Goal: Task Accomplishment & Management: Manage account settings

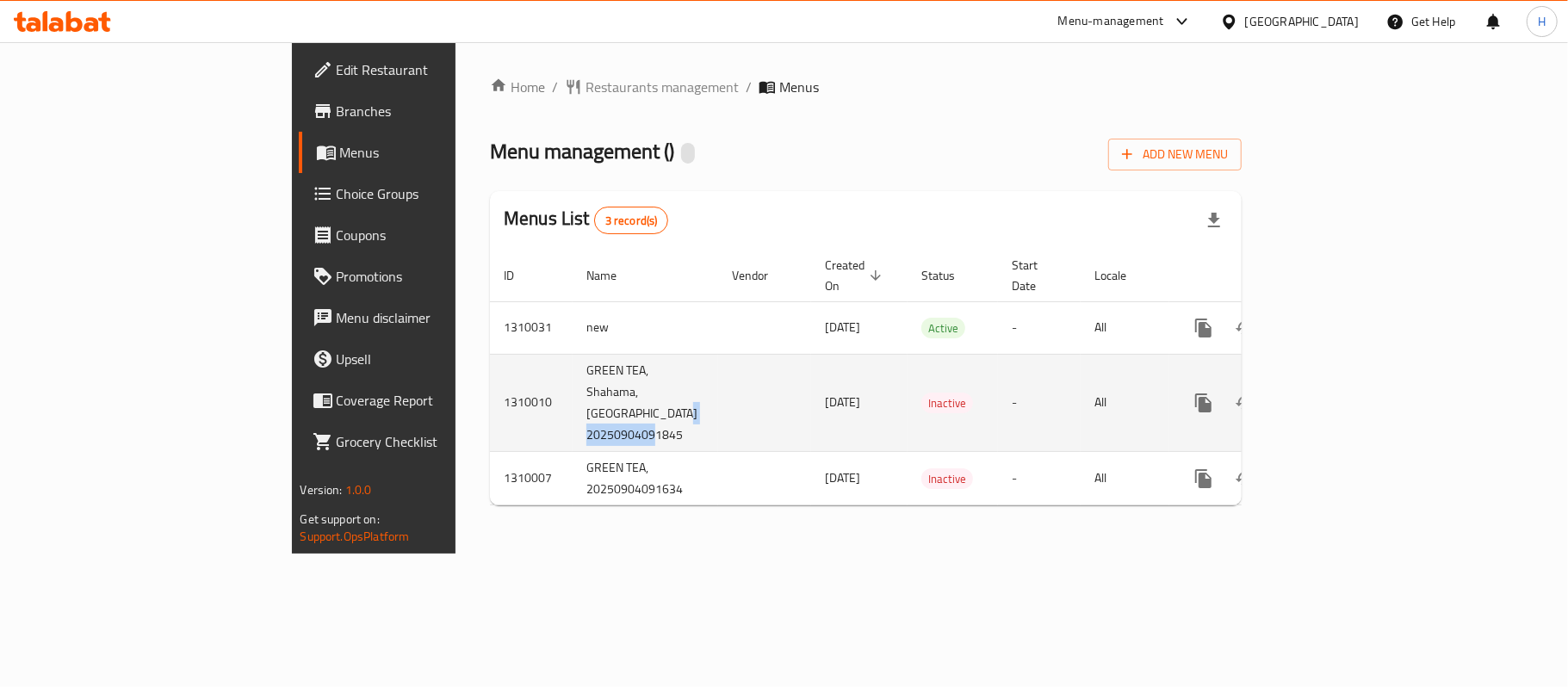
drag, startPoint x: 504, startPoint y: 410, endPoint x: 404, endPoint y: 420, distance: 100.5
click at [572, 420] on td "GREEN TEA, Shahama,Bani Yas East 20250904091845" at bounding box center [645, 401] width 146 height 97
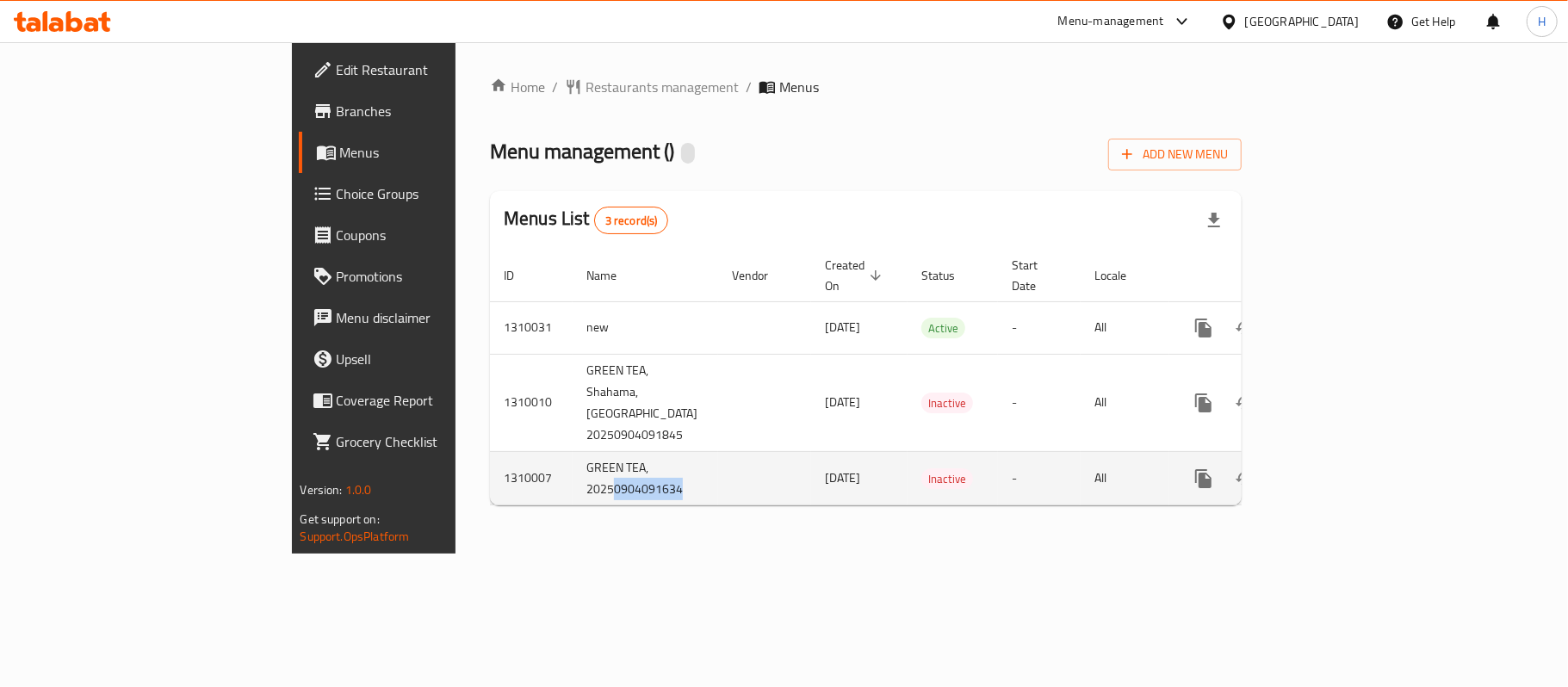
drag, startPoint x: 486, startPoint y: 478, endPoint x: 418, endPoint y: 476, distance: 68.0
click at [572, 476] on td "GREEN TEA, 20250904091634" at bounding box center [645, 478] width 146 height 55
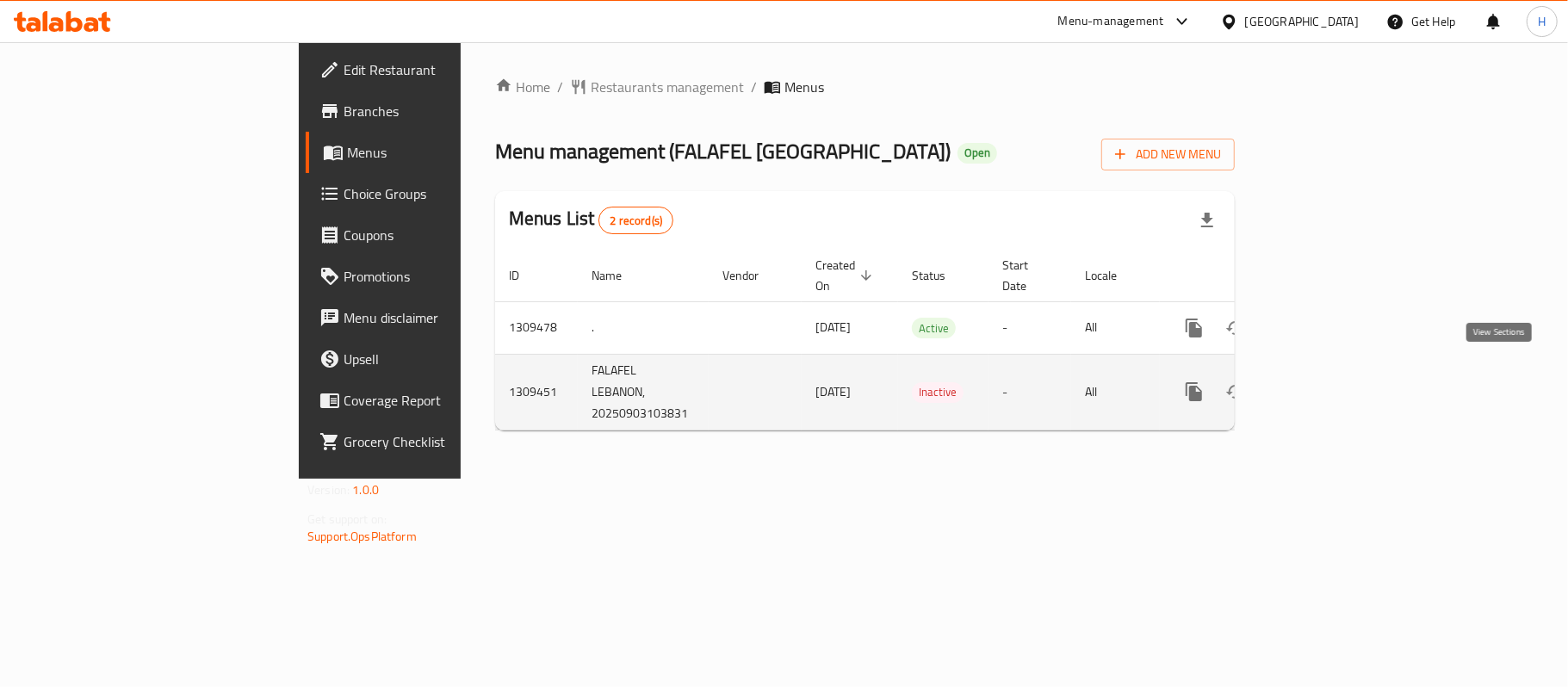
click at [1326, 383] on icon "enhanced table" at bounding box center [1318, 391] width 15 height 15
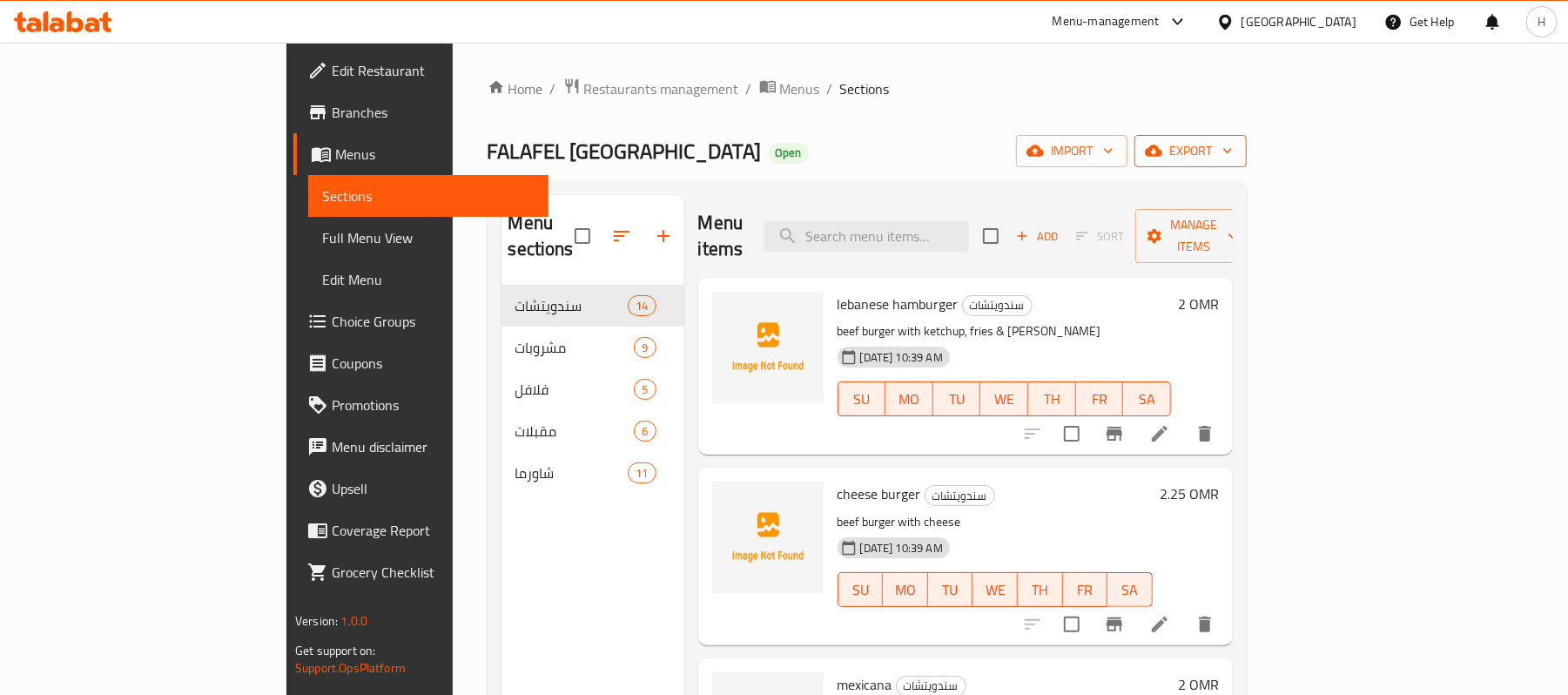
click at [1233, 147] on span "export" at bounding box center [1190, 150] width 85 height 22
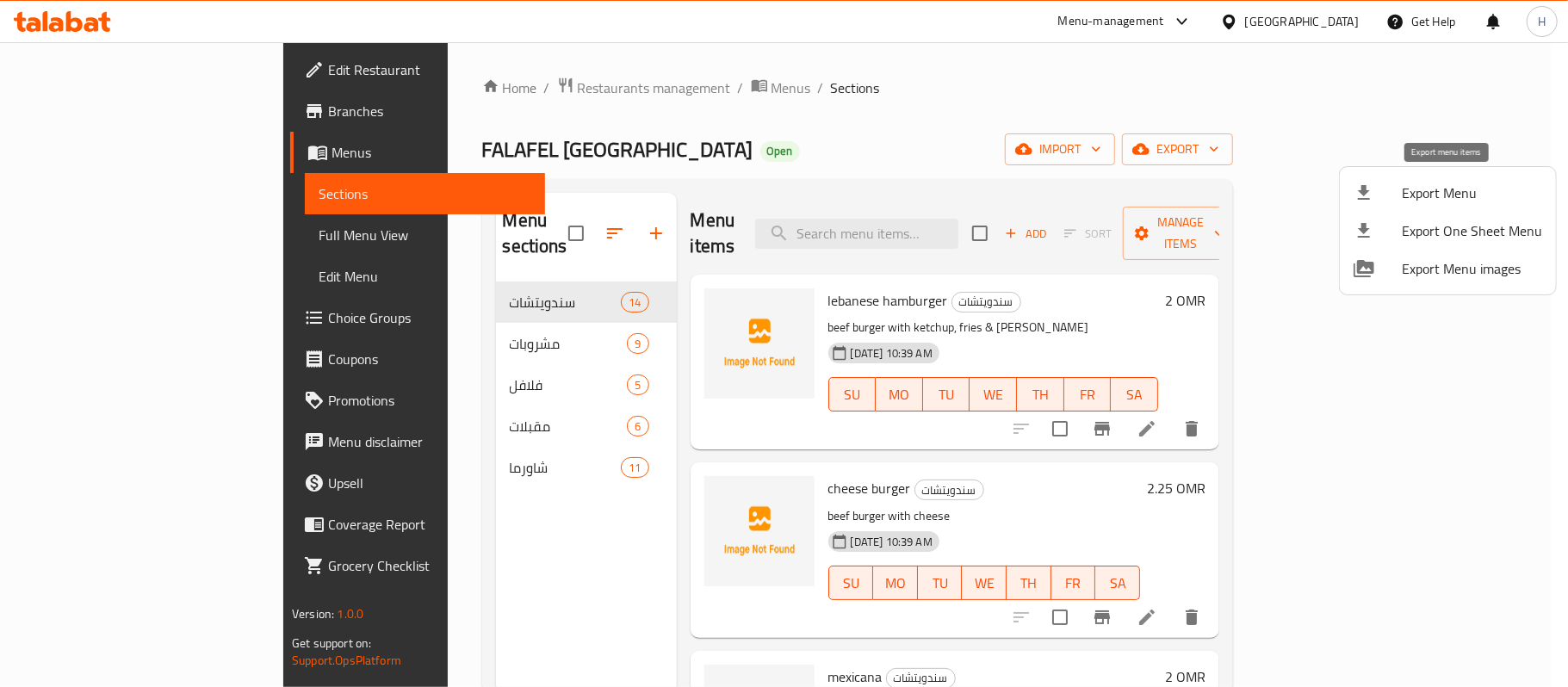
click at [1458, 187] on span "Export Menu" at bounding box center [1471, 193] width 140 height 21
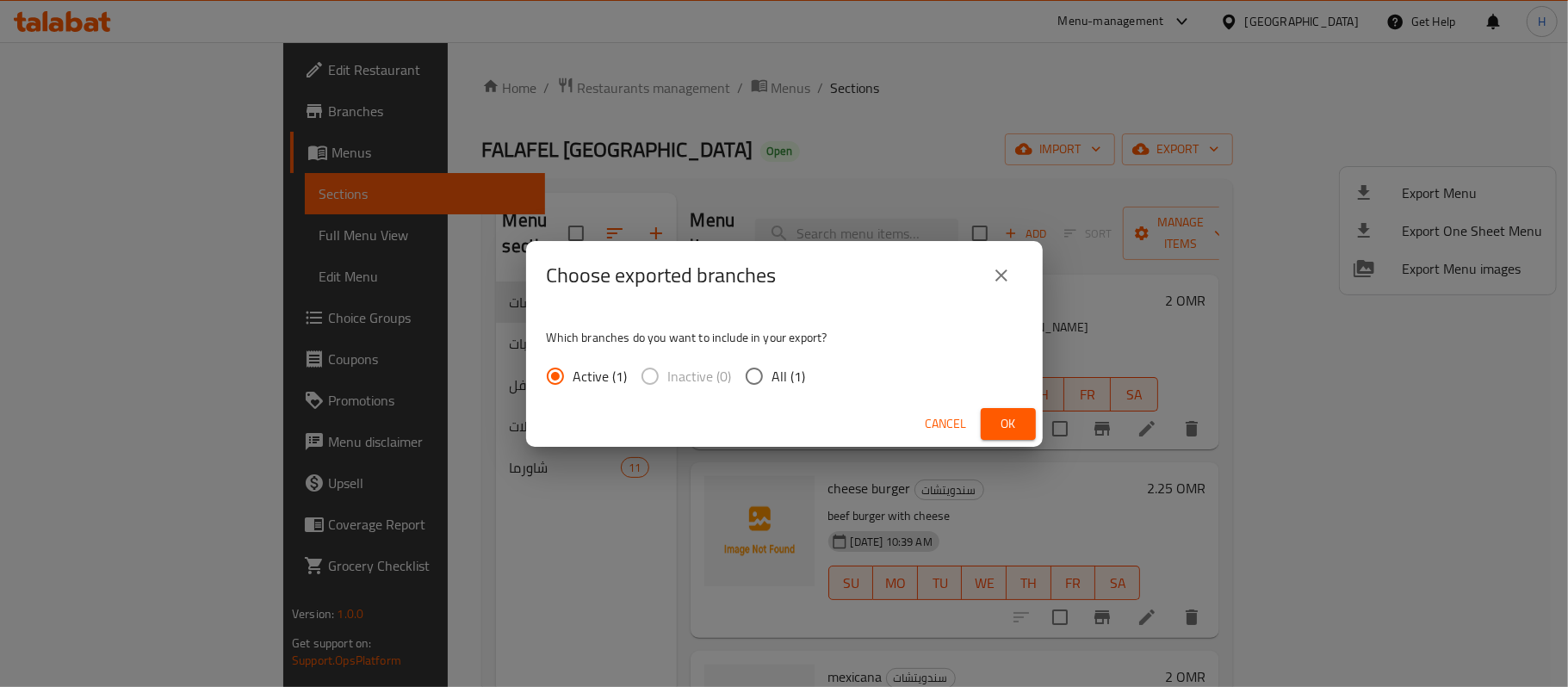
click at [790, 380] on span "All (1)" at bounding box center [790, 376] width 34 height 21
click at [773, 380] on input "All (1)" at bounding box center [754, 376] width 36 height 36
radio input "true"
click at [1025, 421] on button "Ok" at bounding box center [1008, 424] width 55 height 32
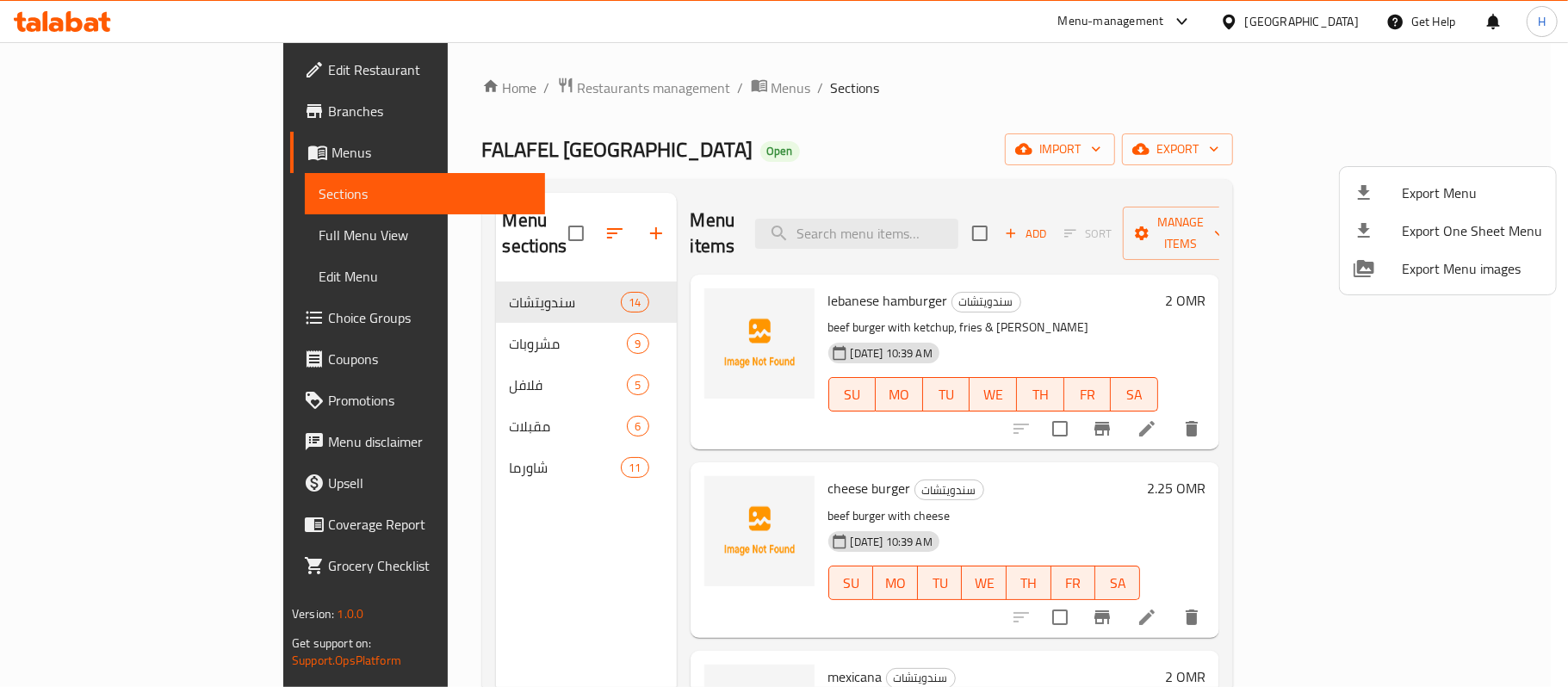
click at [597, 87] on div at bounding box center [784, 343] width 1568 height 687
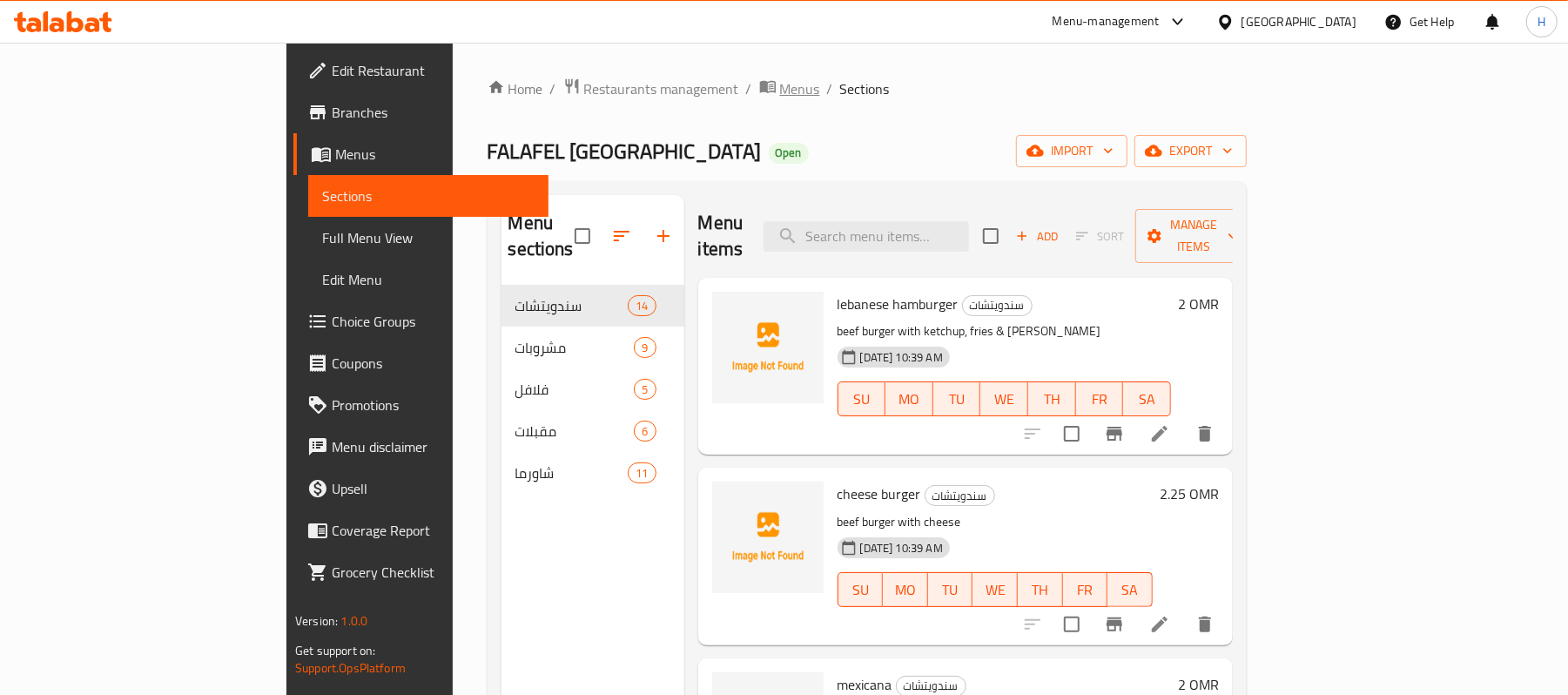
click at [780, 88] on span "Menus" at bounding box center [800, 88] width 40 height 21
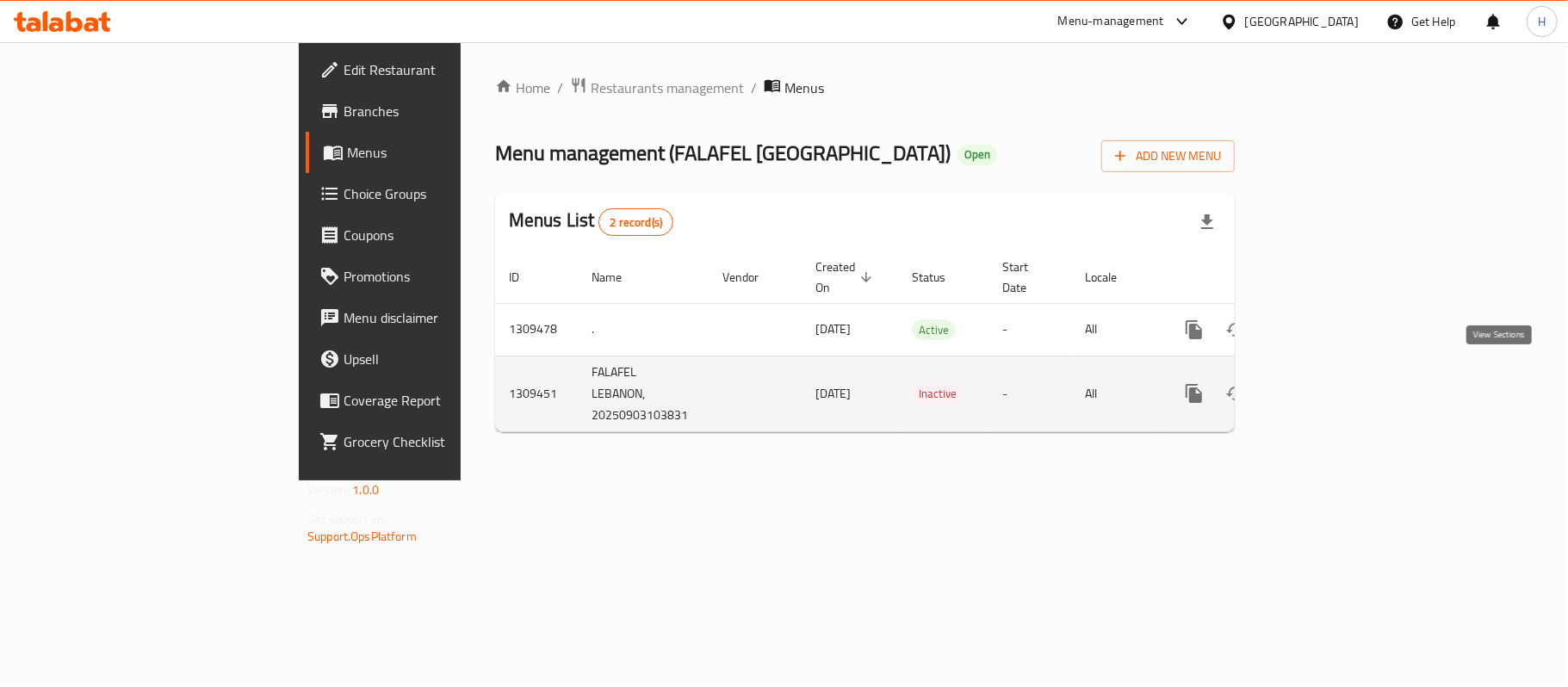
click at [1328, 383] on icon "enhanced table" at bounding box center [1318, 394] width 21 height 21
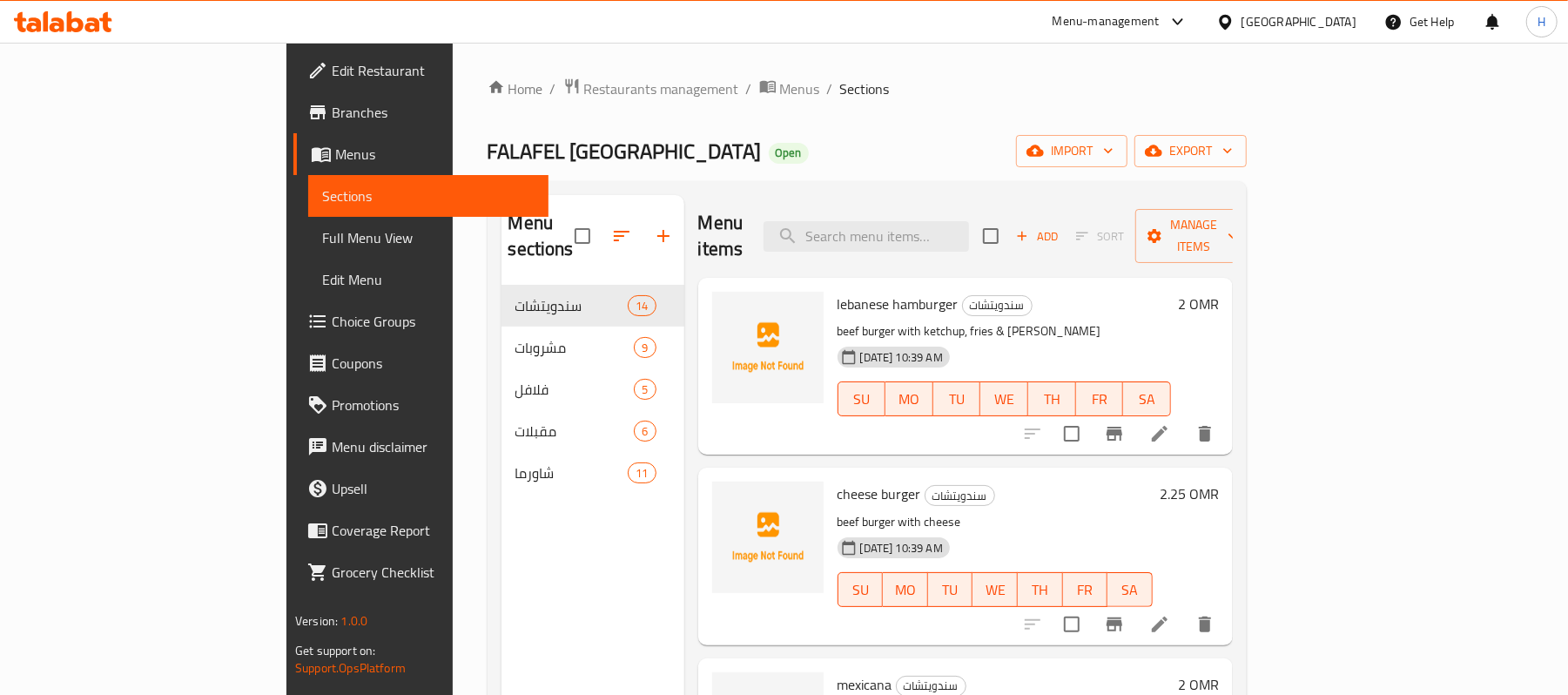
drag, startPoint x: 144, startPoint y: 232, endPoint x: 23, endPoint y: 304, distance: 140.8
click at [322, 232] on span "Full Menu View" at bounding box center [428, 238] width 212 height 21
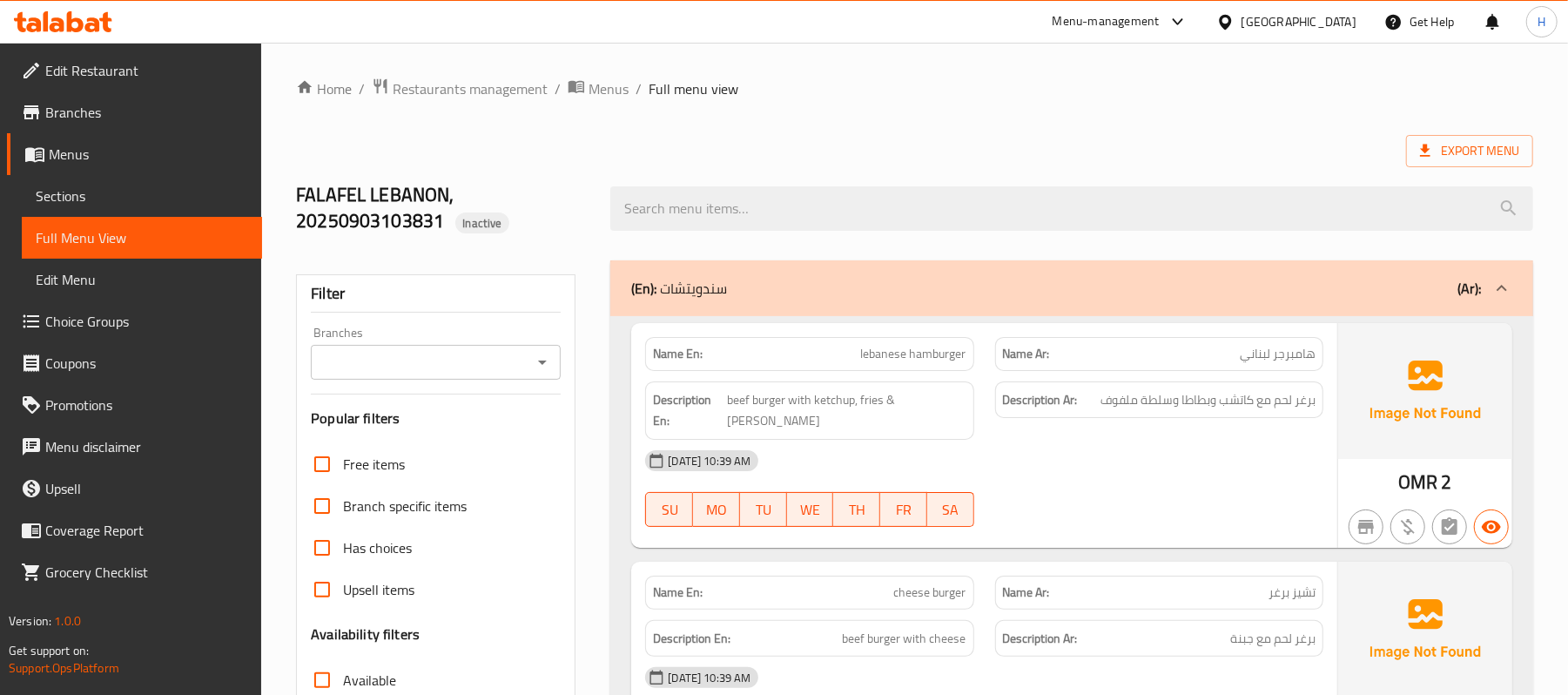
drag, startPoint x: 621, startPoint y: -141, endPoint x: 620, endPoint y: 327, distance: 468.0
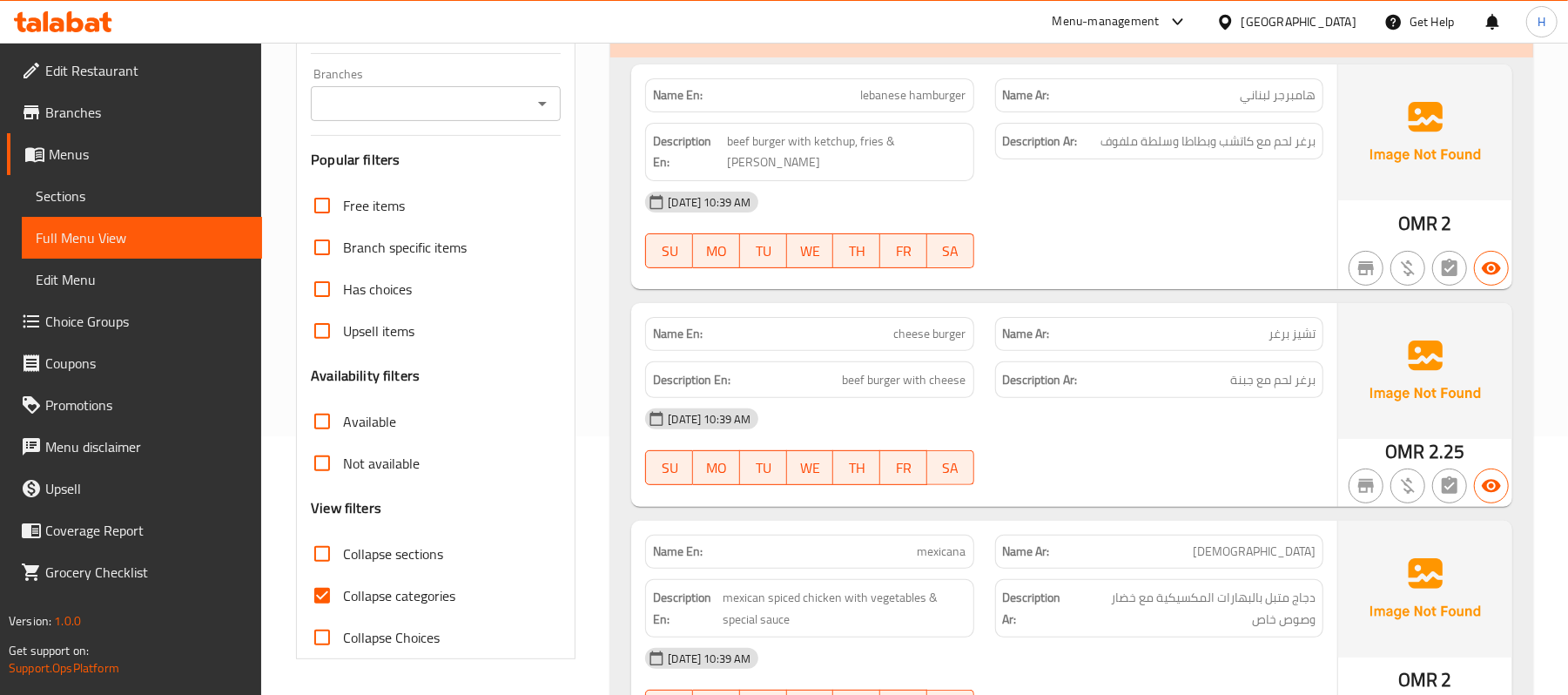
scroll to position [464, 0]
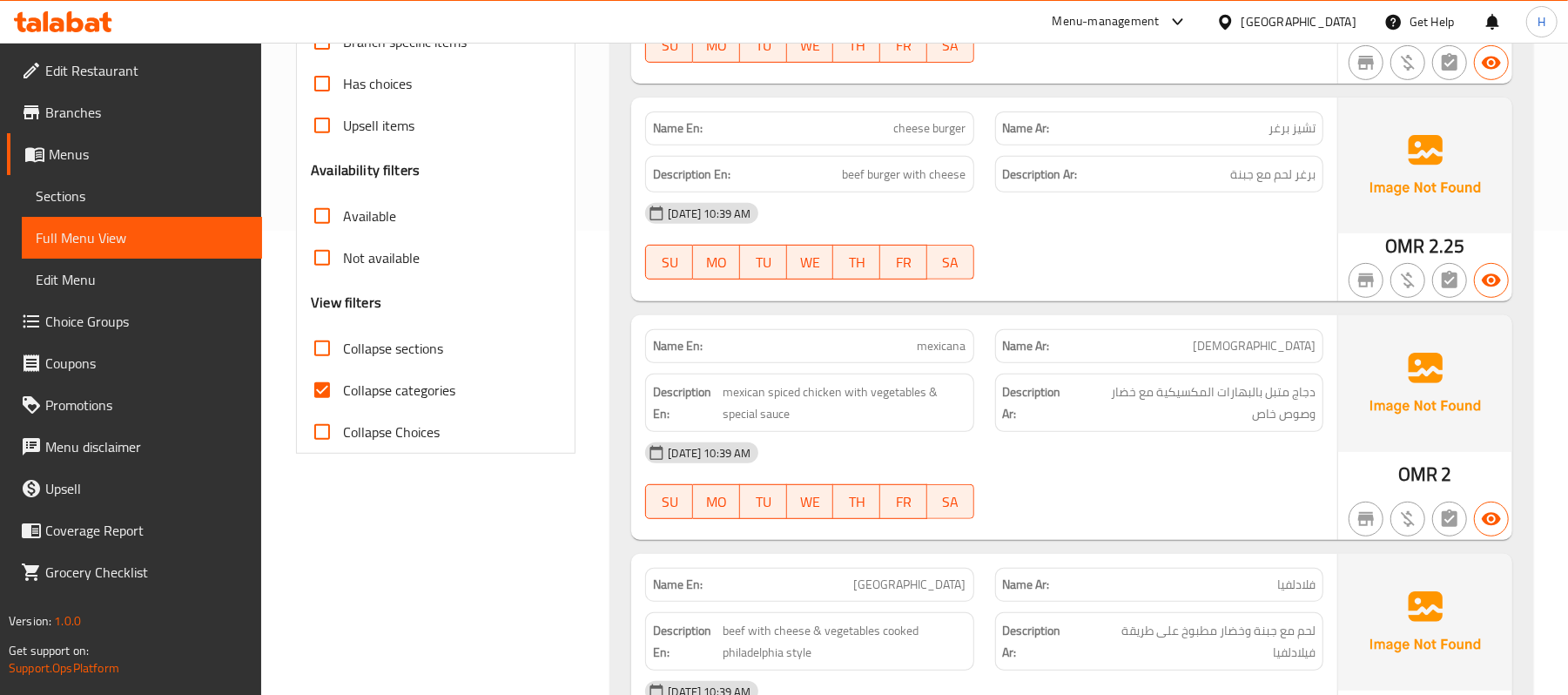
click at [394, 349] on span "Collapse sections" at bounding box center [392, 348] width 100 height 21
click at [343, 349] on input "Collapse sections" at bounding box center [322, 348] width 42 height 42
checkbox input "true"
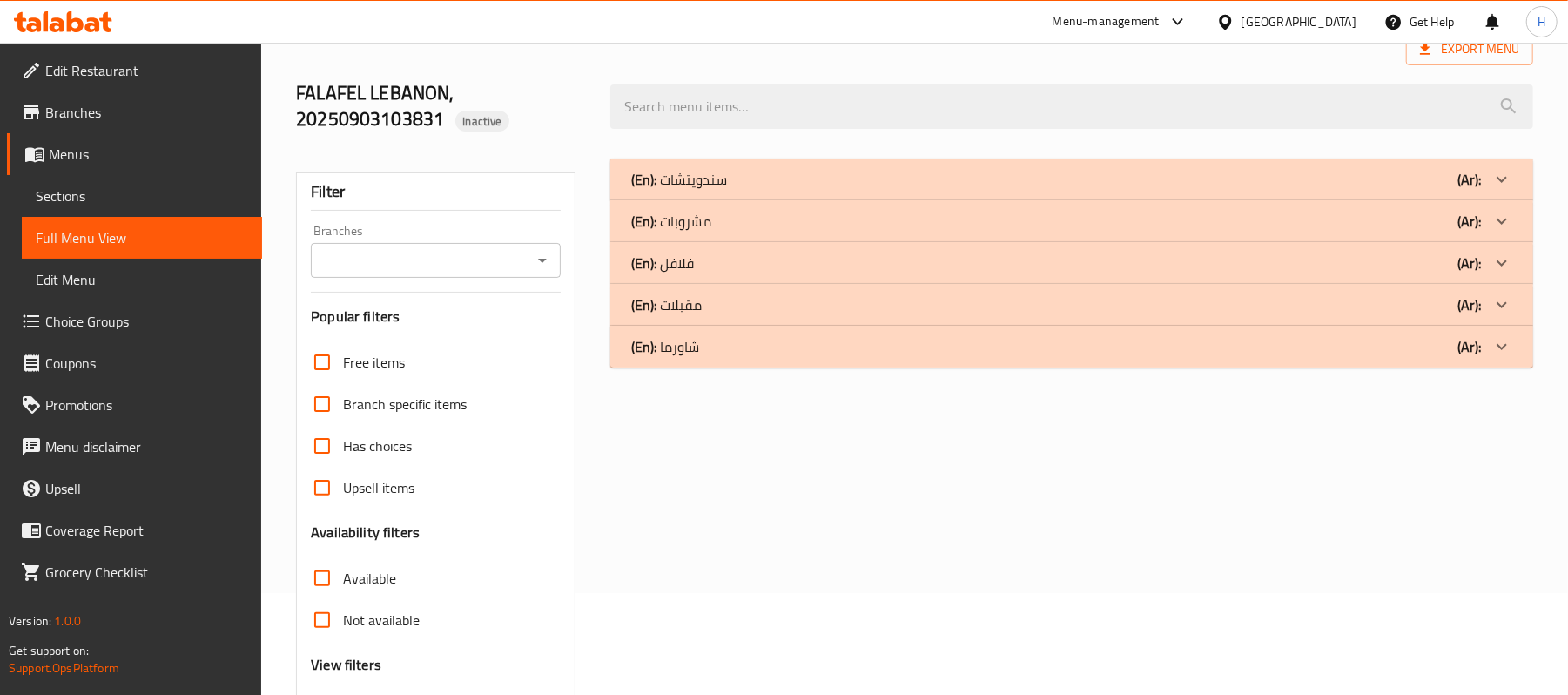
scroll to position [143, 0]
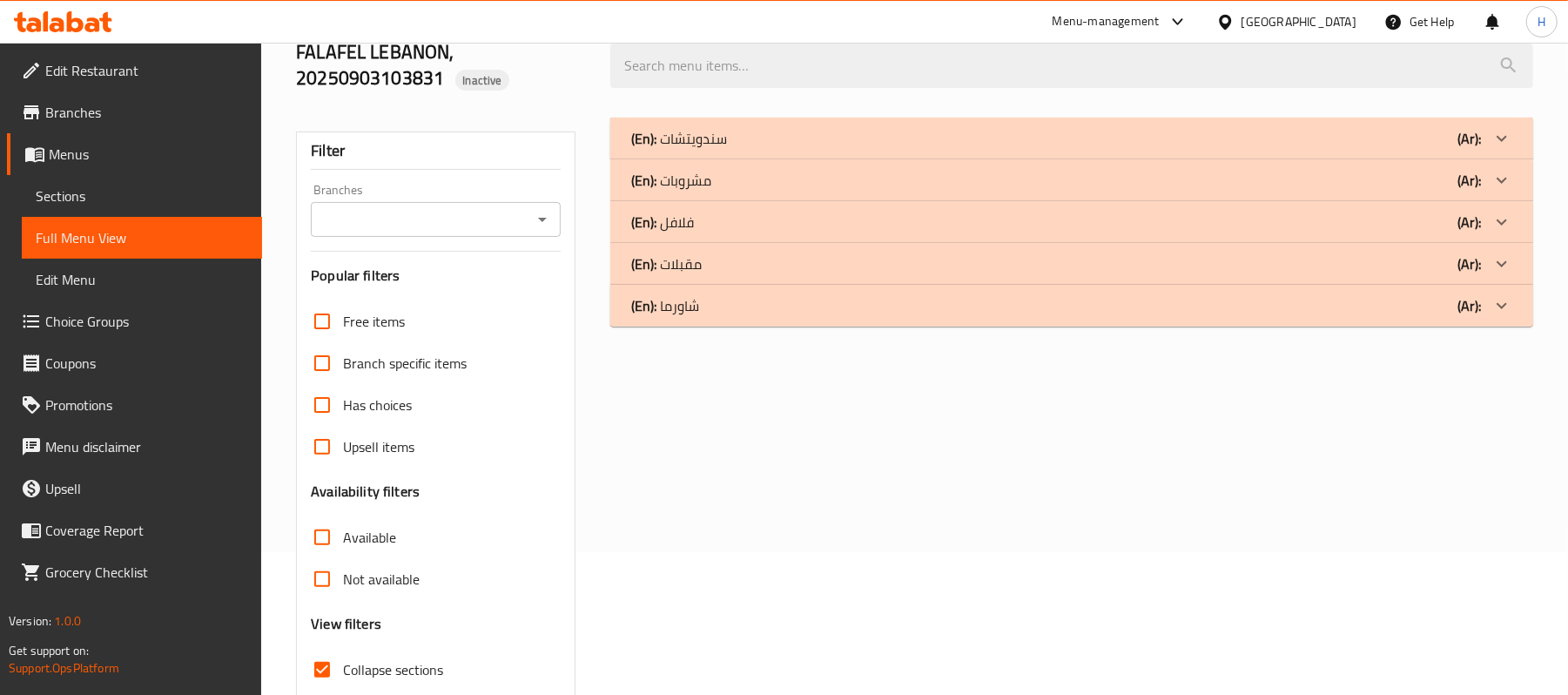
click at [797, 136] on div "(En): سندويتشات (Ar):" at bounding box center [1056, 139] width 850 height 21
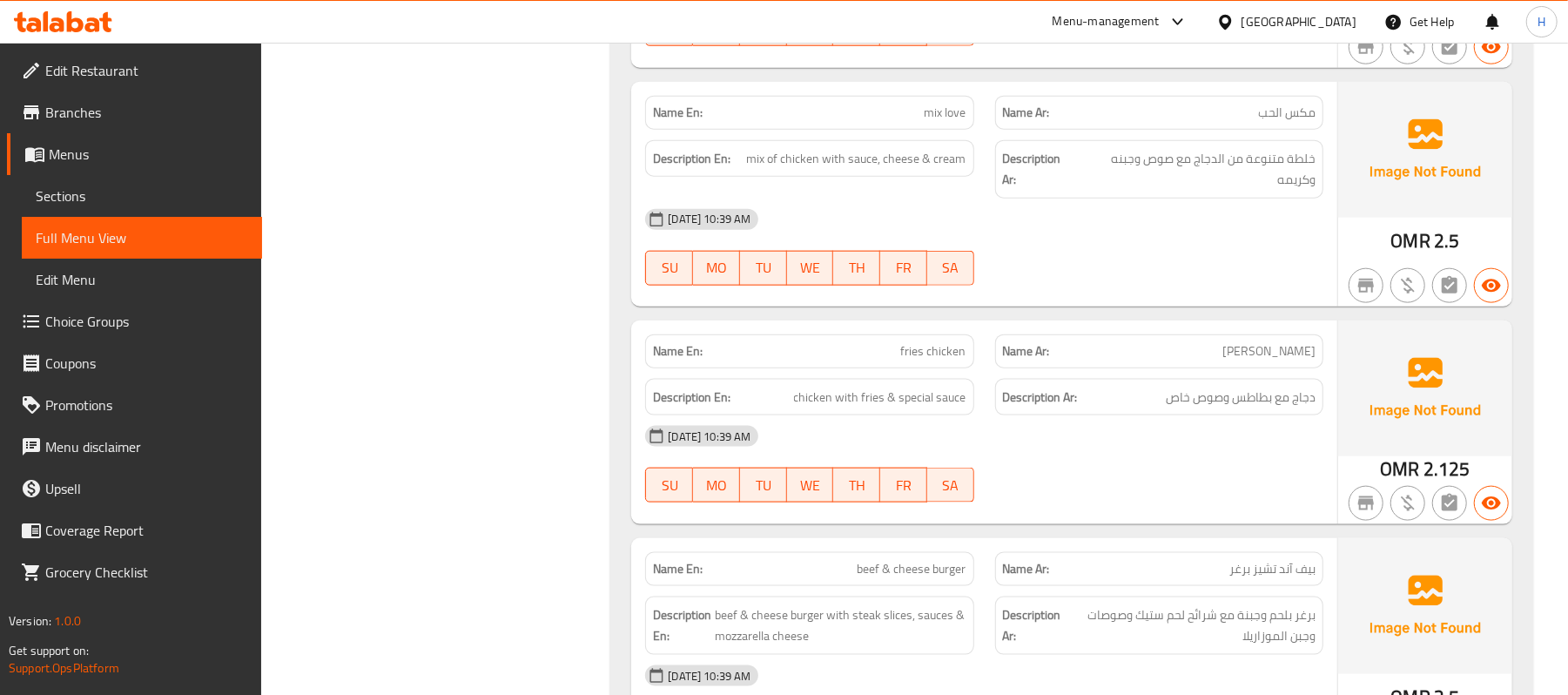
scroll to position [1509, 0]
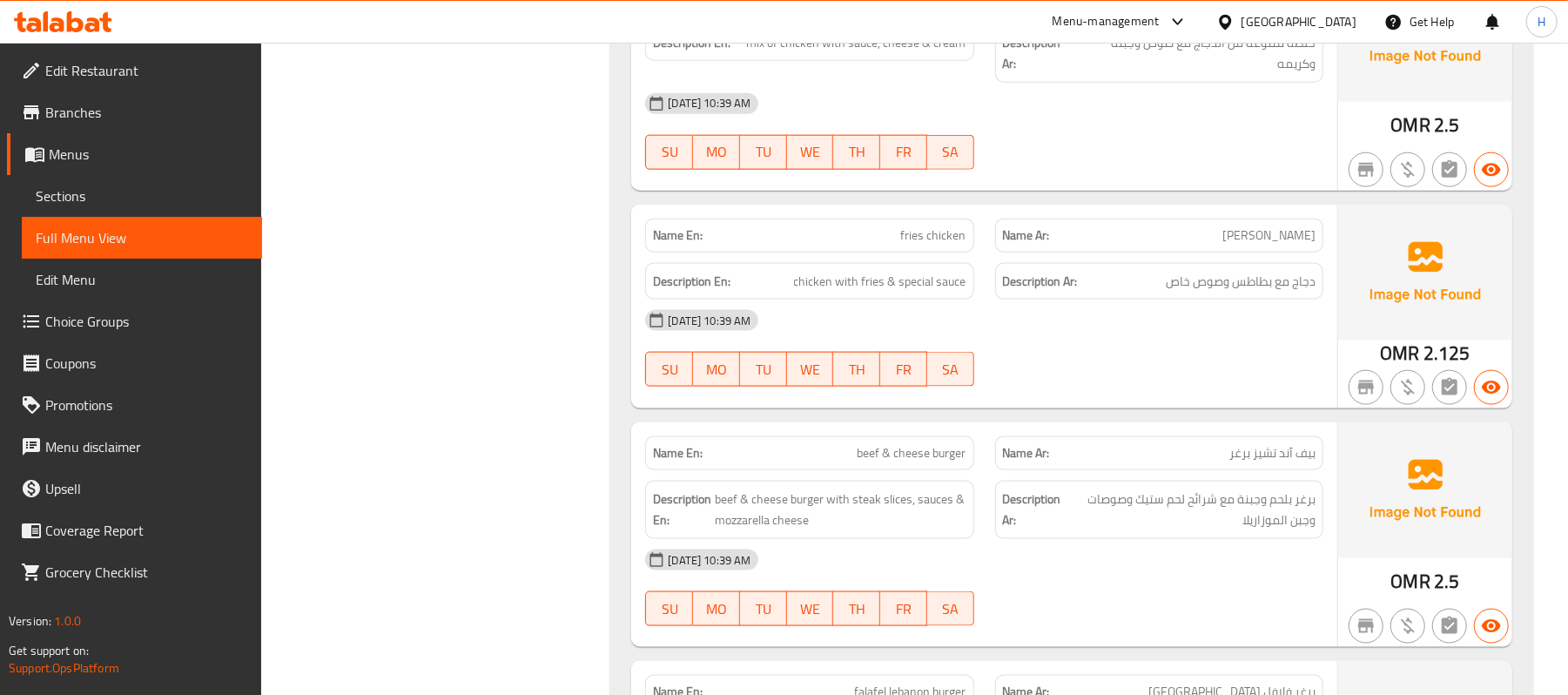
click at [380, 469] on div "Filter Branches Branches Popular filters Free items Branch specific items Has c…" at bounding box center [442, 512] width 315 height 3543
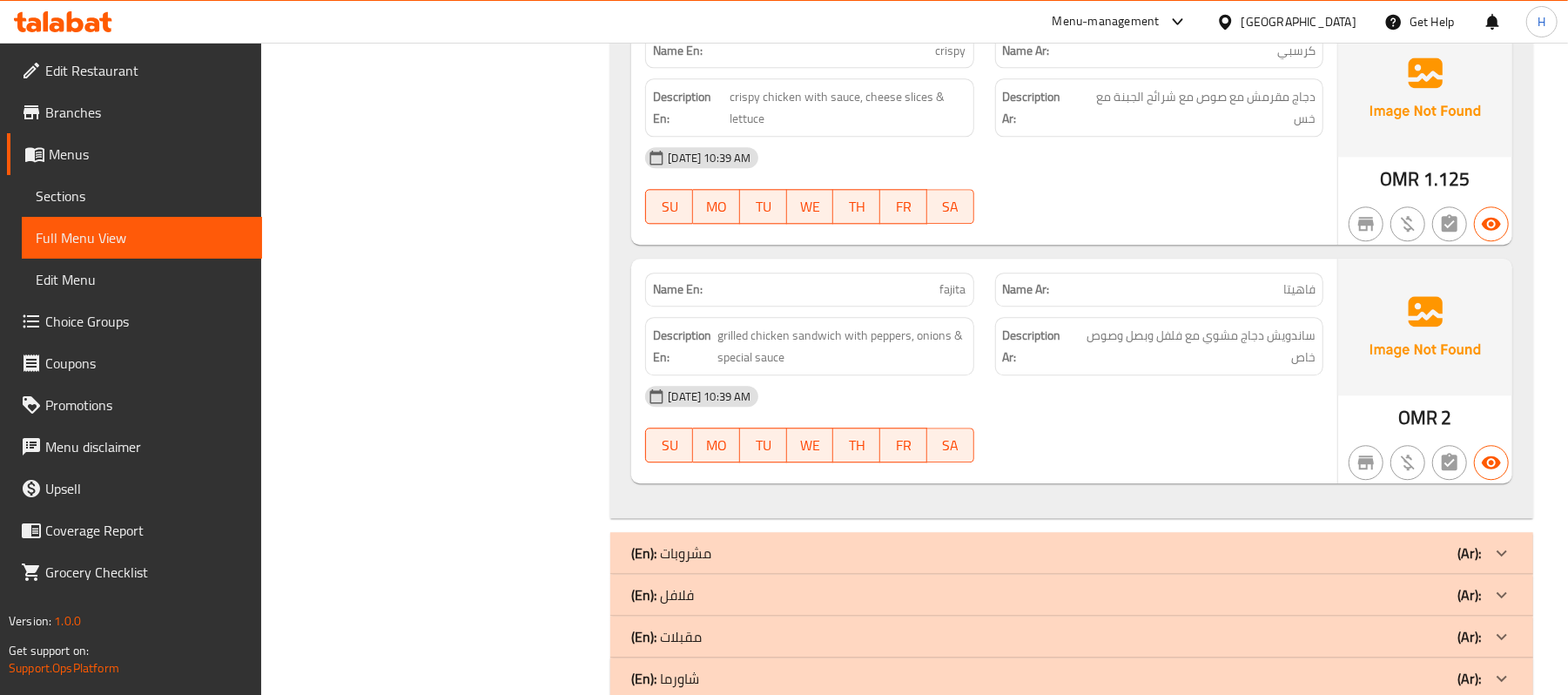
scroll to position [3115, 0]
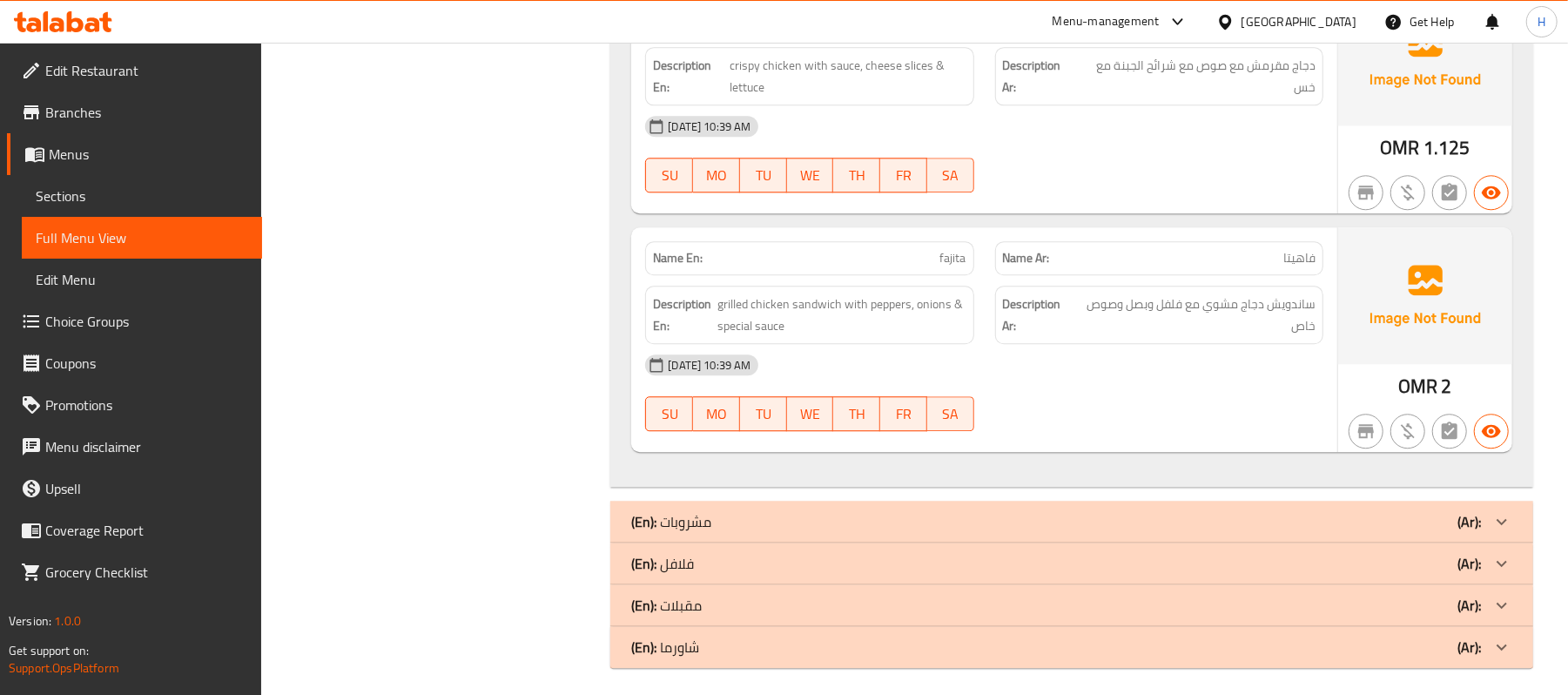
click at [1076, 512] on div "(En): مشروبات (Ar):" at bounding box center [1056, 522] width 850 height 21
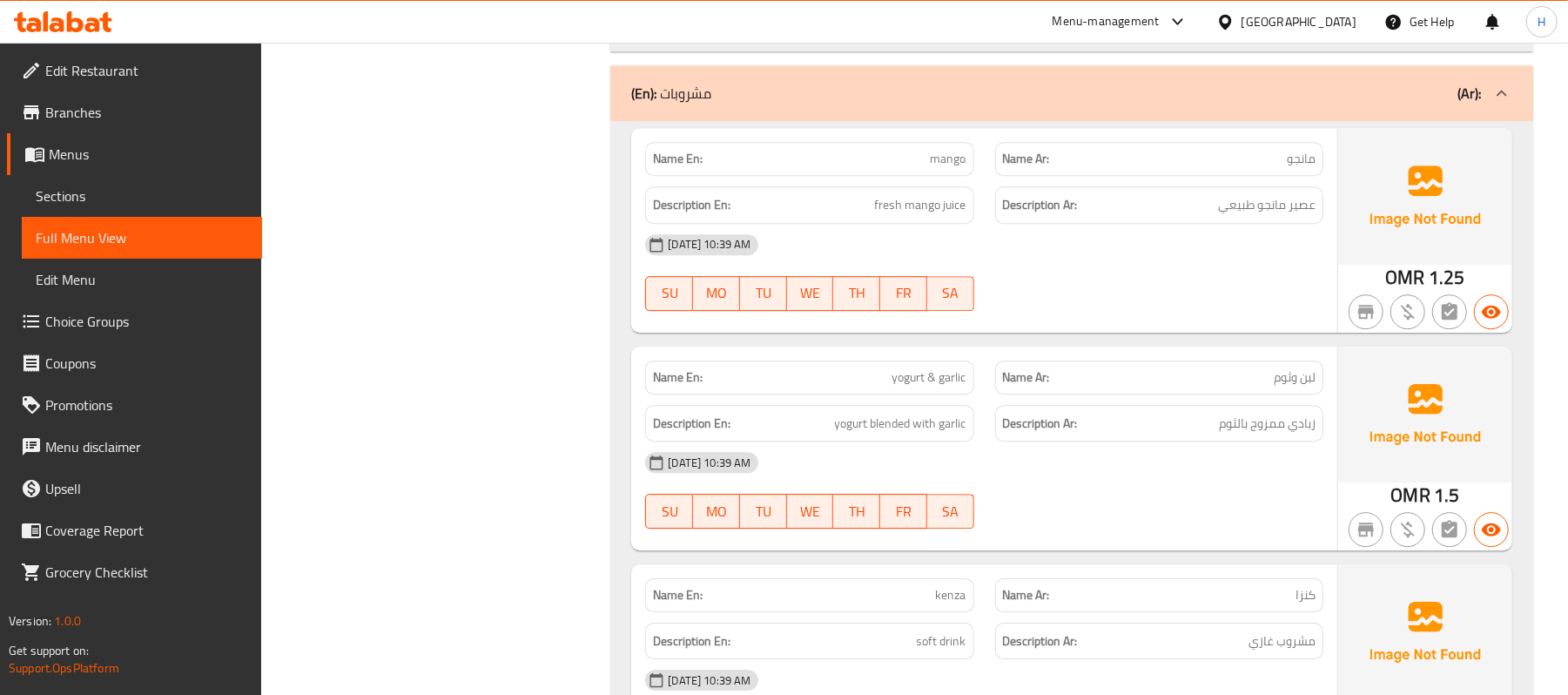
scroll to position [3579, 0]
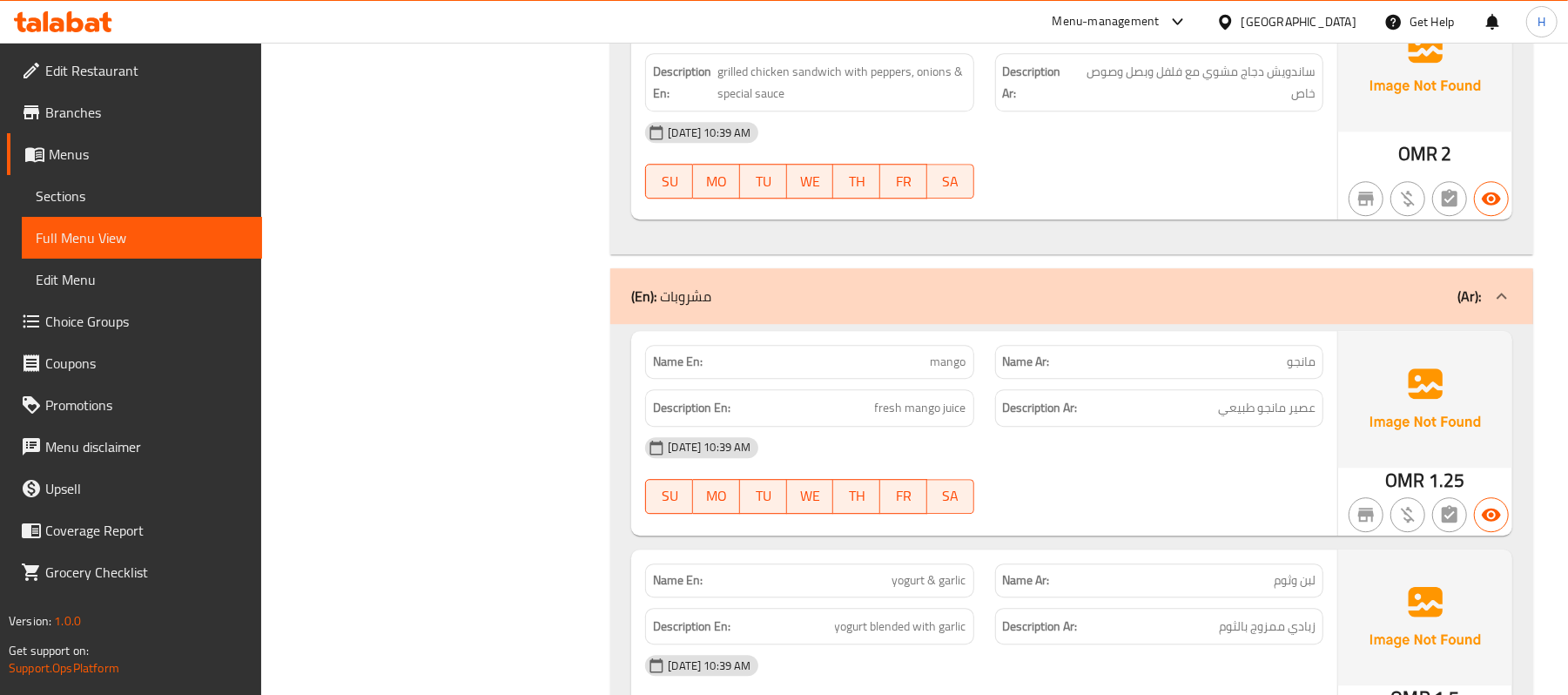
click at [732, 291] on div "(En): مشروبات (Ar):" at bounding box center [1056, 296] width 850 height 21
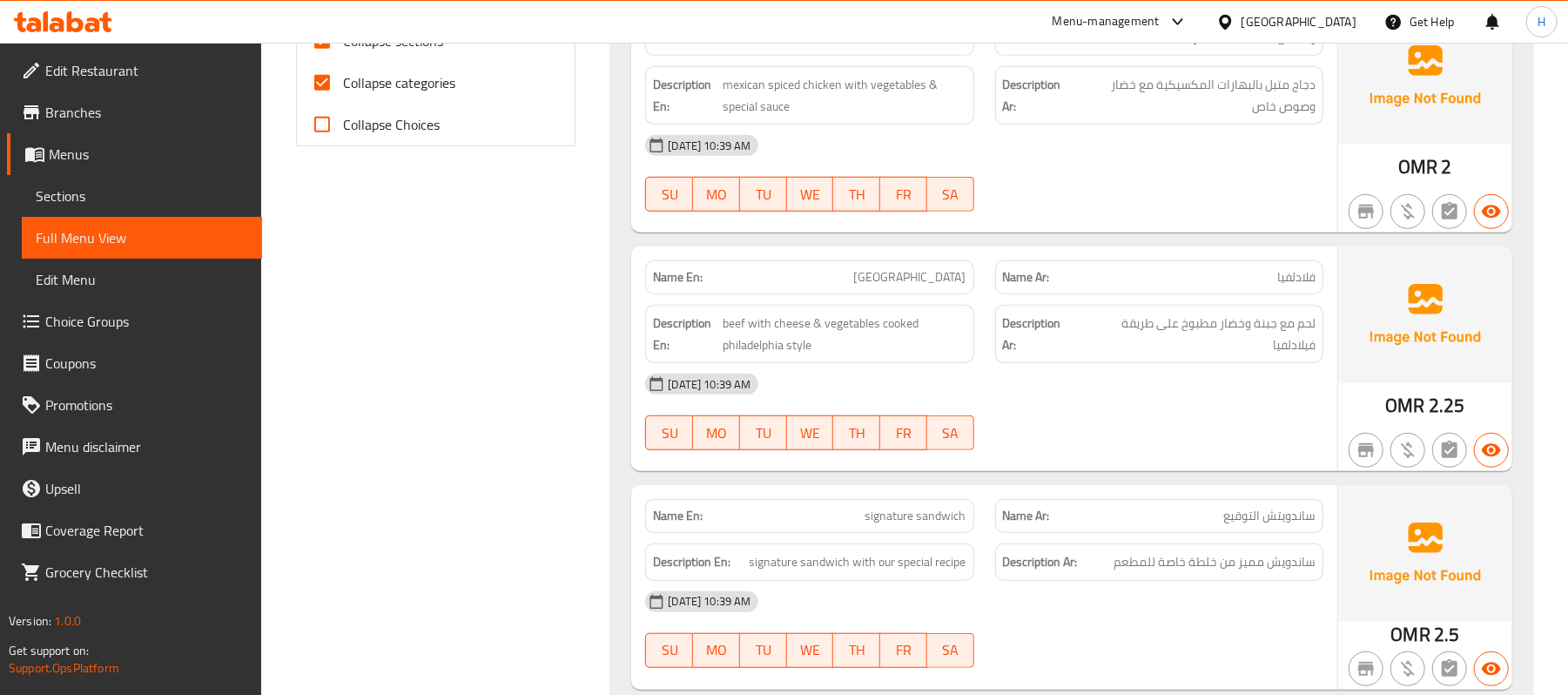
scroll to position [928, 0]
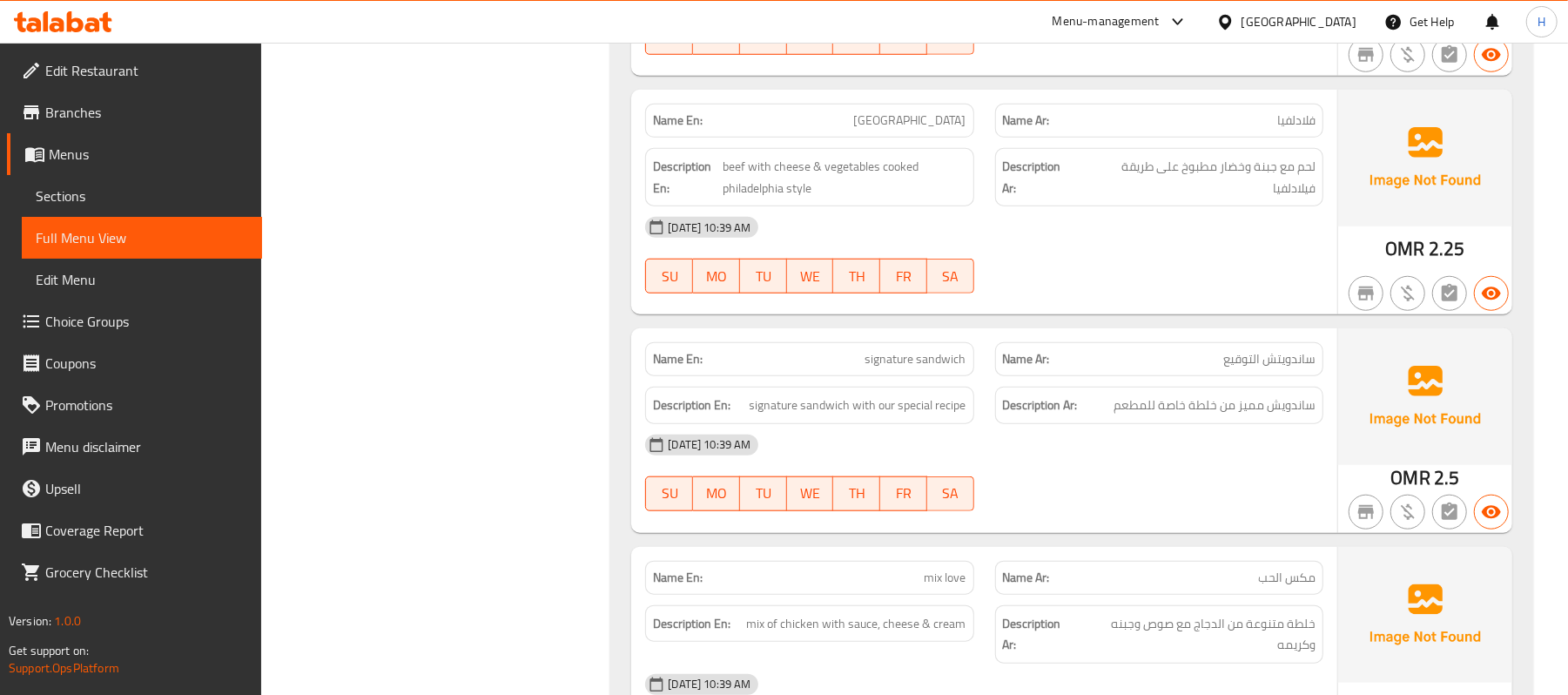
click at [904, 350] on span "signature sandwich" at bounding box center [915, 358] width 101 height 18
copy span "signature sandwich"
click at [1248, 350] on span "ساندويتش التوقيع" at bounding box center [1269, 358] width 92 height 18
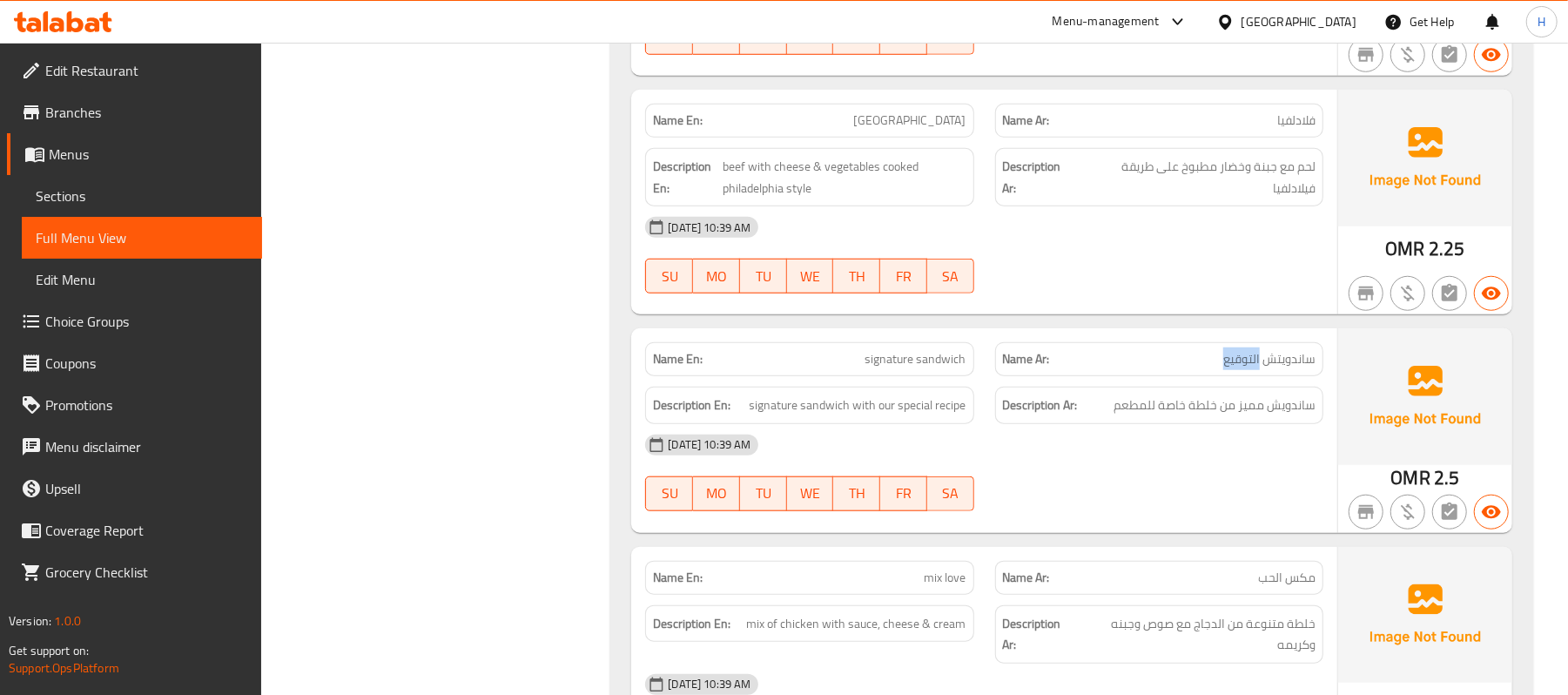
click at [1248, 350] on span "ساندويتش التوقيع" at bounding box center [1269, 358] width 92 height 18
copy span "ساندويتش التوقيع"
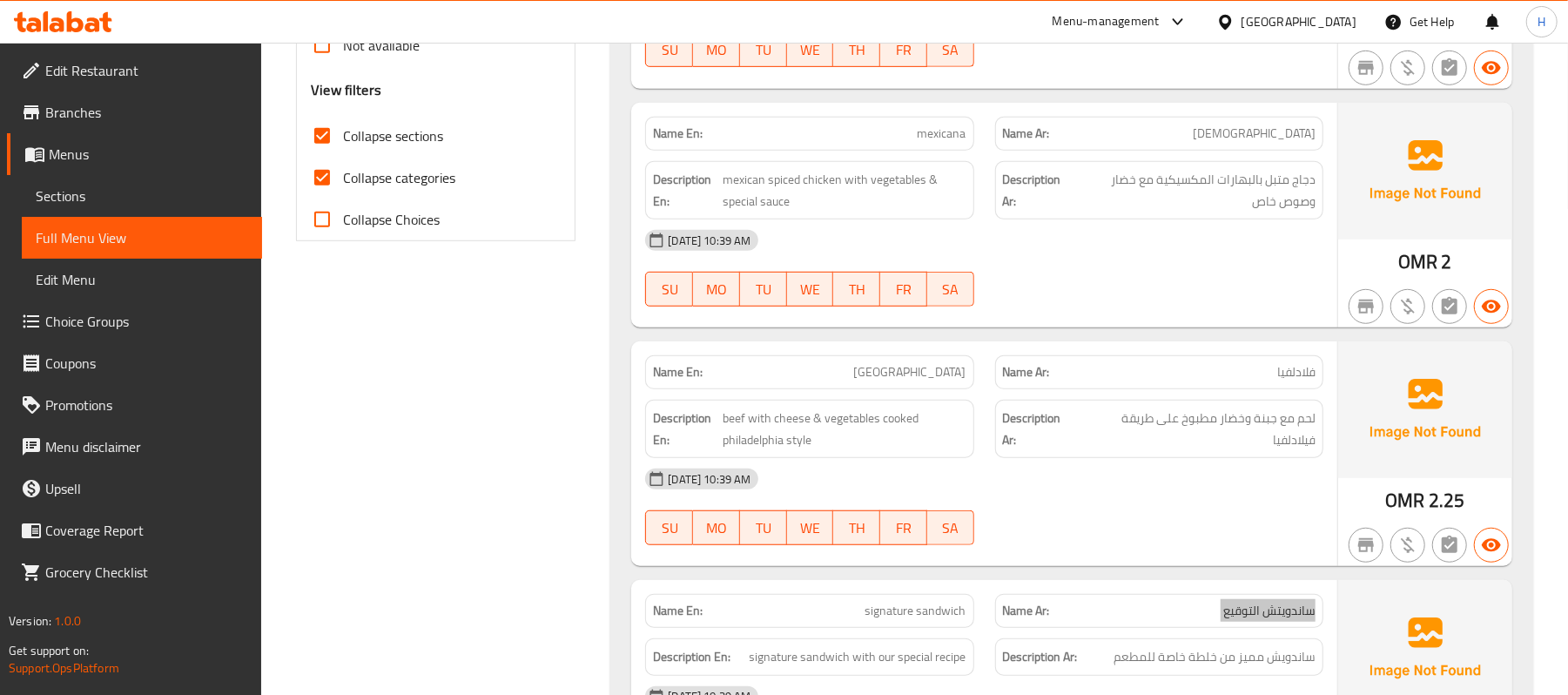
scroll to position [0, 0]
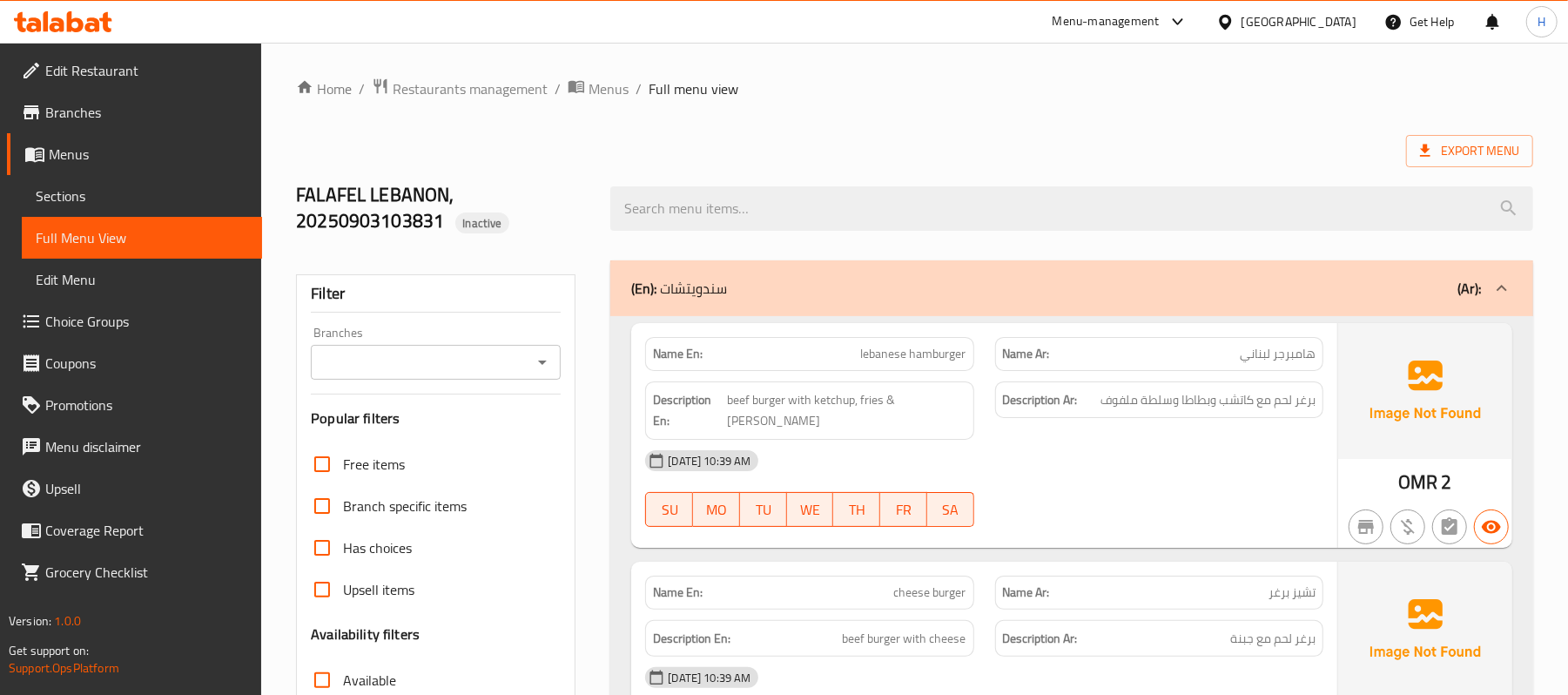
drag, startPoint x: 740, startPoint y: 297, endPoint x: 728, endPoint y: 308, distance: 16.3
click at [740, 297] on div "(En): سندويتشات (Ar):" at bounding box center [1056, 288] width 850 height 21
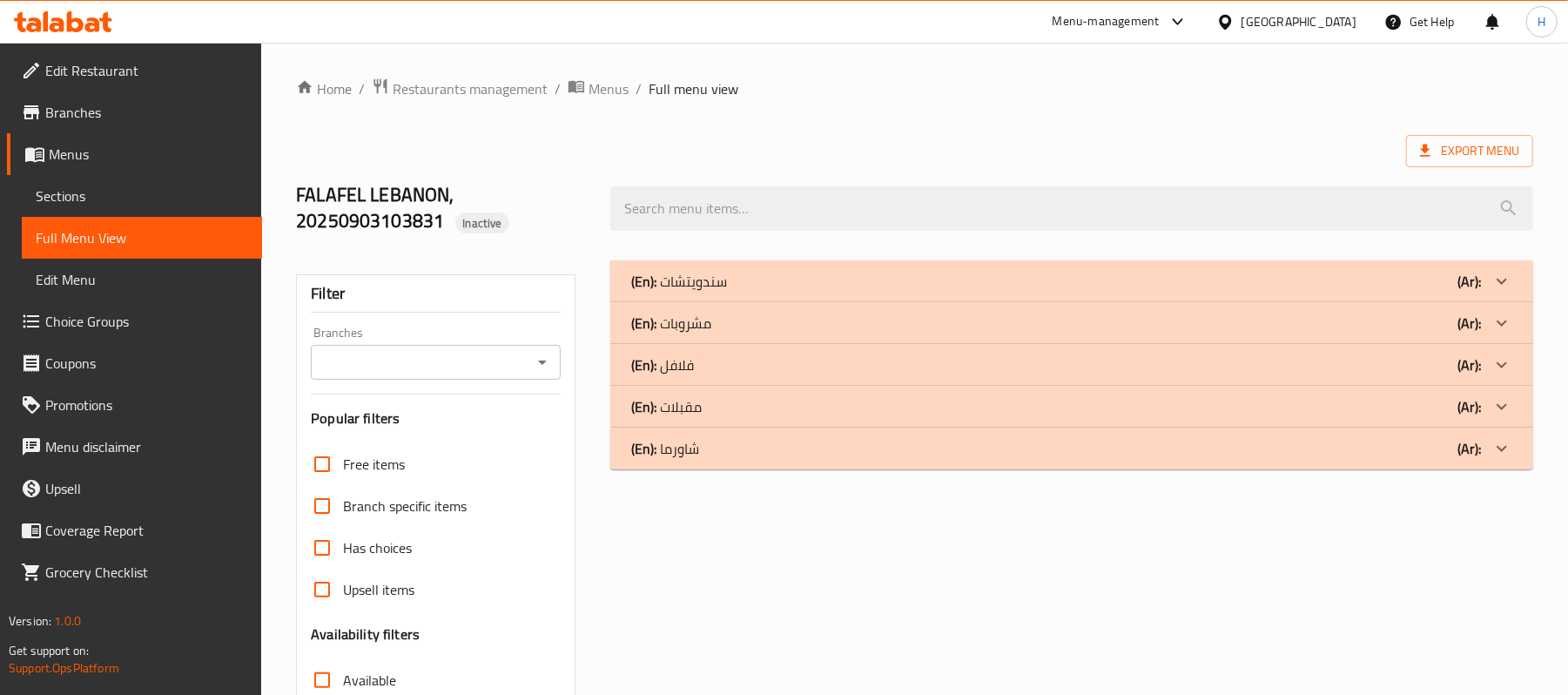
click at [766, 320] on div "(En): مشروبات (Ar):" at bounding box center [1056, 323] width 850 height 21
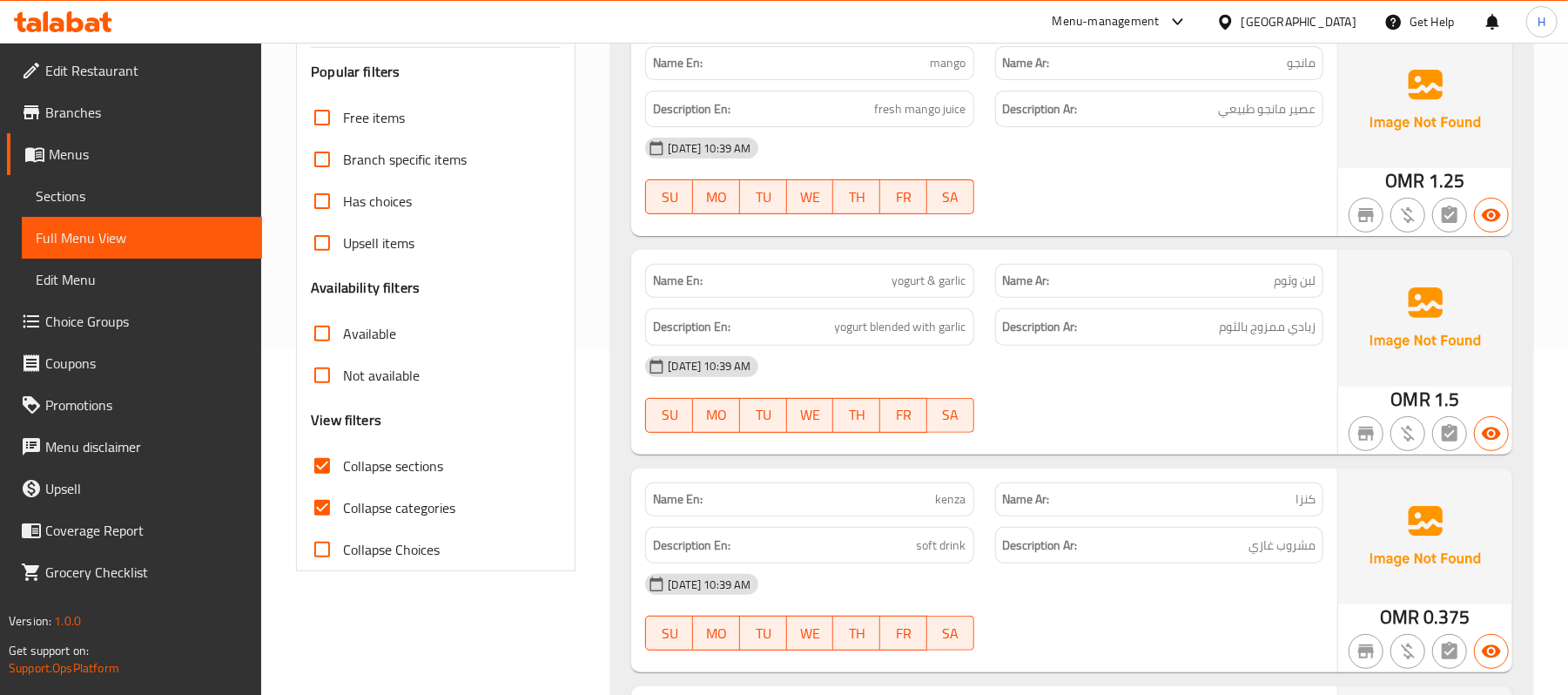
scroll to position [348, 0]
click at [948, 502] on span "kenza" at bounding box center [951, 497] width 30 height 18
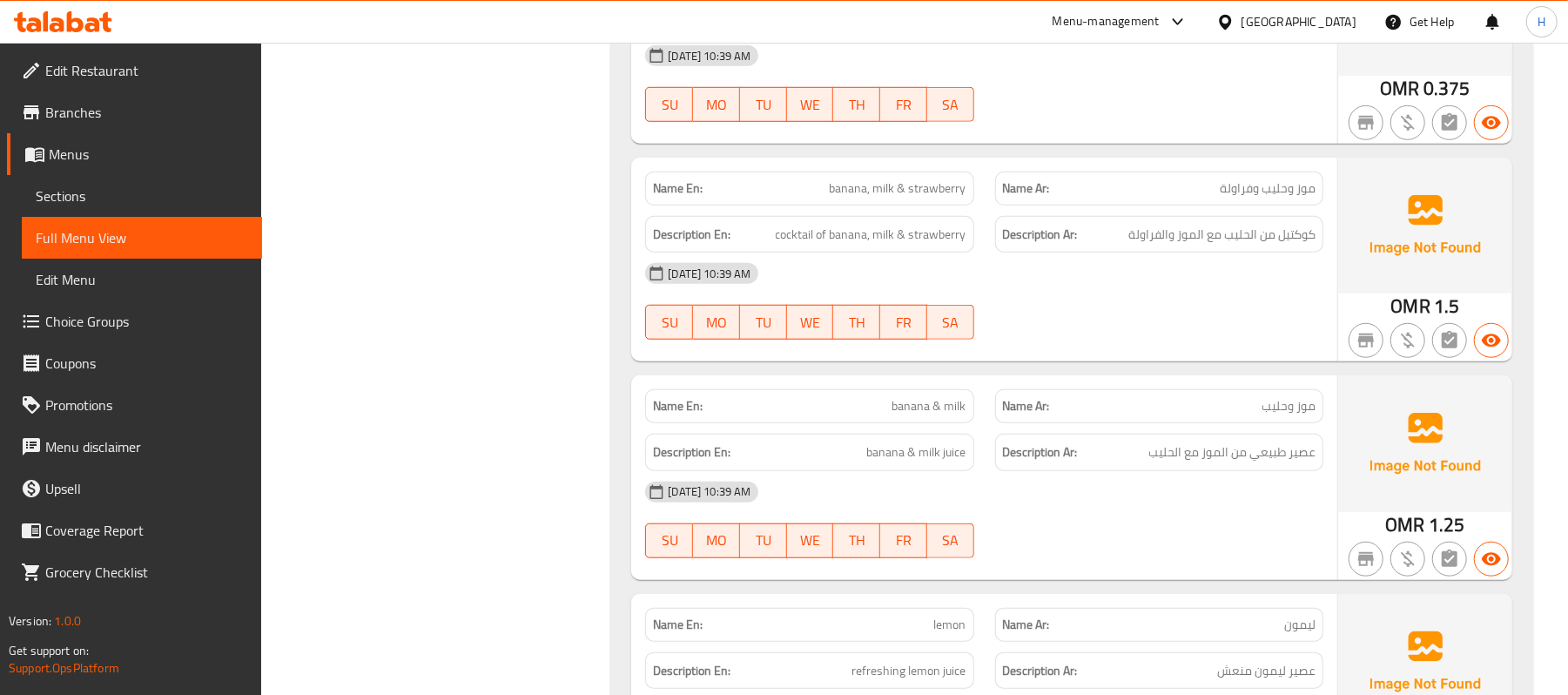
scroll to position [928, 0]
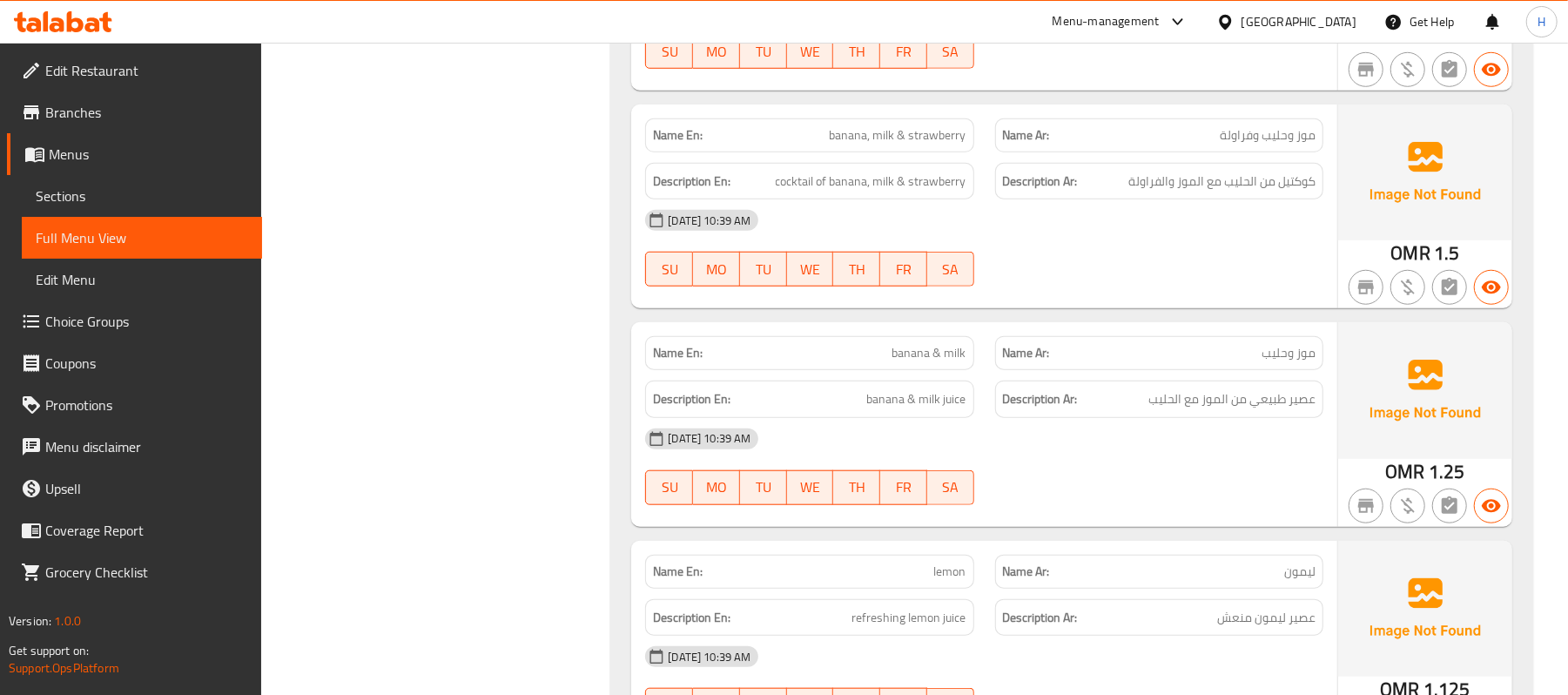
click at [916, 354] on span "banana & milk" at bounding box center [929, 353] width 74 height 18
copy span "banana & milk"
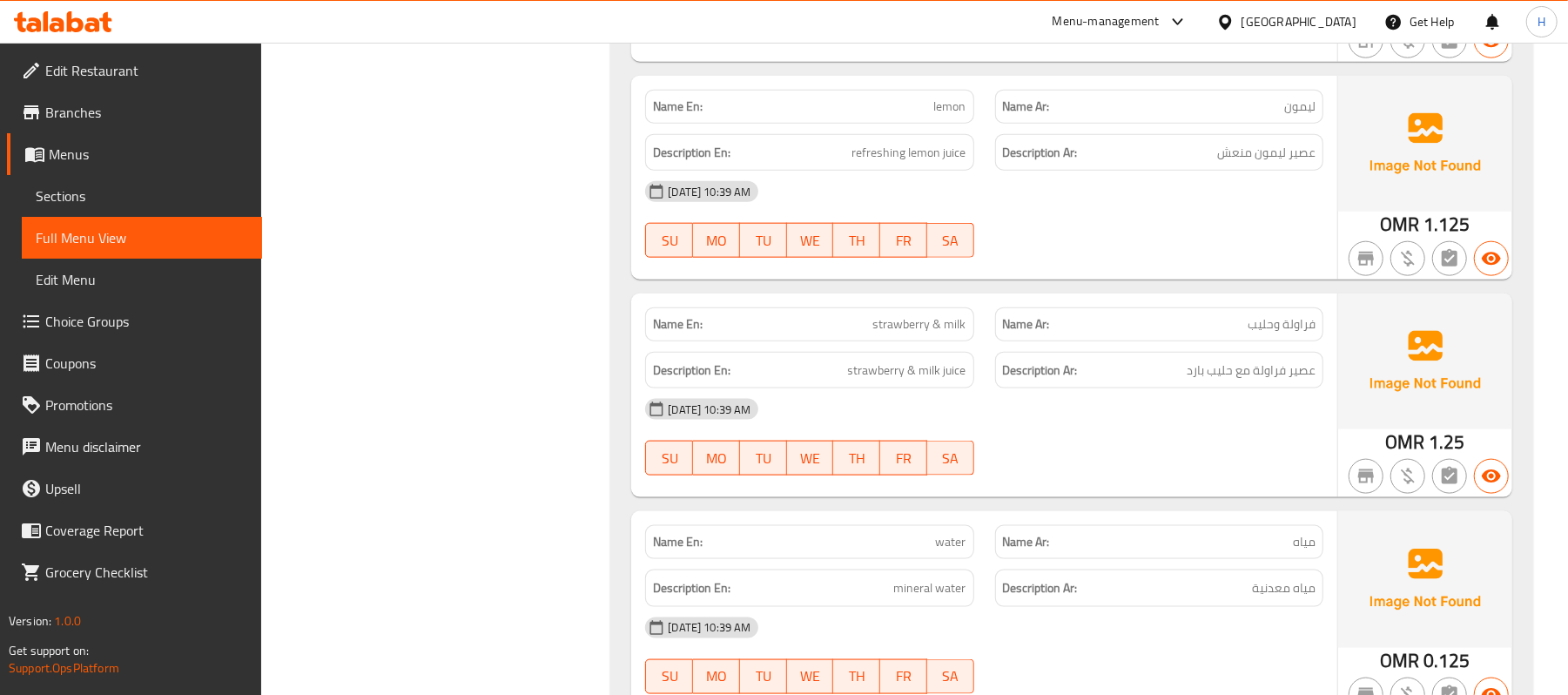
click at [930, 334] on span "strawberry & milk" at bounding box center [920, 324] width 93 height 18
copy span "strawberry & milk"
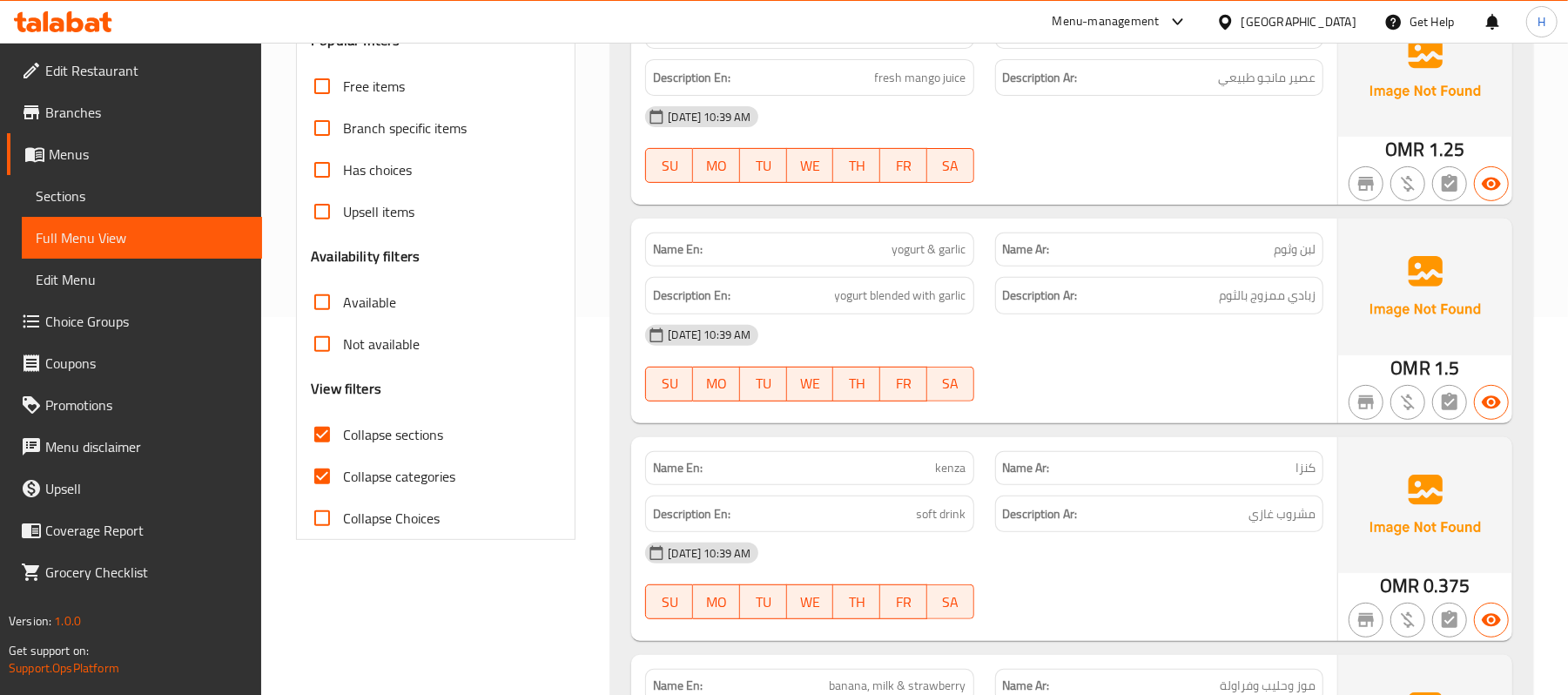
scroll to position [464, 0]
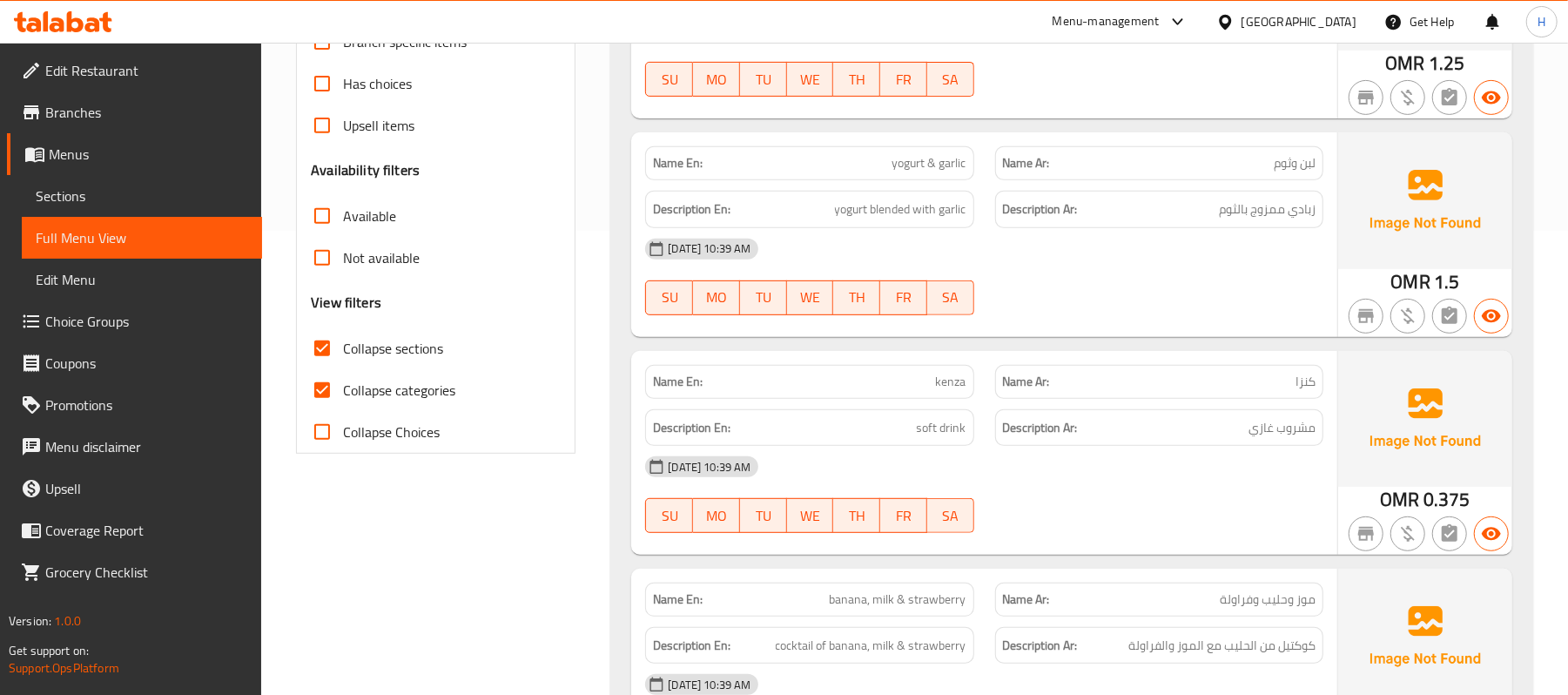
click at [1308, 387] on span "كنزا" at bounding box center [1305, 381] width 20 height 18
copy span "كنزا"
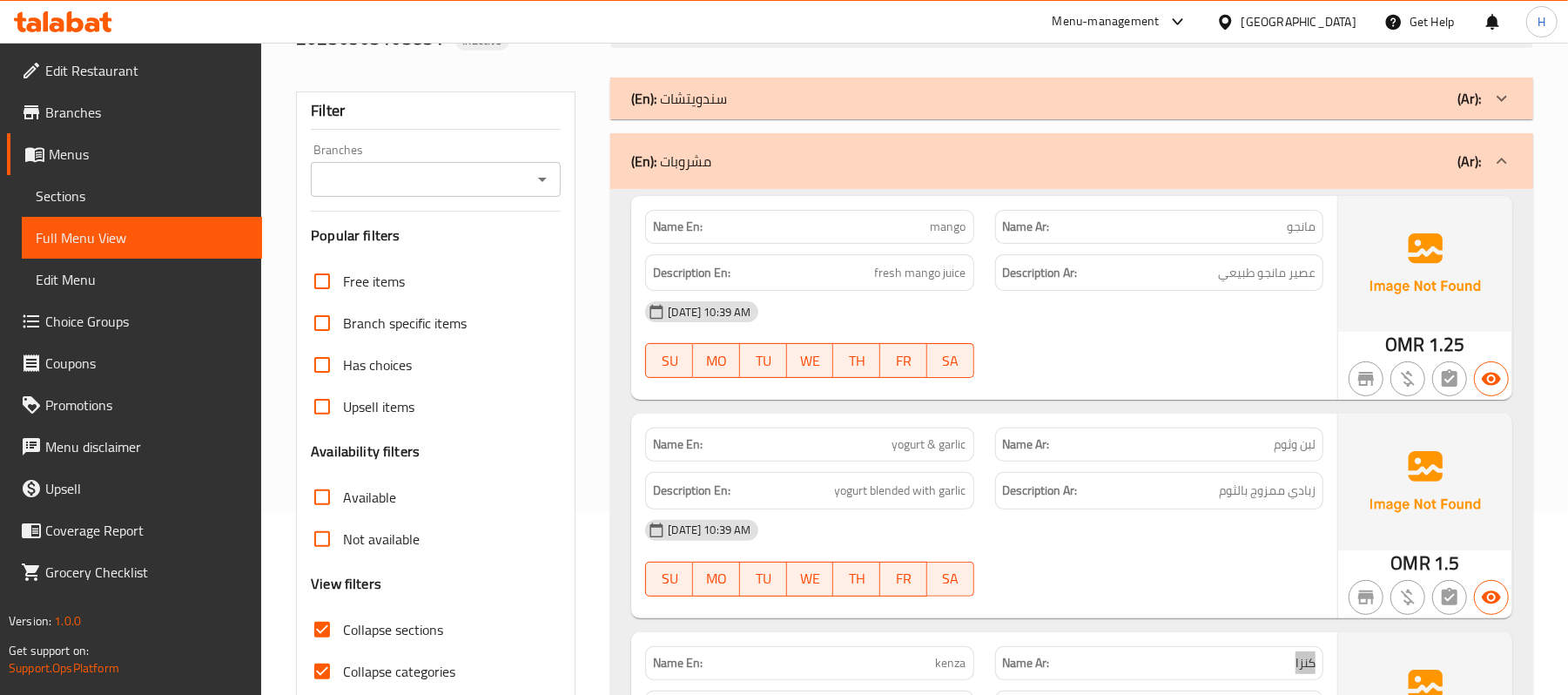
scroll to position [0, 0]
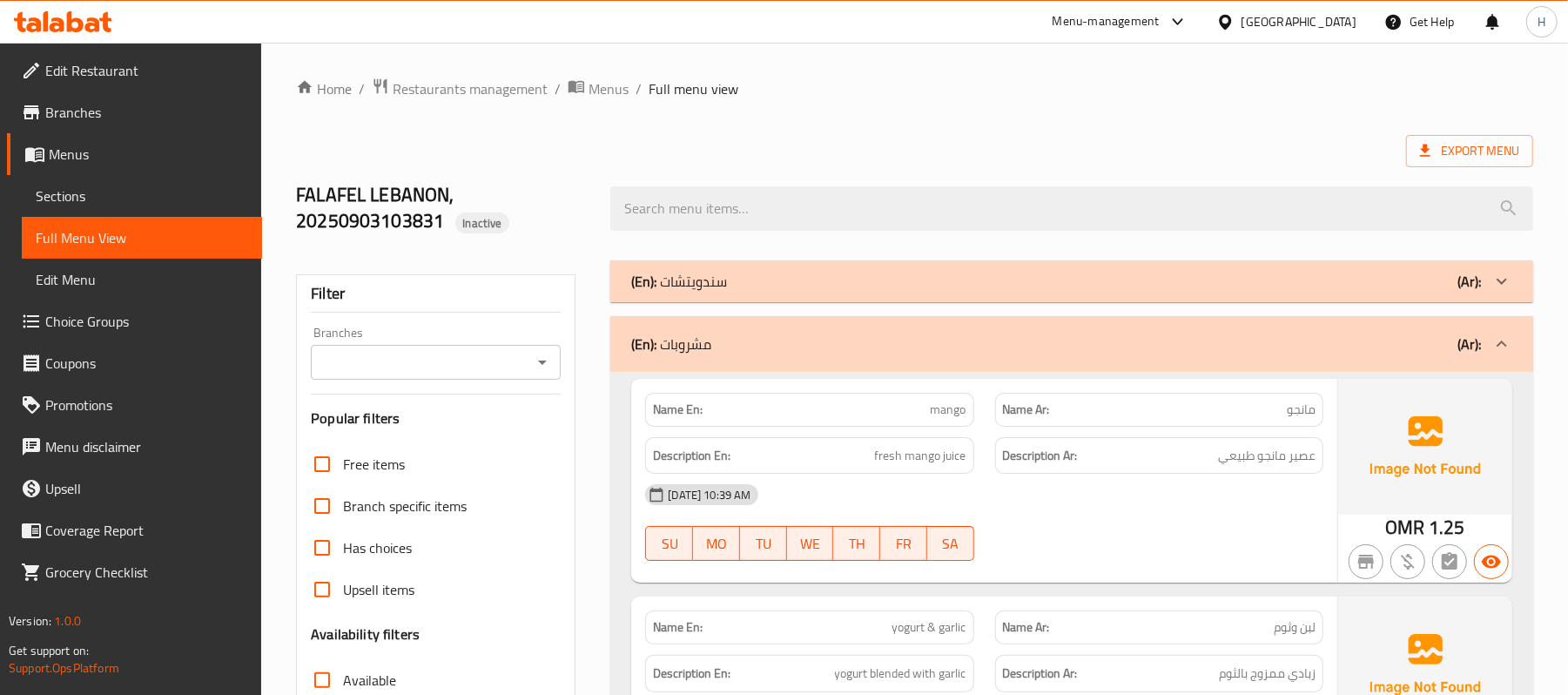
click at [813, 352] on div "(En): مشروبات (Ar):" at bounding box center [1056, 344] width 850 height 21
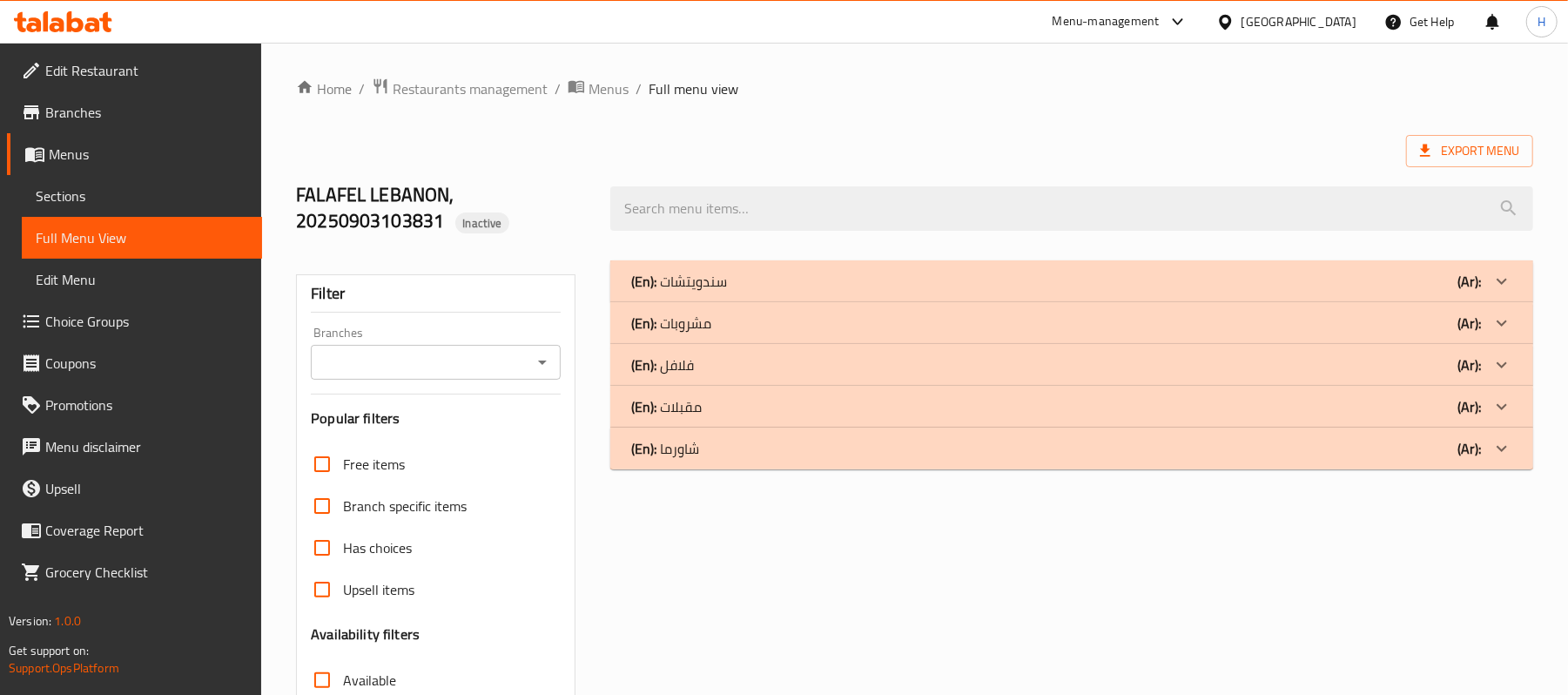
click at [885, 364] on div "(En): فلافل (Ar):" at bounding box center [1056, 365] width 850 height 21
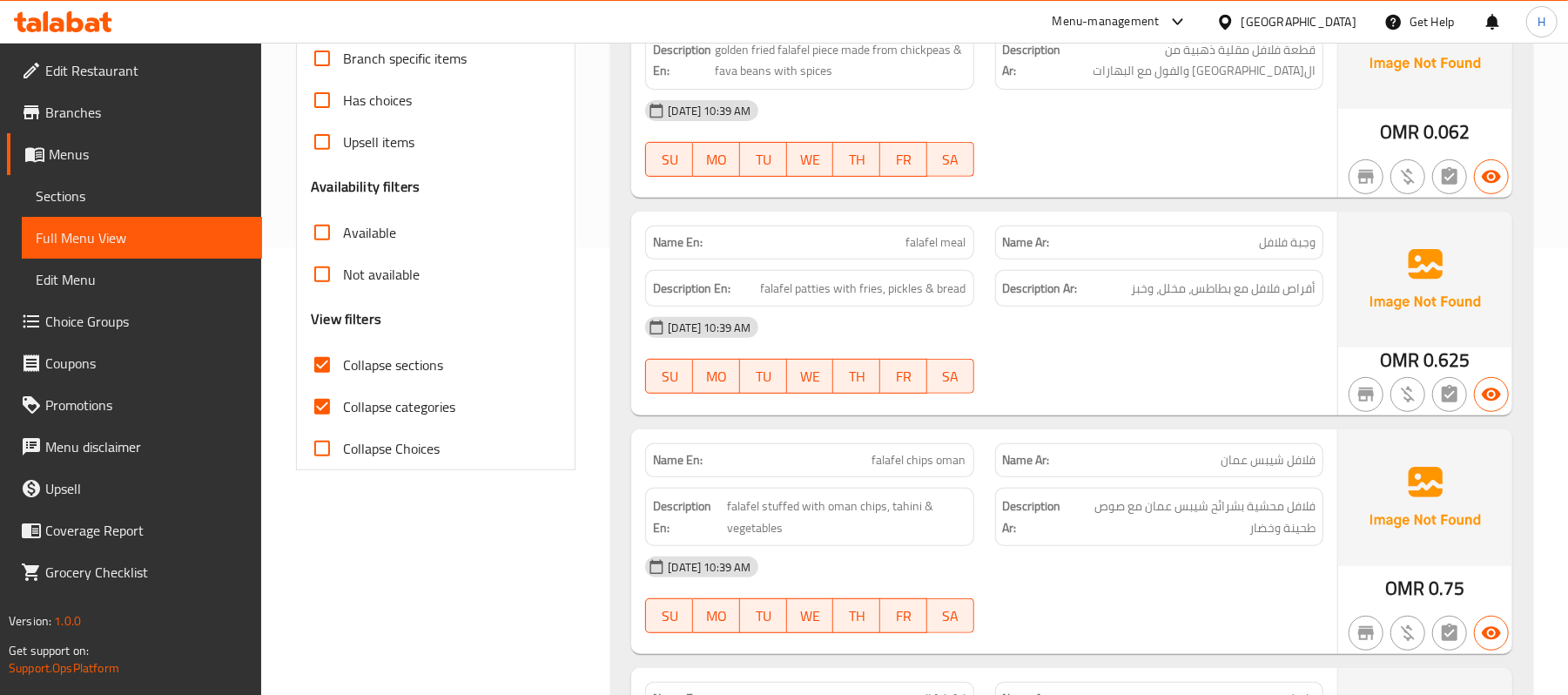
scroll to position [580, 0]
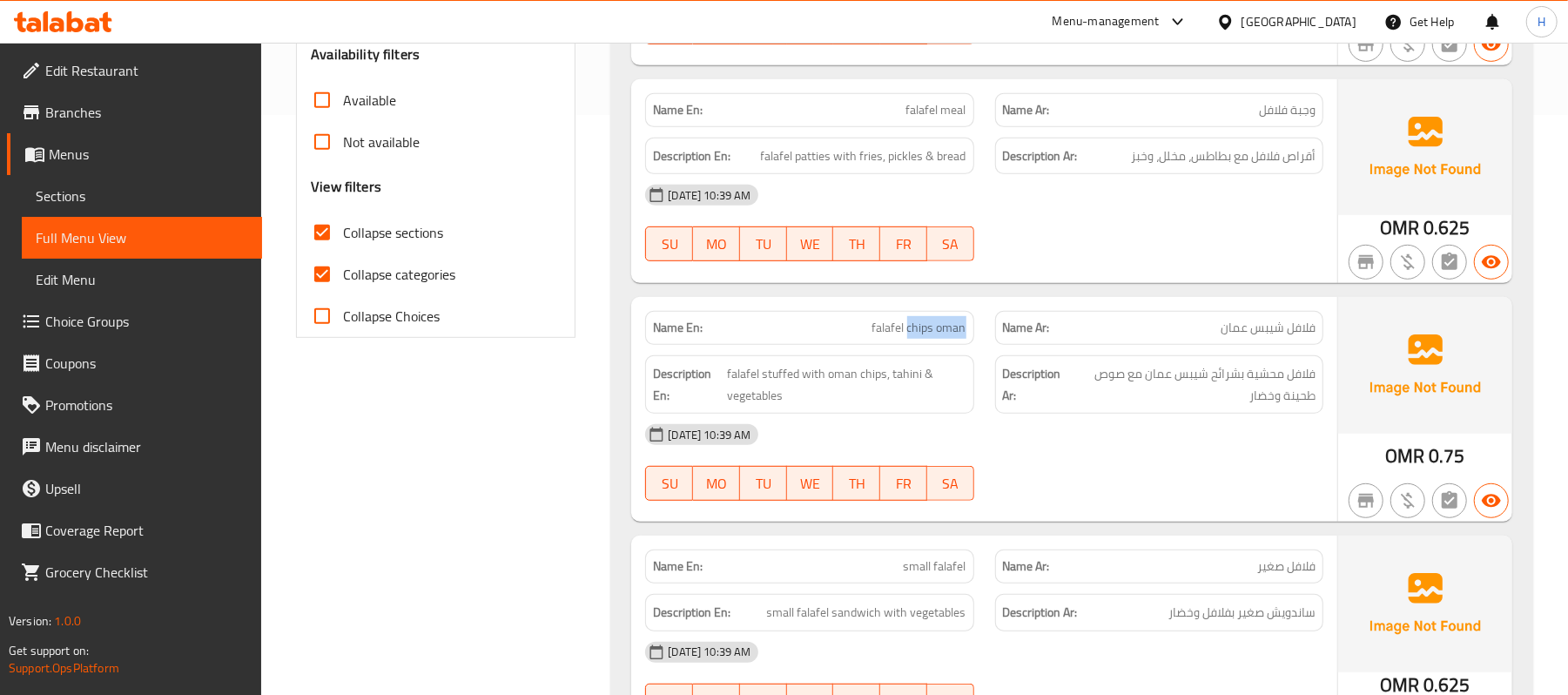
drag, startPoint x: 907, startPoint y: 329, endPoint x: 963, endPoint y: 326, distance: 56.1
click at [963, 326] on span "falafel chips oman" at bounding box center [919, 327] width 94 height 18
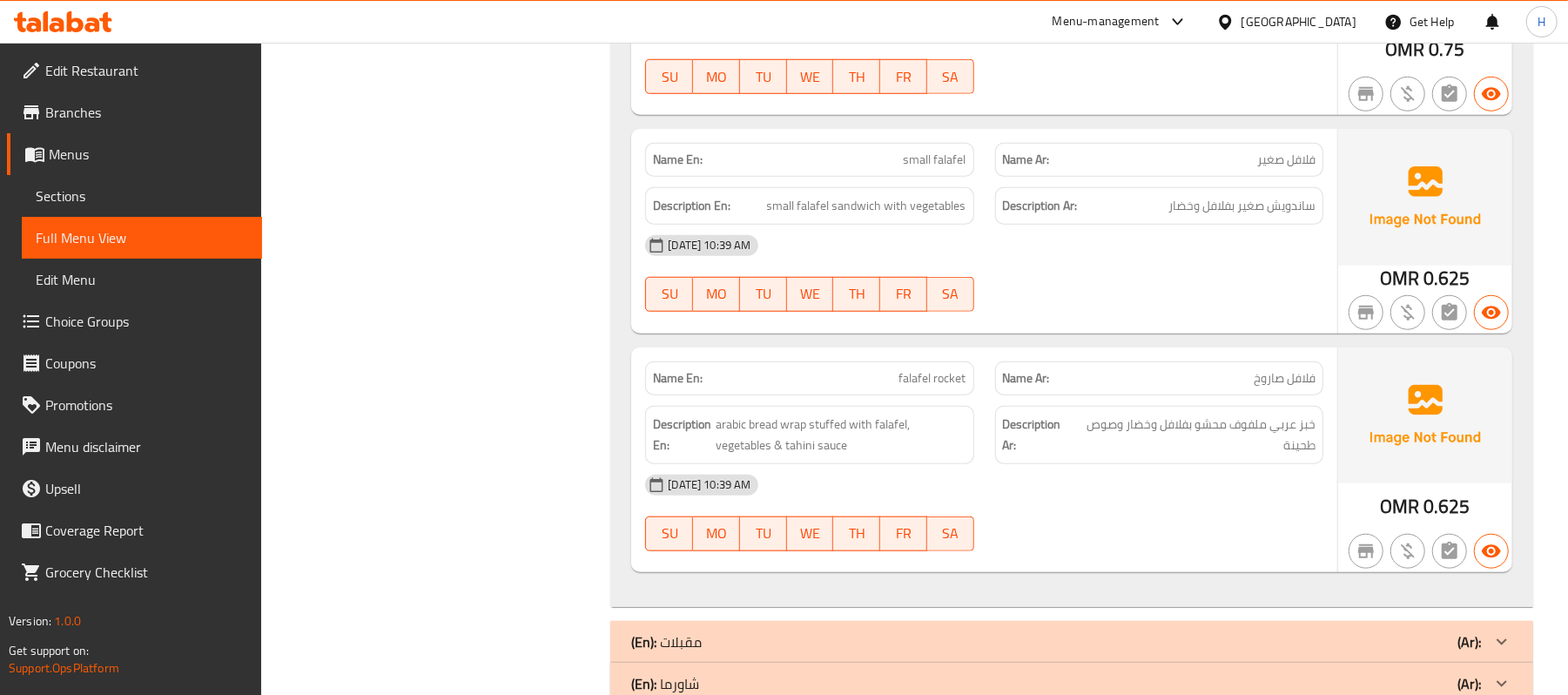
scroll to position [1035, 0]
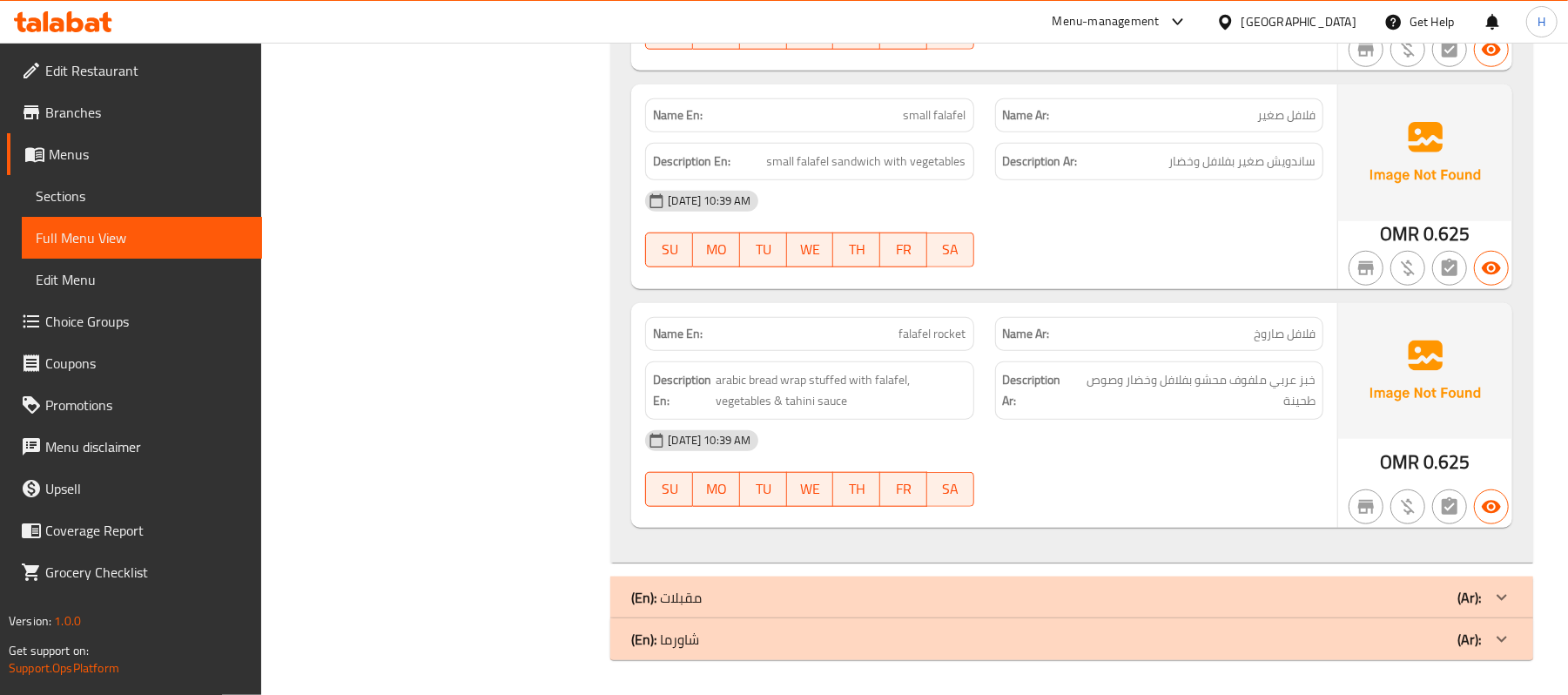
click at [923, 329] on span "falafel rocket" at bounding box center [932, 334] width 67 height 18
copy span "falafel rocket"
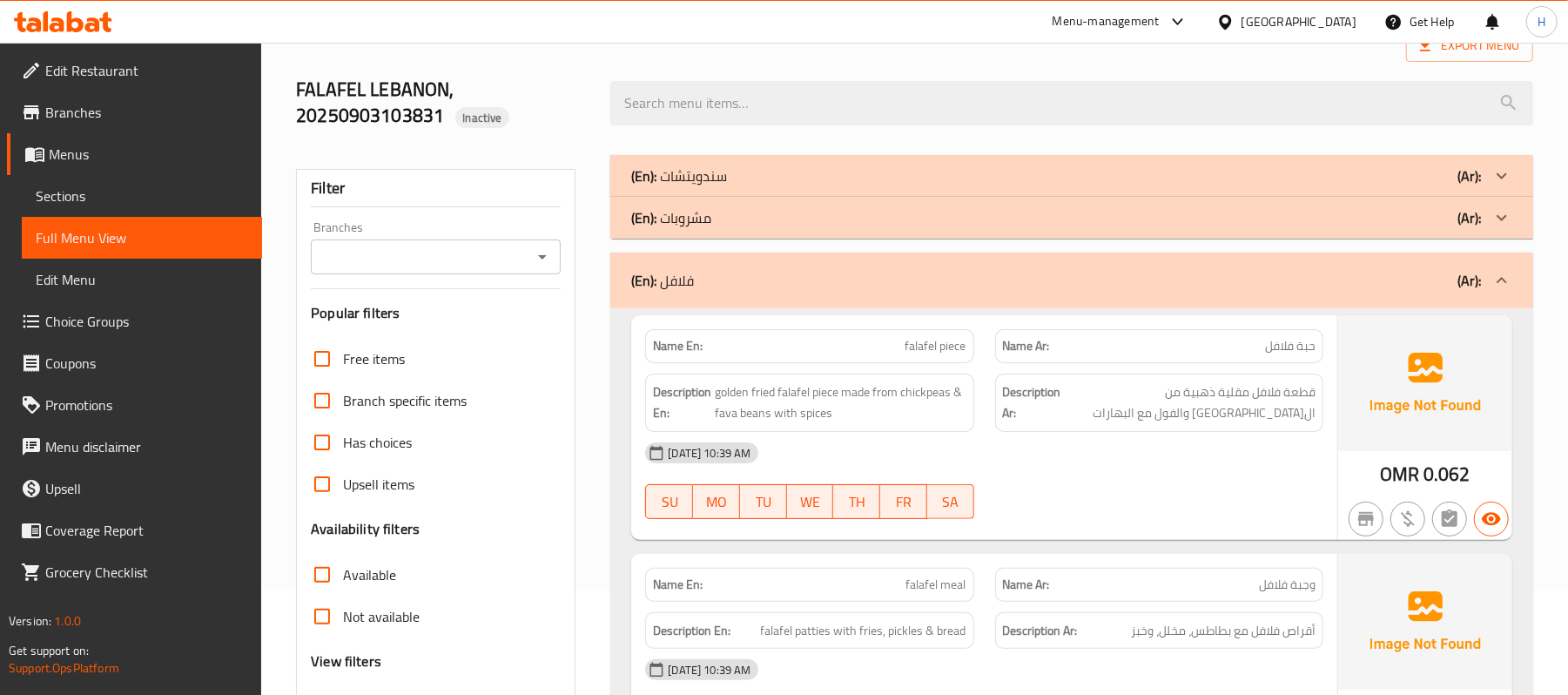
scroll to position [232, 0]
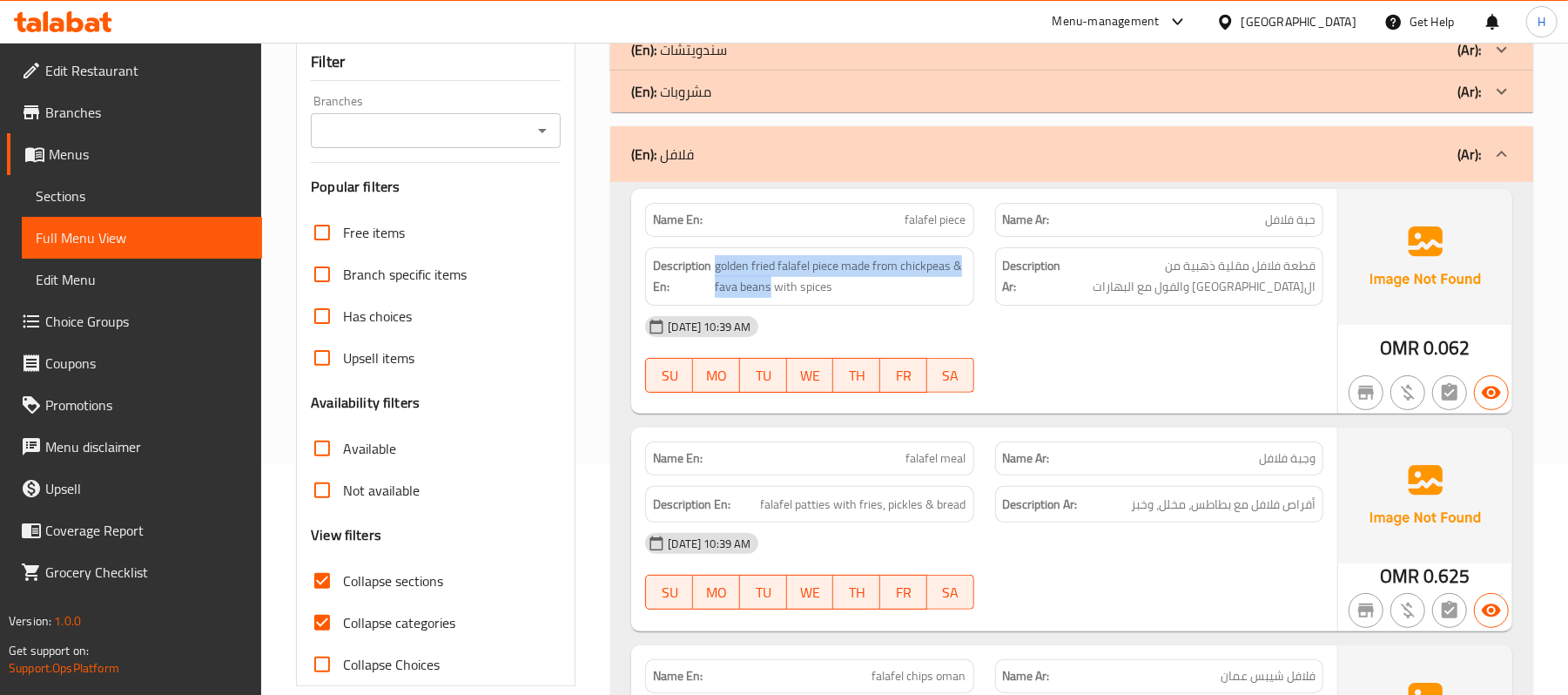
drag, startPoint x: 770, startPoint y: 290, endPoint x: 711, endPoint y: 287, distance: 59.1
click at [711, 287] on h6 "Description En: golden fried falafel piece made from chickpeas & fava beans wit…" at bounding box center [809, 276] width 313 height 43
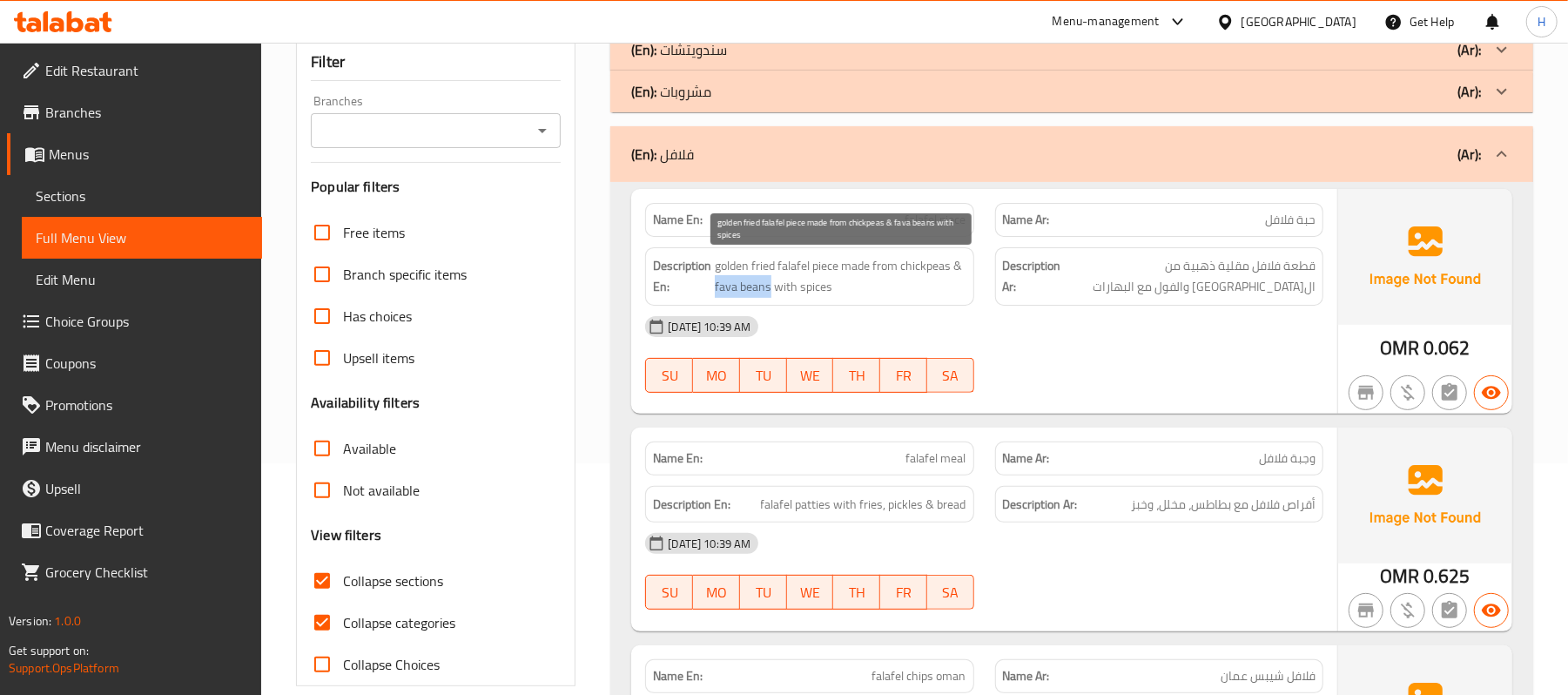
click at [716, 286] on span "golden fried falafel piece made from chickpeas & fava beans with spices" at bounding box center [840, 276] width 251 height 43
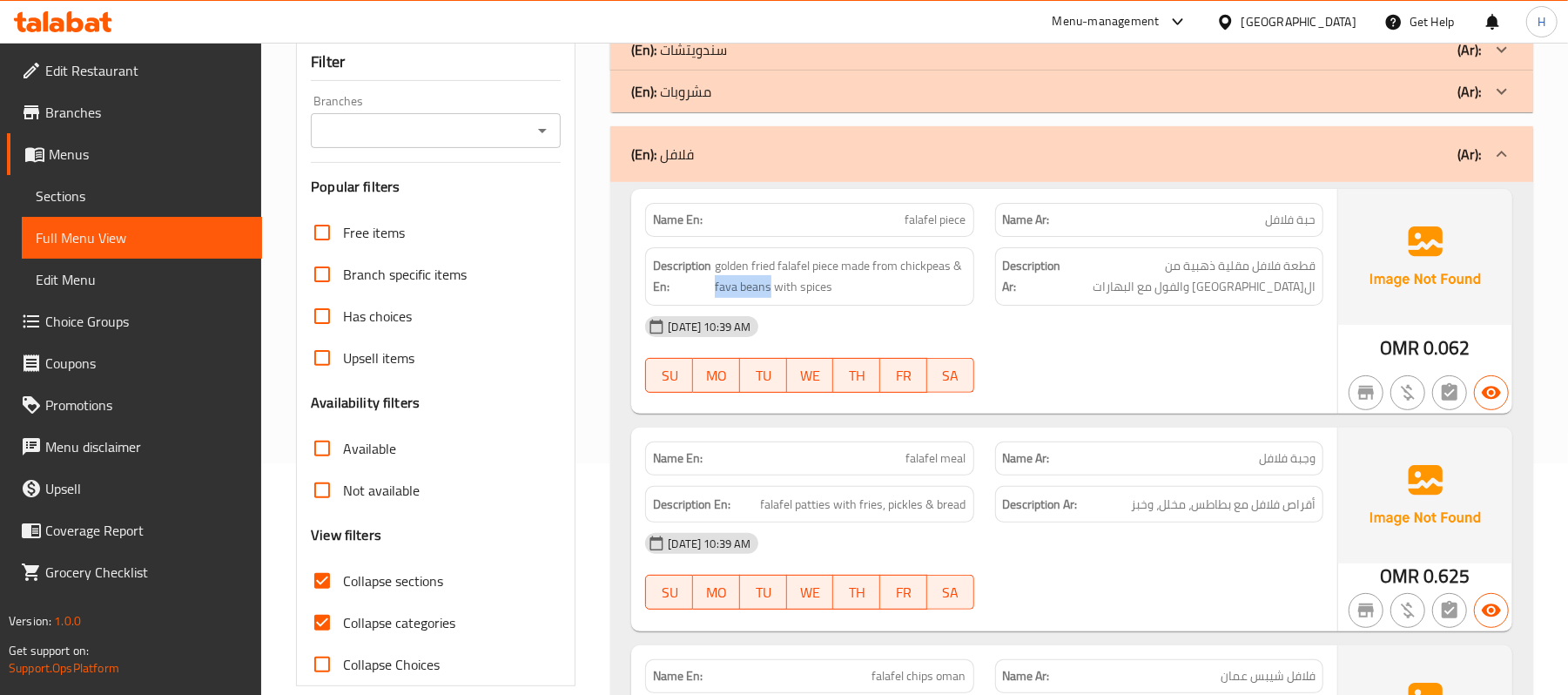
copy span "fava beans"
click at [955, 211] on span "falafel piece" at bounding box center [936, 220] width 61 height 18
copy span "piece"
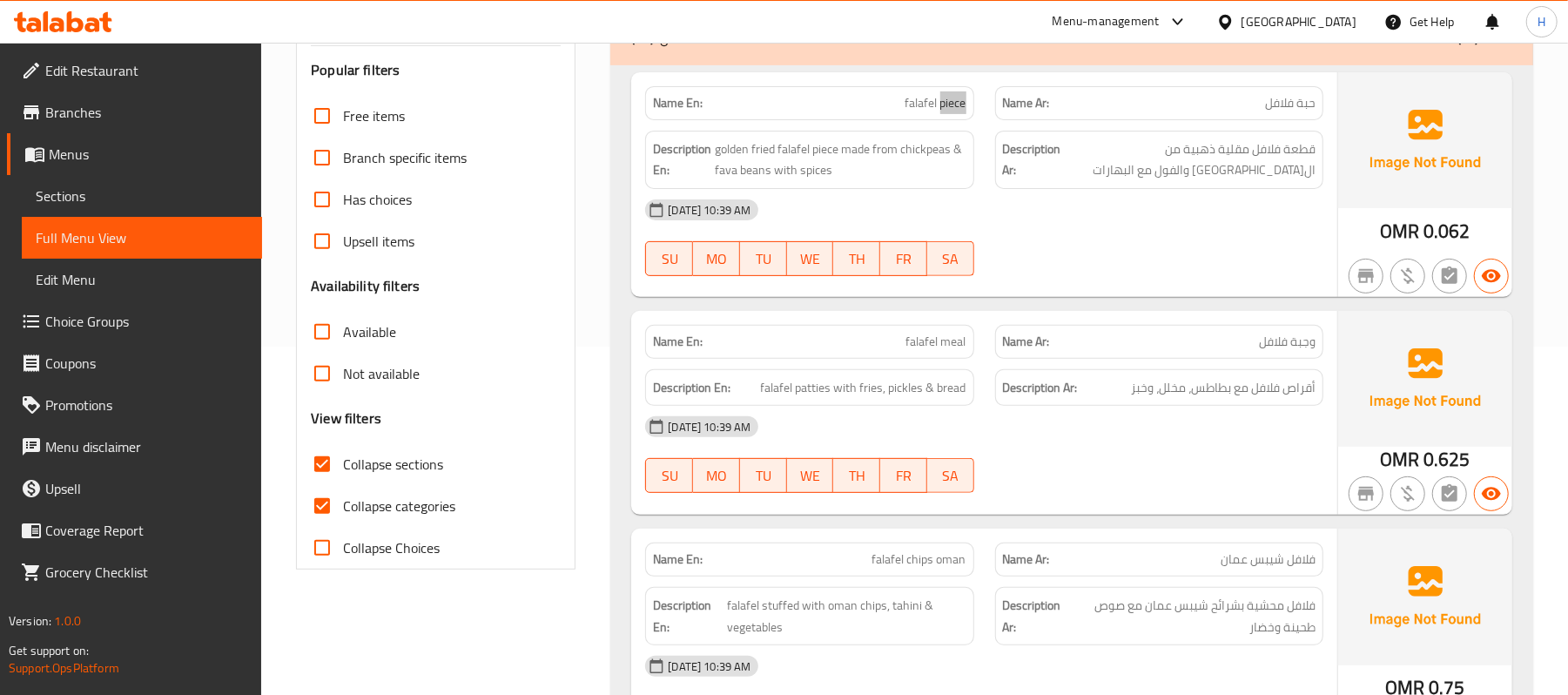
scroll to position [697, 0]
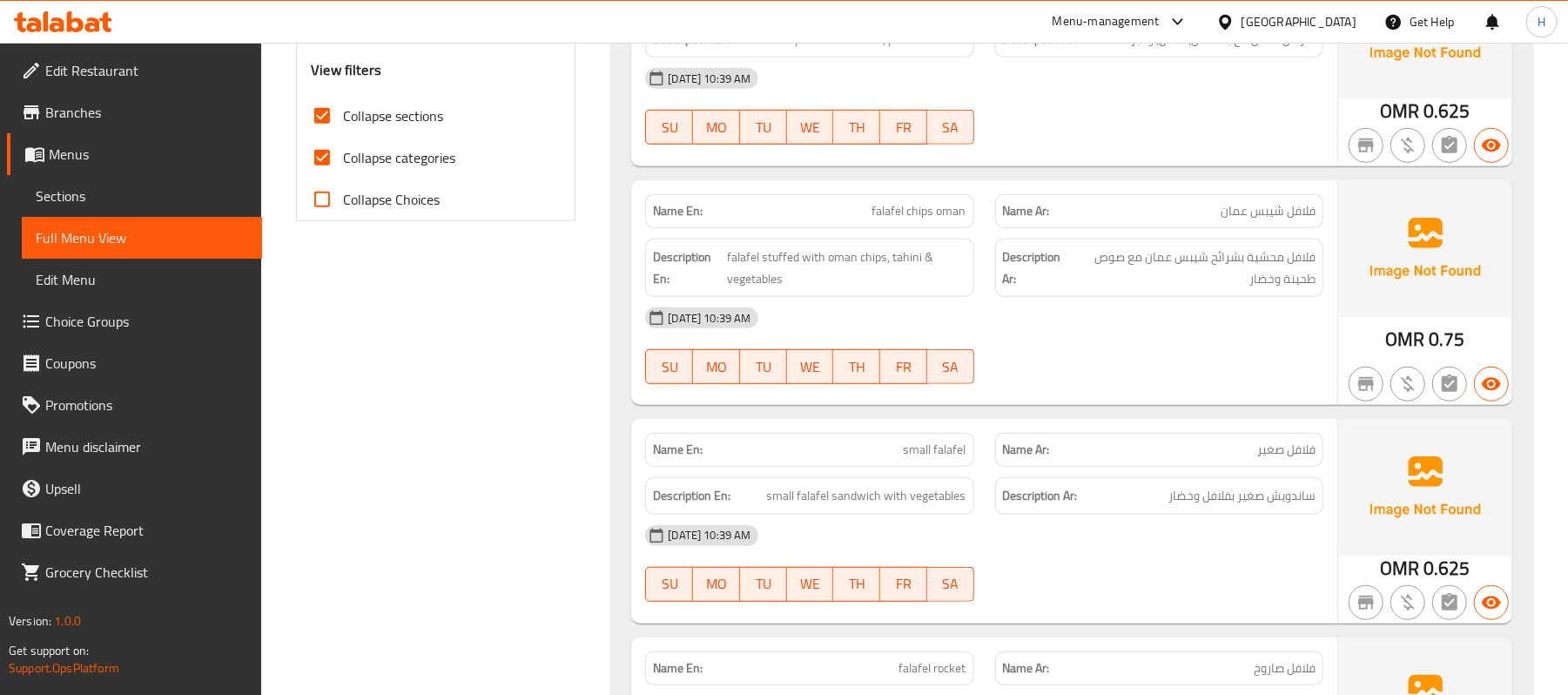
click at [937, 209] on span "falafel chips oman" at bounding box center [919, 210] width 94 height 18
copy span "falafel chips oman"
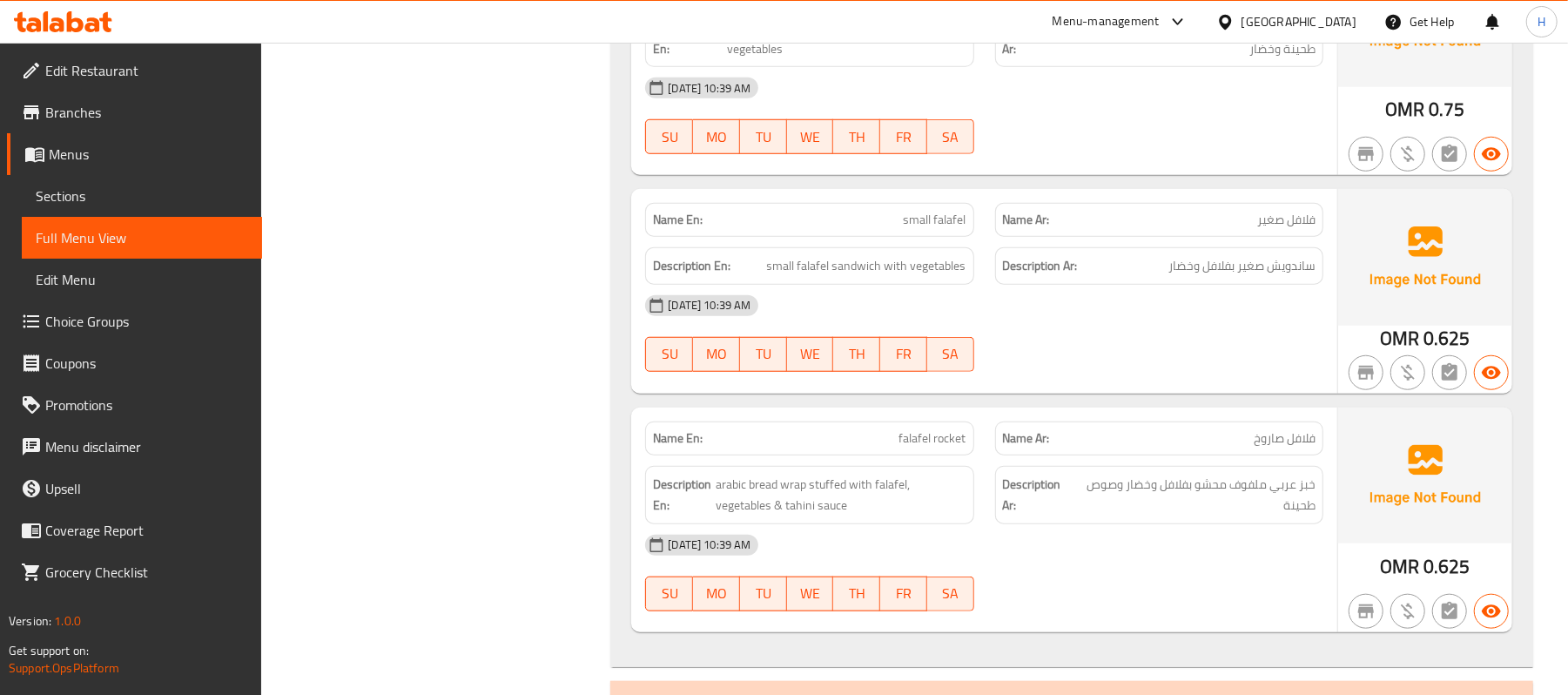
scroll to position [928, 0]
drag, startPoint x: 1310, startPoint y: 272, endPoint x: 1135, endPoint y: 274, distance: 175.0
click at [1135, 274] on h6 "Description Ar: ساندويش صغير بفلافل وخضار" at bounding box center [1158, 264] width 313 height 22
click at [1313, 440] on span "فلافل صاروخ" at bounding box center [1284, 436] width 62 height 18
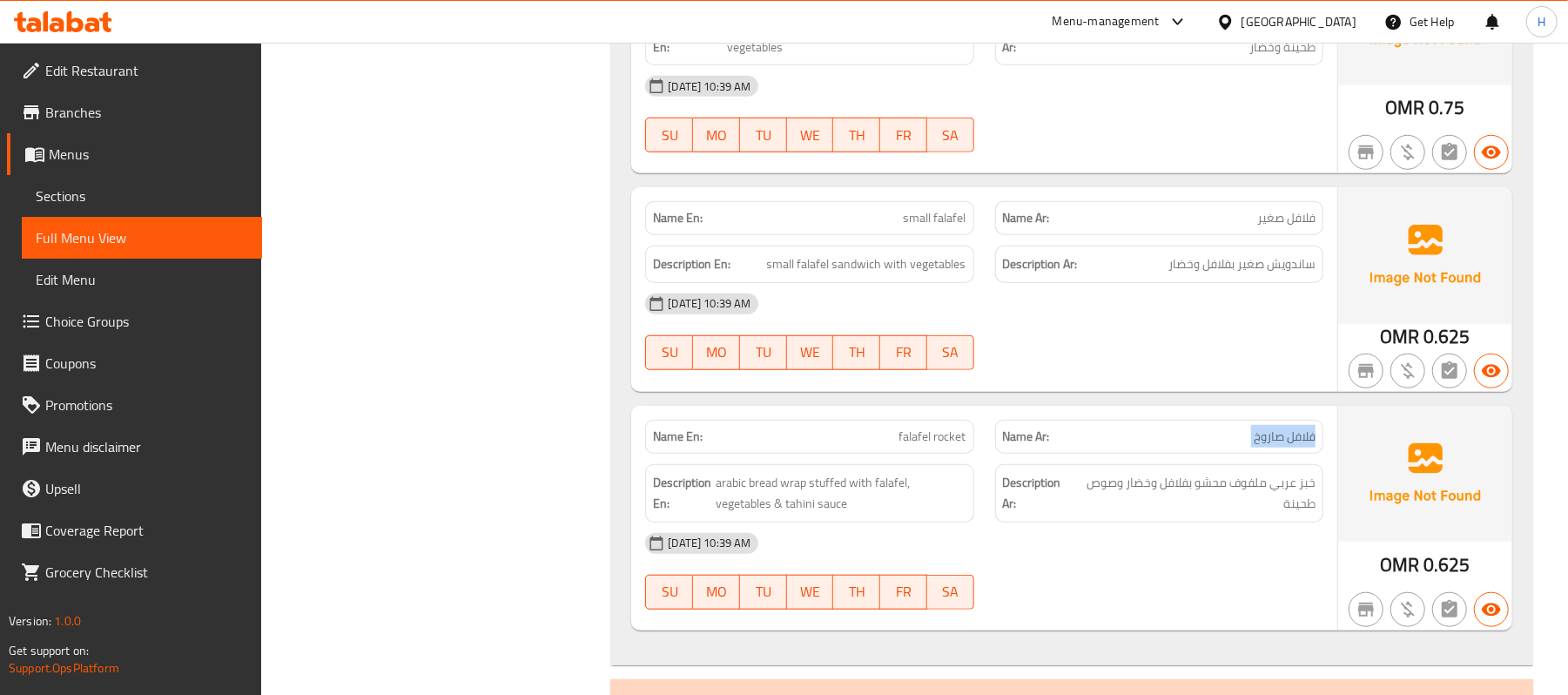
click at [1313, 440] on span "فلافل صاروخ" at bounding box center [1284, 436] width 62 height 18
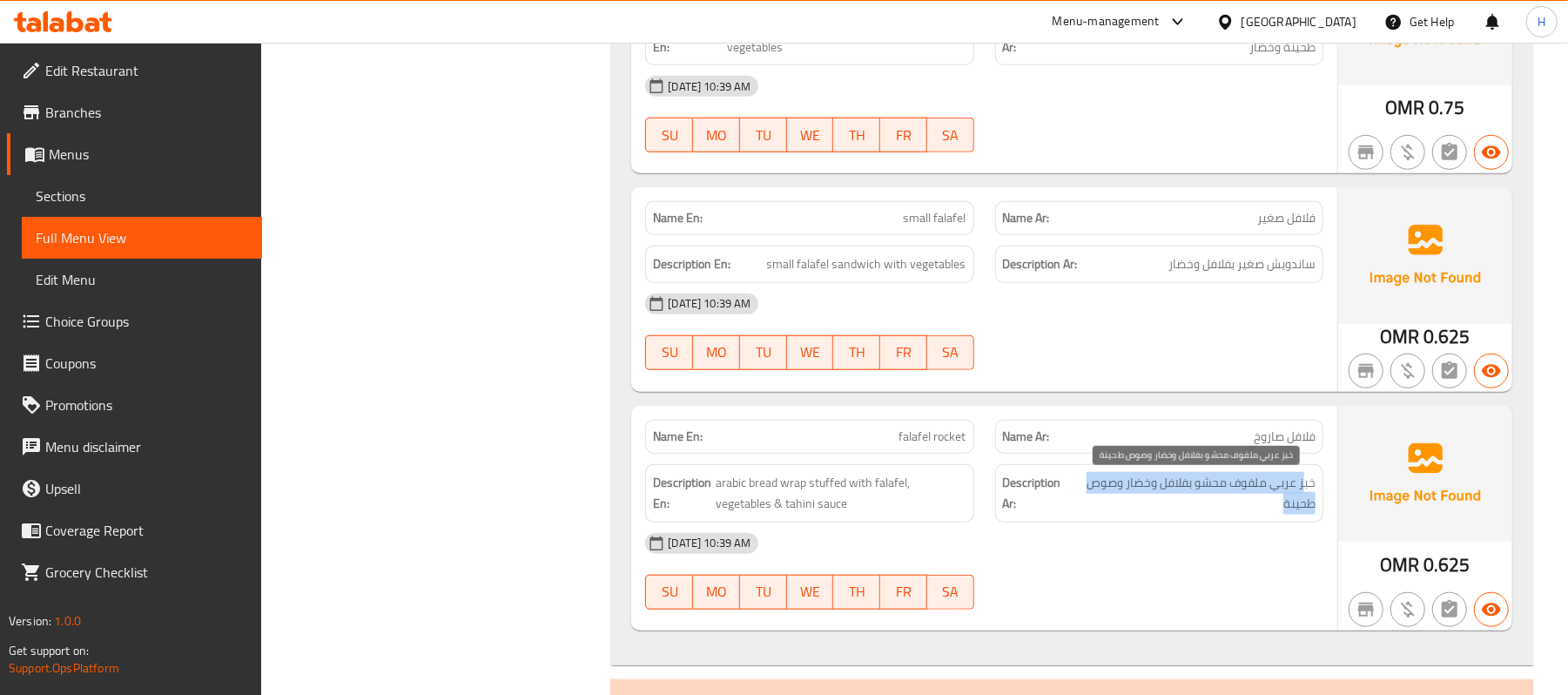
drag, startPoint x: 1302, startPoint y: 484, endPoint x: 1244, endPoint y: 498, distance: 59.7
click at [1244, 498] on span "خبز عربي ملفوف محشو بفلافل وخضار وصوص طحينة" at bounding box center [1195, 492] width 241 height 43
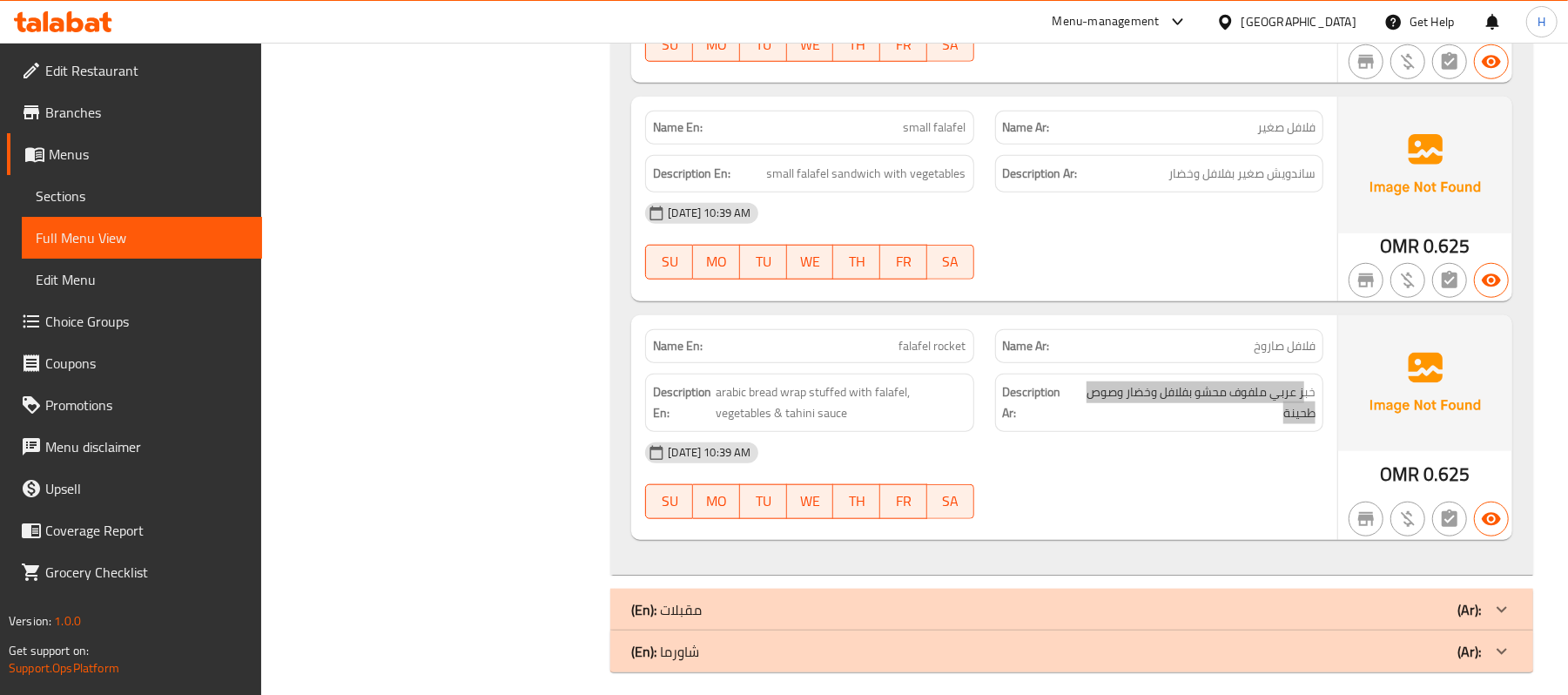
scroll to position [1035, 0]
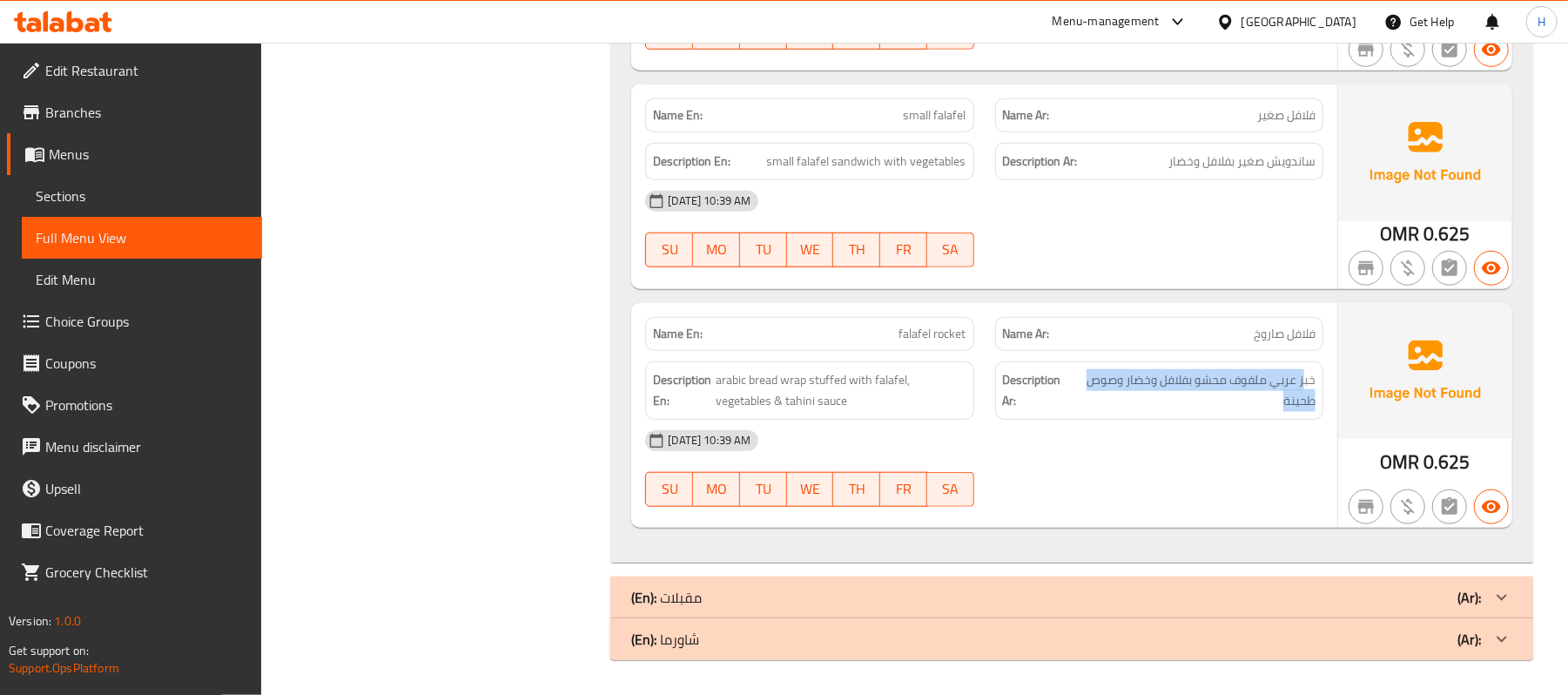
click at [1053, 589] on div "(En): مقبلات (Ar):" at bounding box center [1056, 597] width 850 height 21
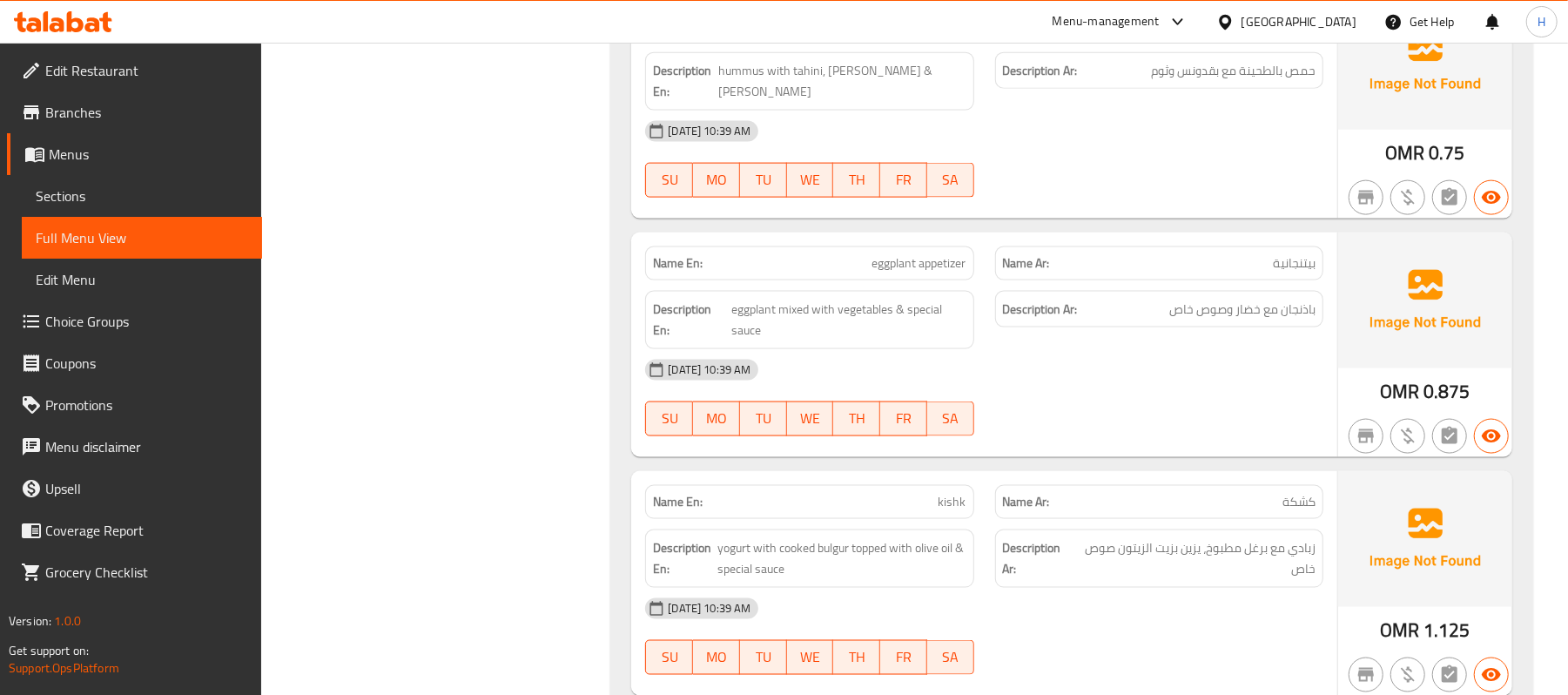
scroll to position [1732, 0]
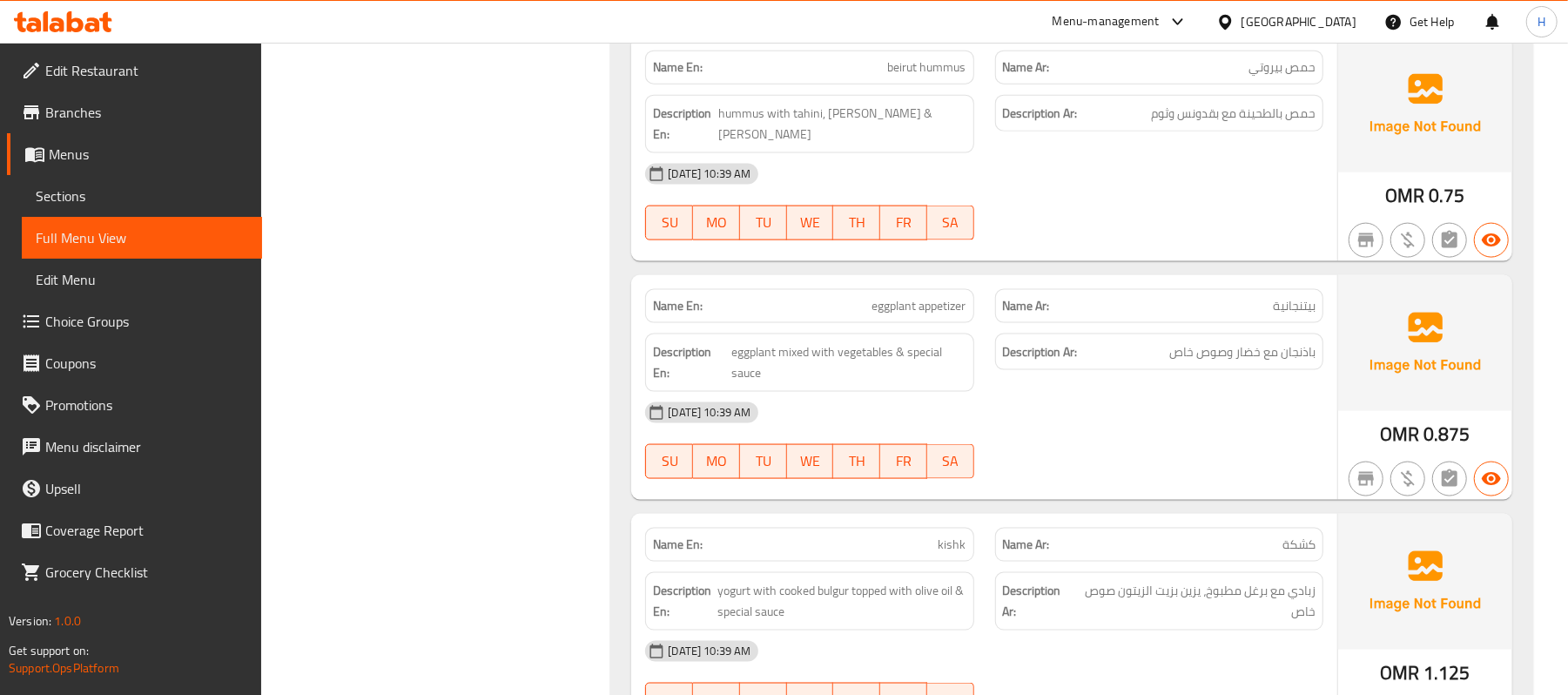
scroll to position [1673, 0]
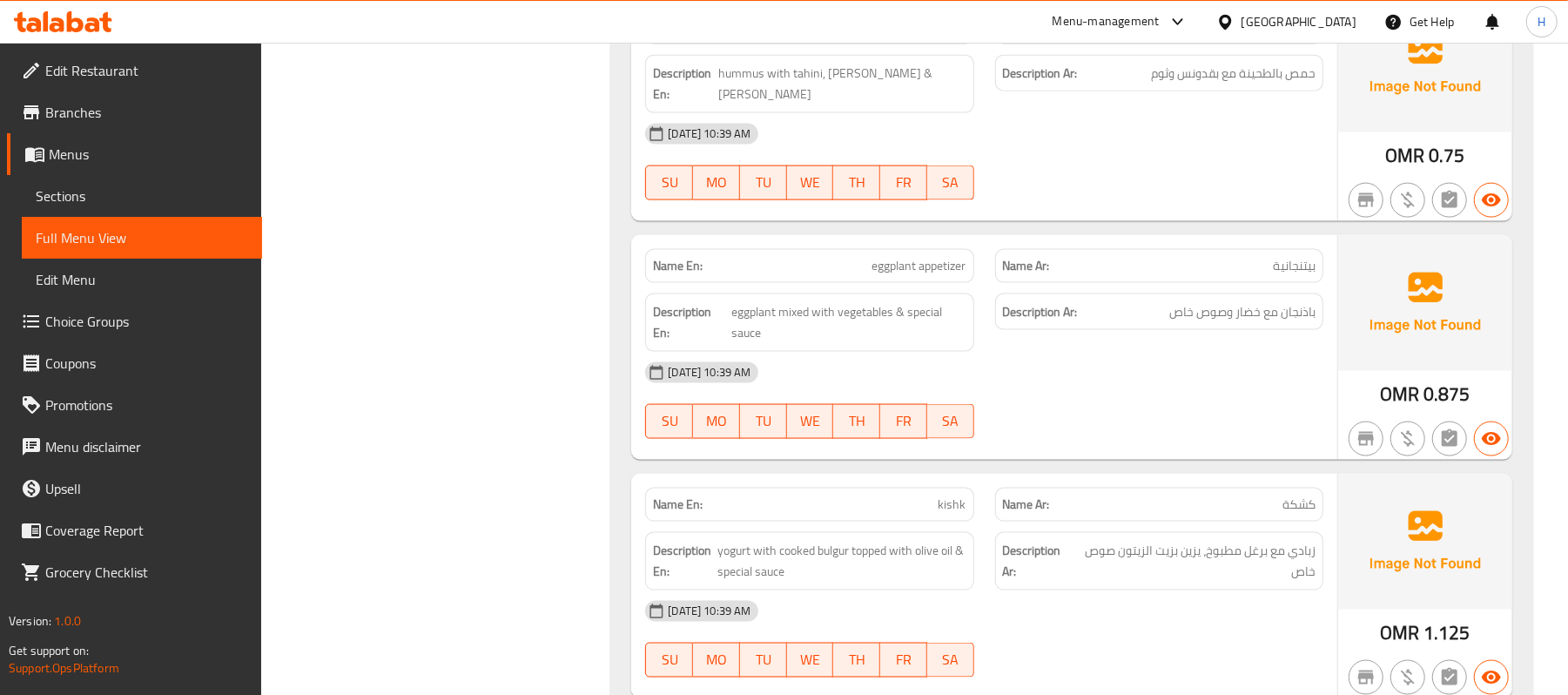
click at [925, 257] on span "eggplant appetizer" at bounding box center [919, 265] width 94 height 18
click at [947, 495] on span "kishk" at bounding box center [951, 504] width 28 height 18
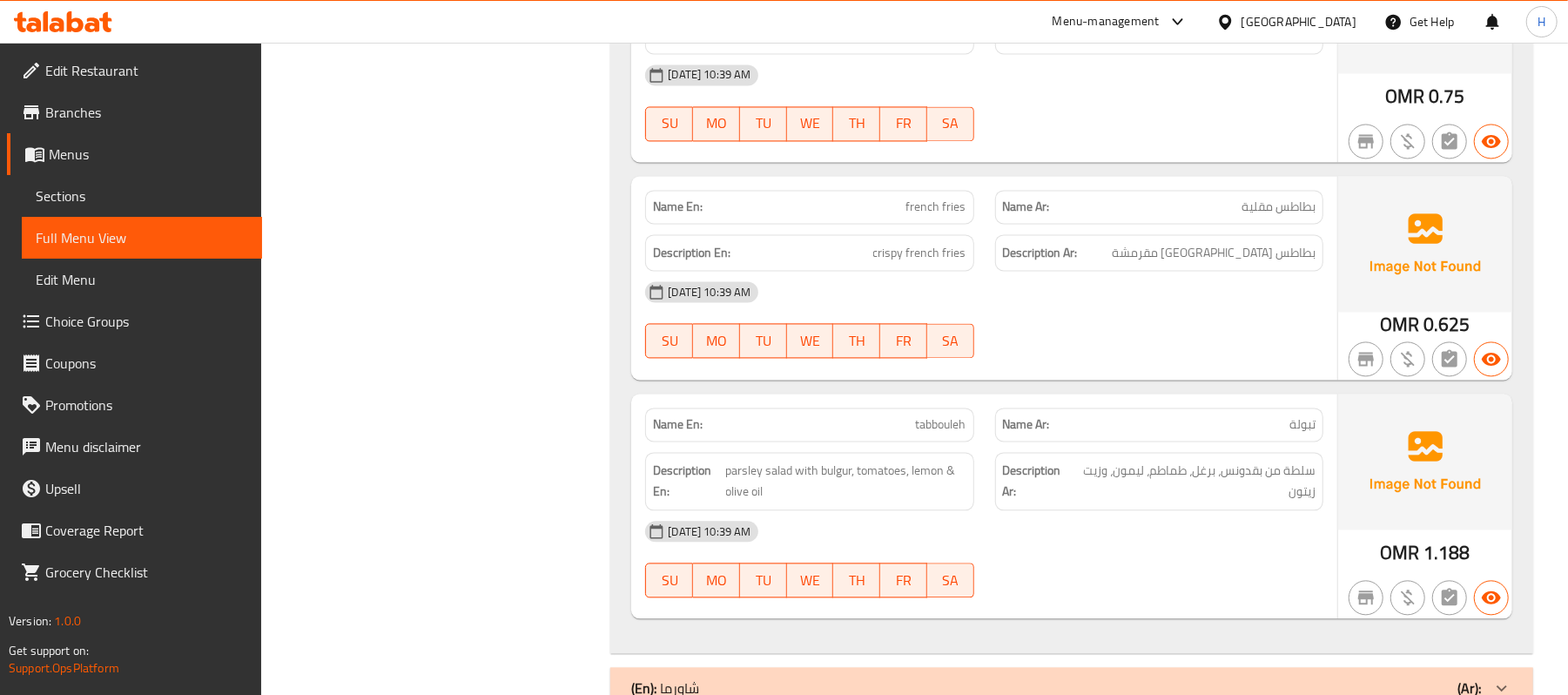
scroll to position [2487, 0]
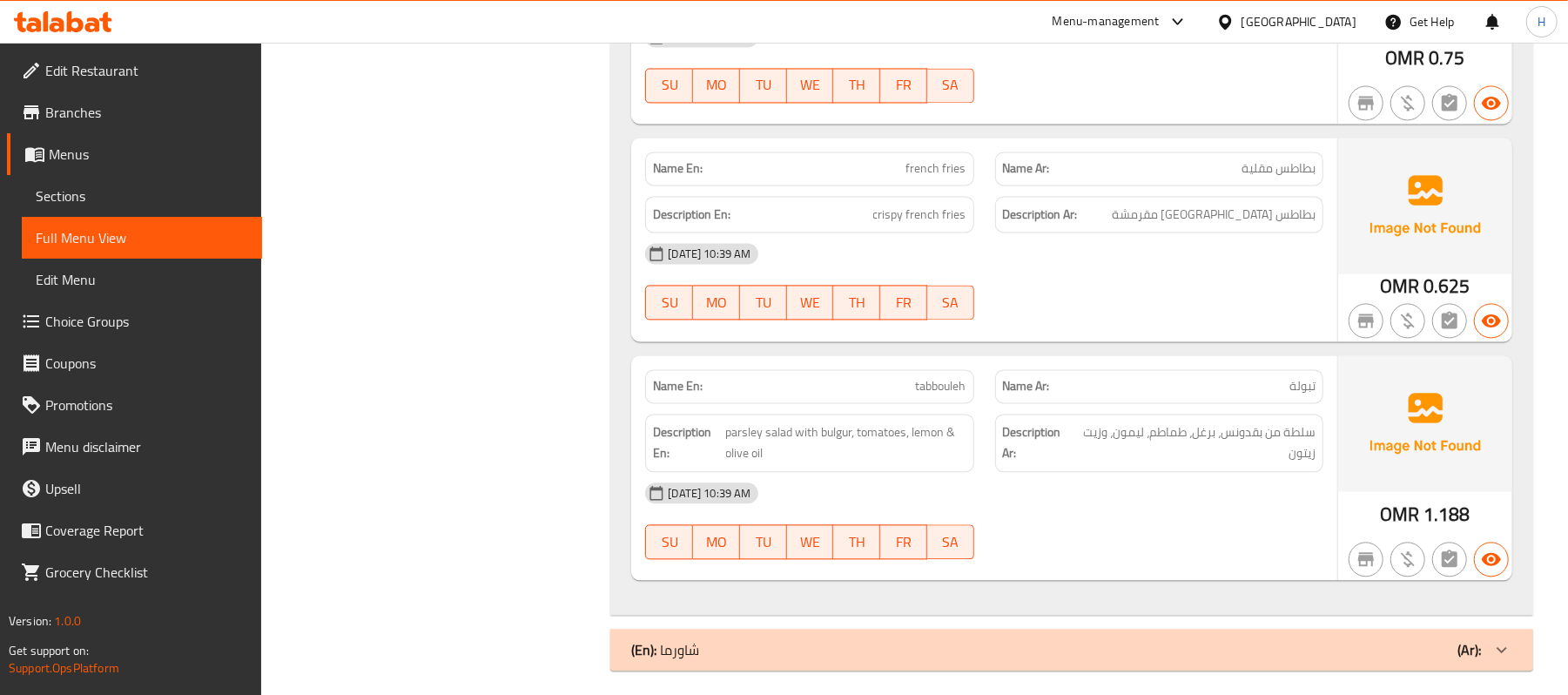
click at [772, 647] on div "(En): شاورما (Ar):" at bounding box center [1056, 649] width 850 height 21
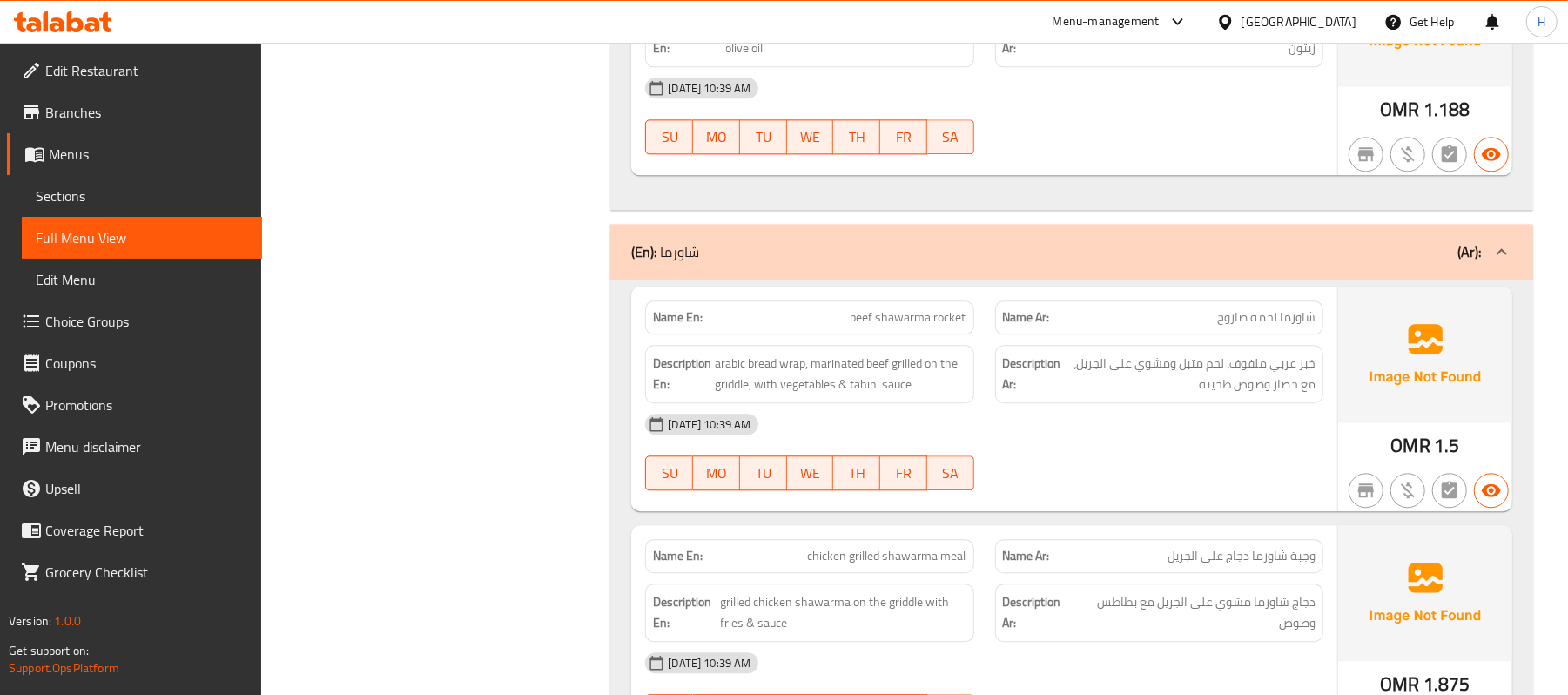
scroll to position [2951, 0]
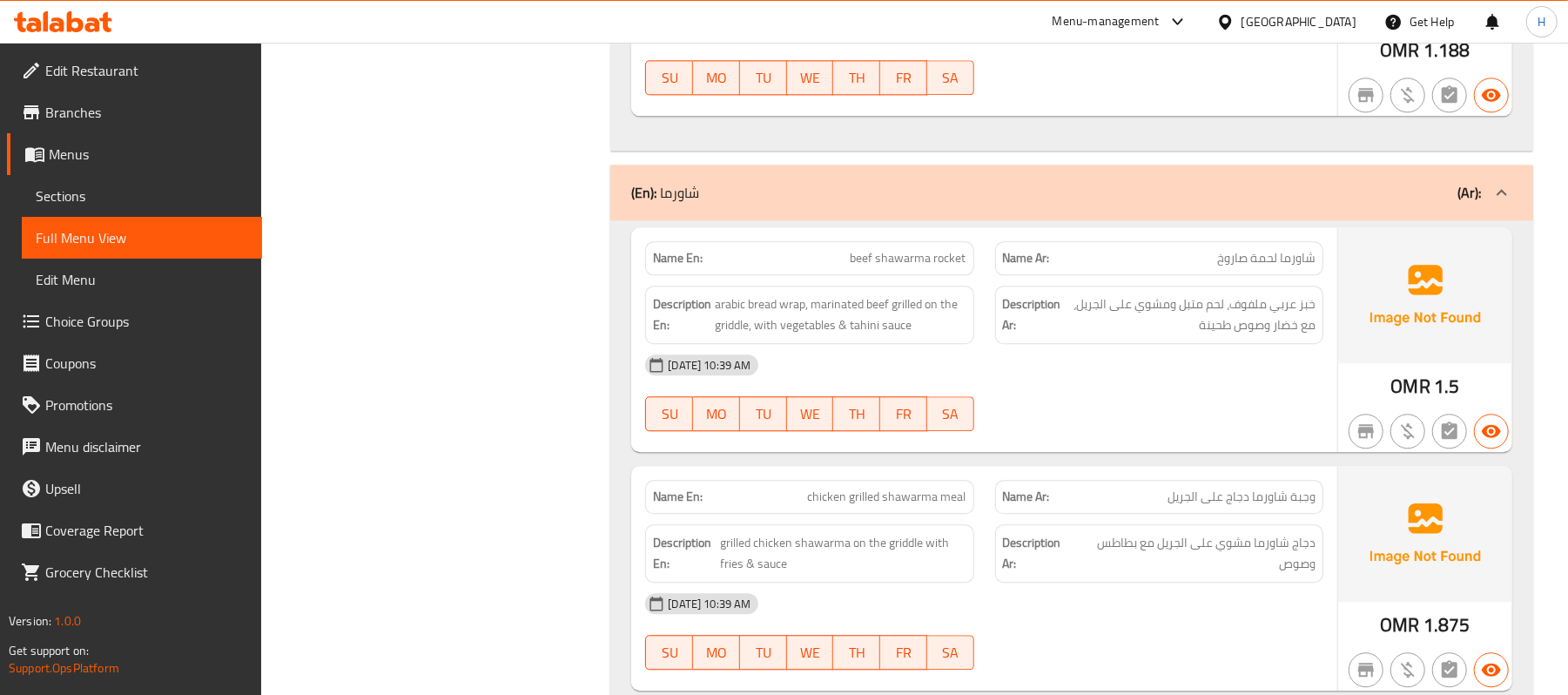
click at [929, 252] on span "beef shawarma rocket" at bounding box center [908, 258] width 116 height 18
click at [886, 260] on div "Name En: beef shawarma rocket" at bounding box center [809, 259] width 328 height 34
click at [885, 253] on span "beef shawarma rocket" at bounding box center [908, 258] width 116 height 18
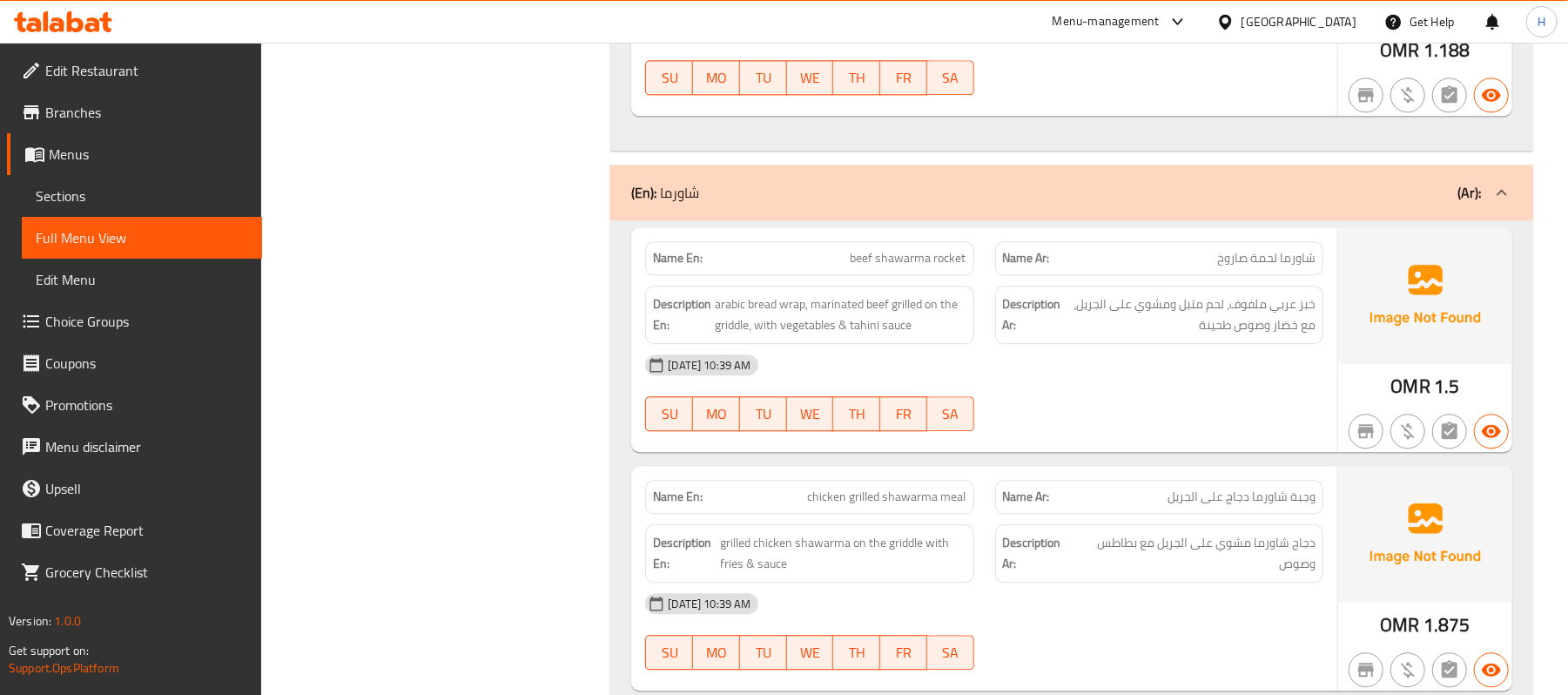
click at [885, 253] on span "beef shawarma rocket" at bounding box center [908, 258] width 116 height 18
click at [537, 516] on div "Filter Branches Branches Popular filters Free items Branch specific items Has c…" at bounding box center [442, 91] width 315 height 5585
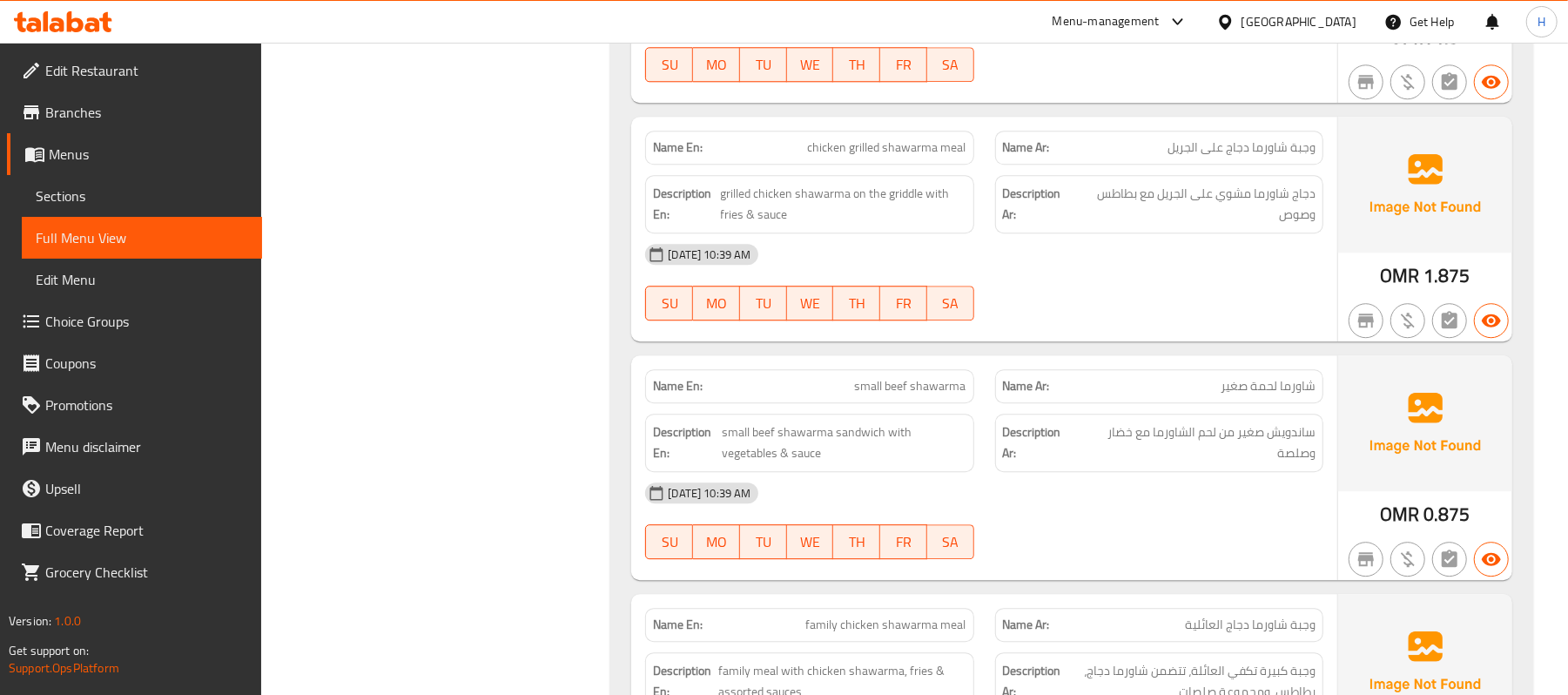
scroll to position [3415, 0]
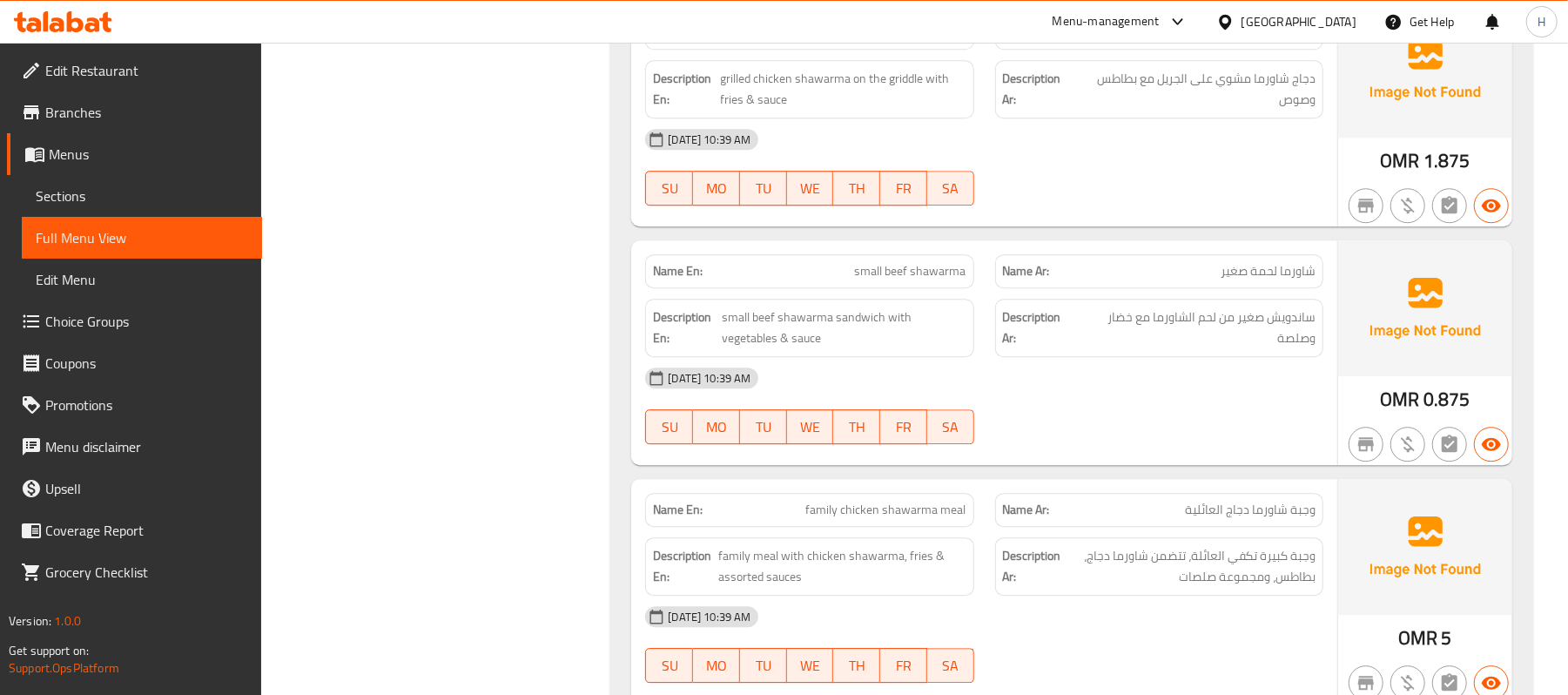
click at [906, 262] on span "small beef shawarma" at bounding box center [909, 271] width 111 height 18
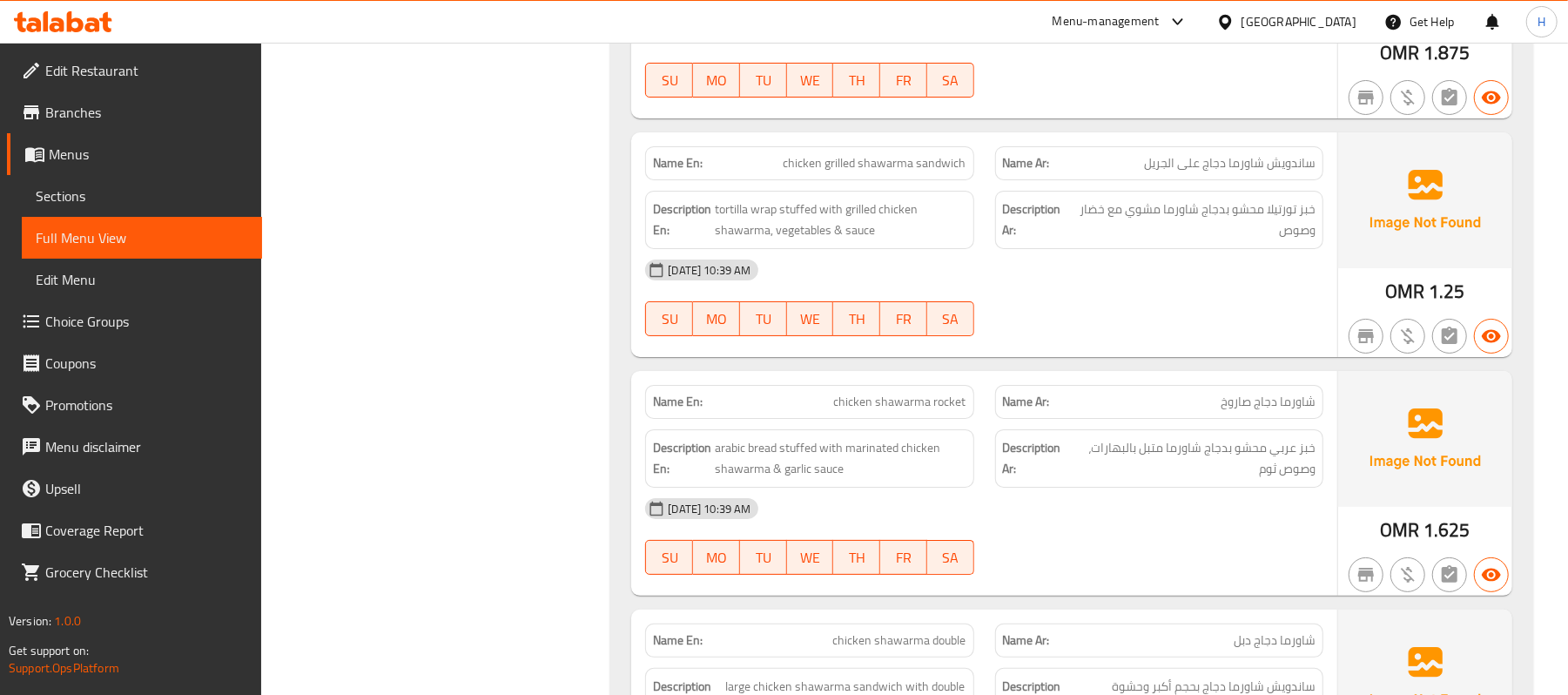
scroll to position [4809, 0]
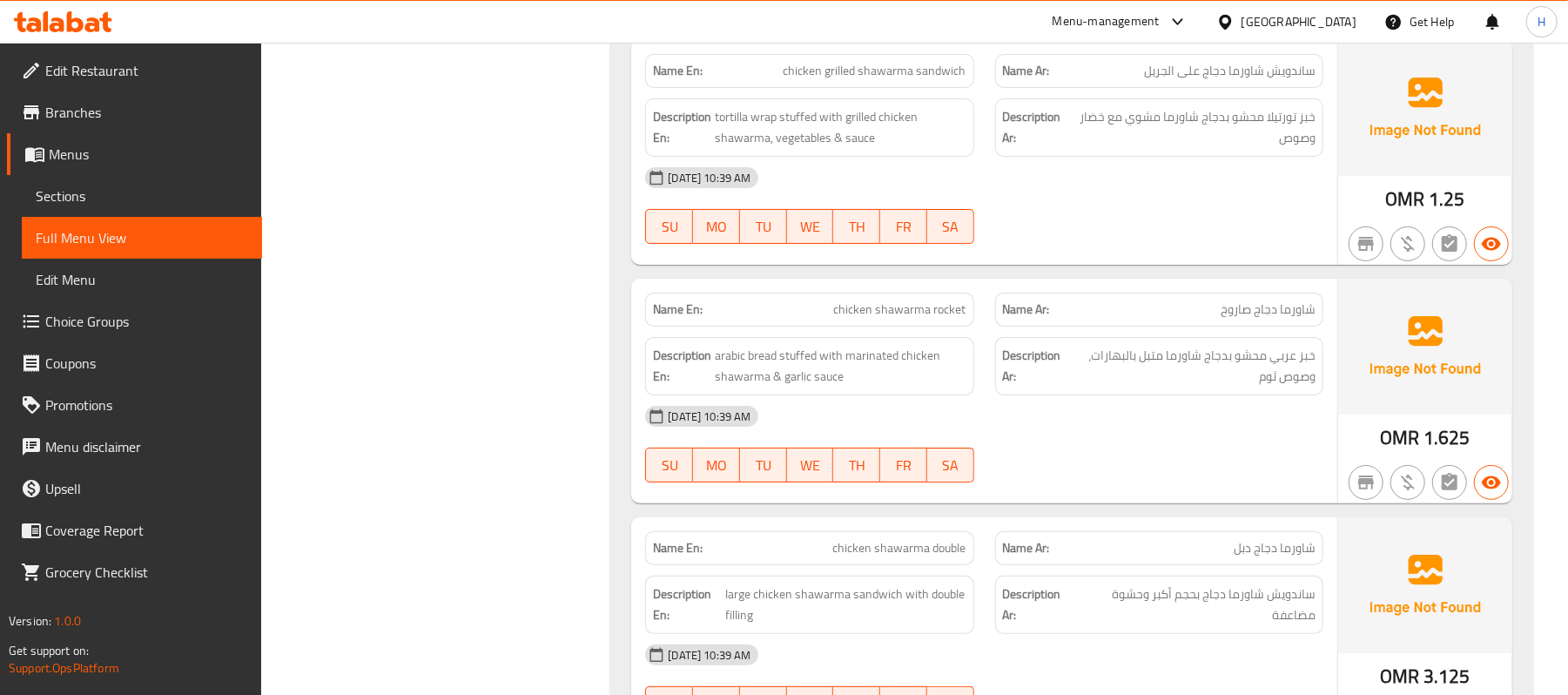
click at [924, 311] on span "chicken shawarma rocket" at bounding box center [899, 309] width 132 height 18
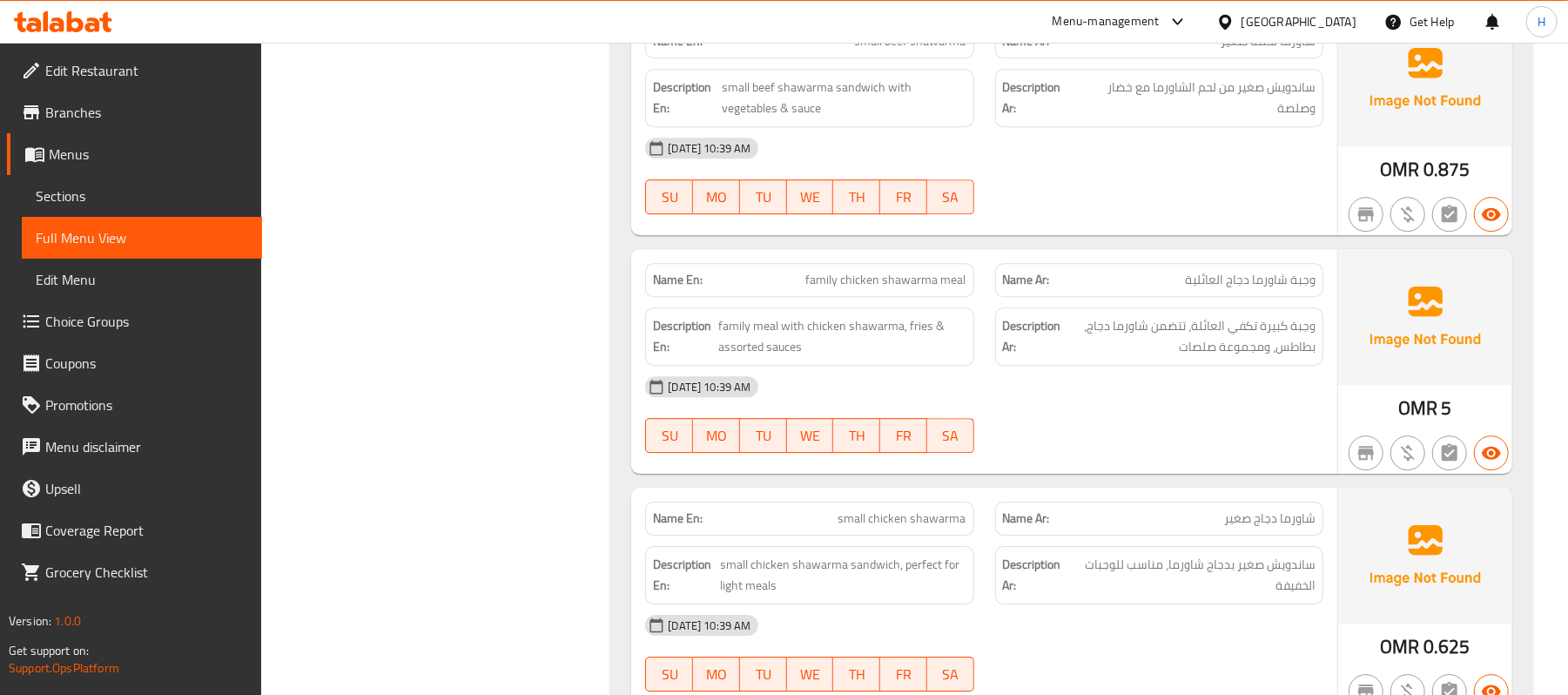
scroll to position [3658, 0]
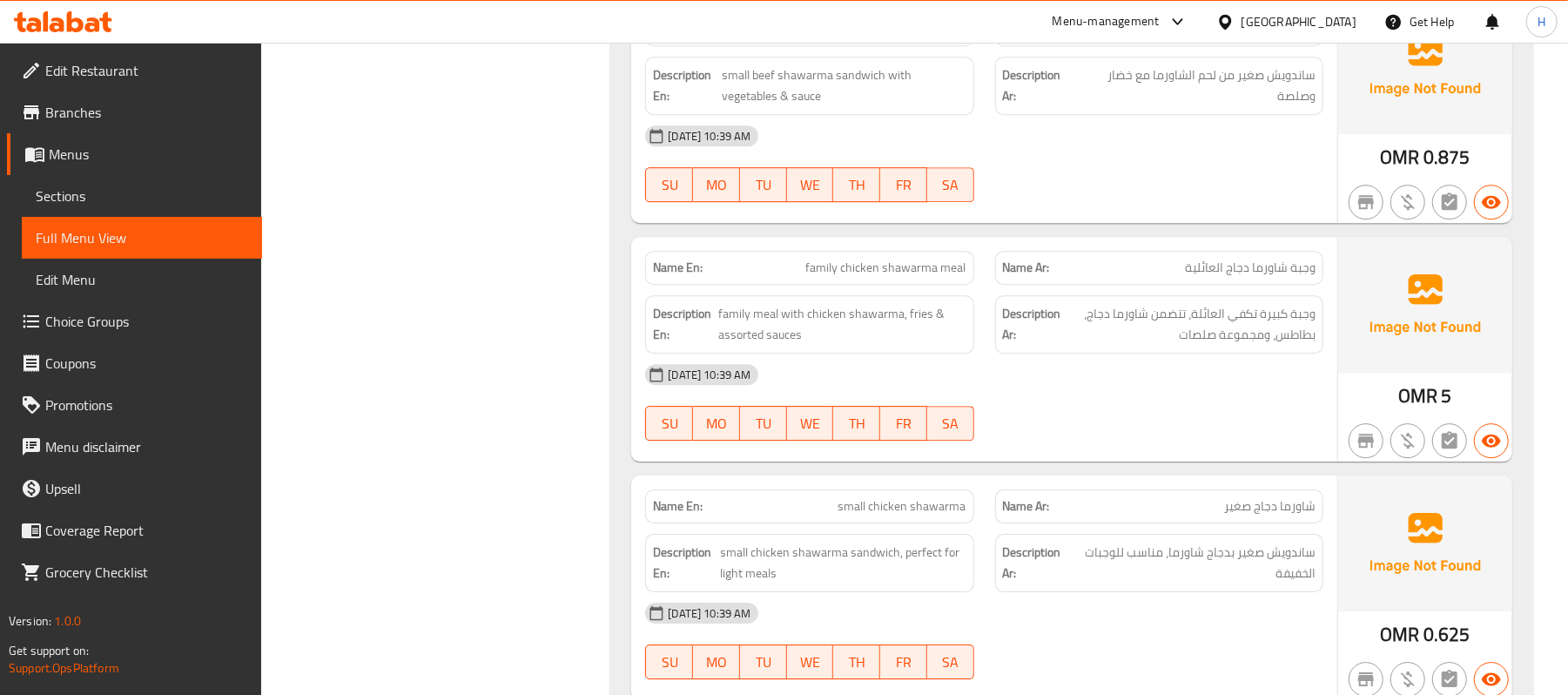
click at [934, 263] on span "family chicken shawarma meal" at bounding box center [886, 267] width 161 height 18
click at [925, 251] on div "Name En: family chicken shawarma meal" at bounding box center [809, 268] width 328 height 34
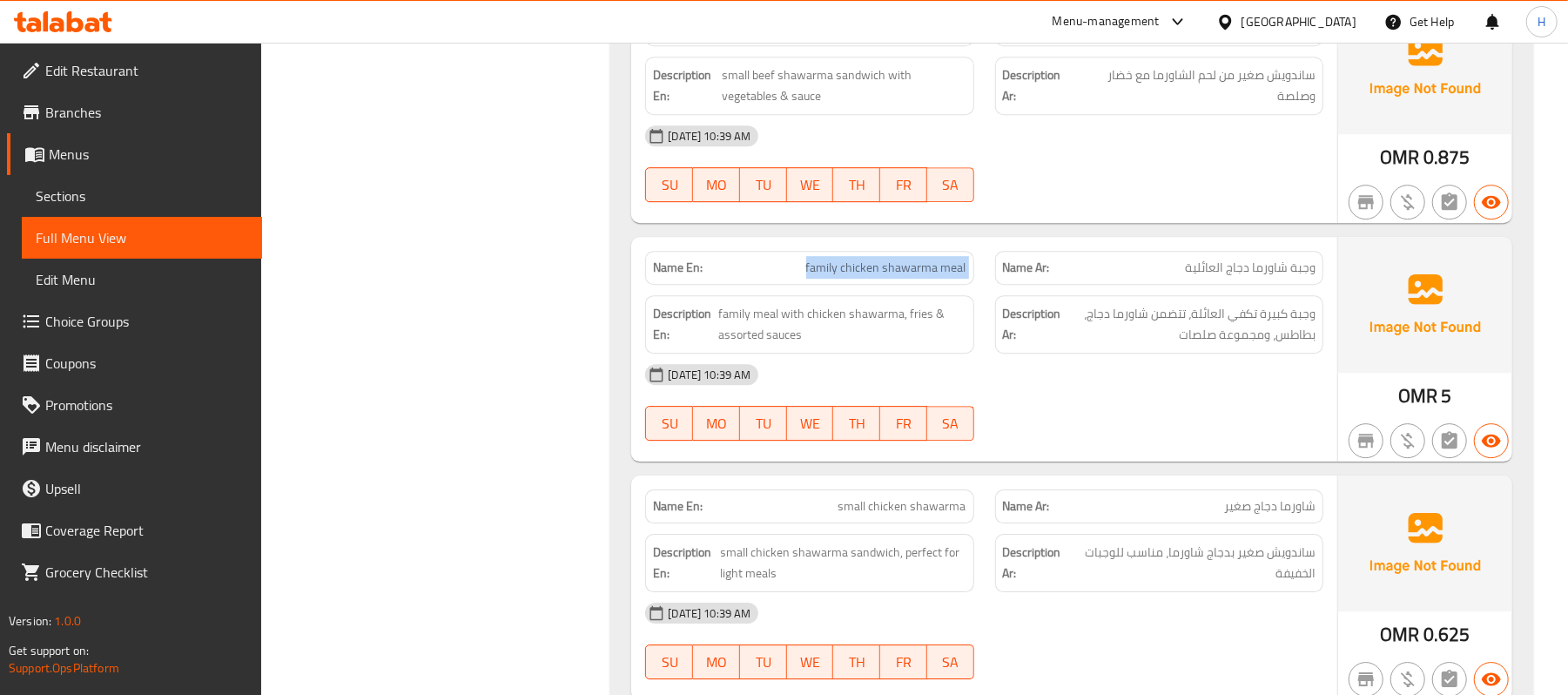
click at [925, 251] on div "Name En: family chicken shawarma meal" at bounding box center [809, 268] width 328 height 34
click at [909, 260] on span "family chicken shawarma meal" at bounding box center [886, 267] width 161 height 18
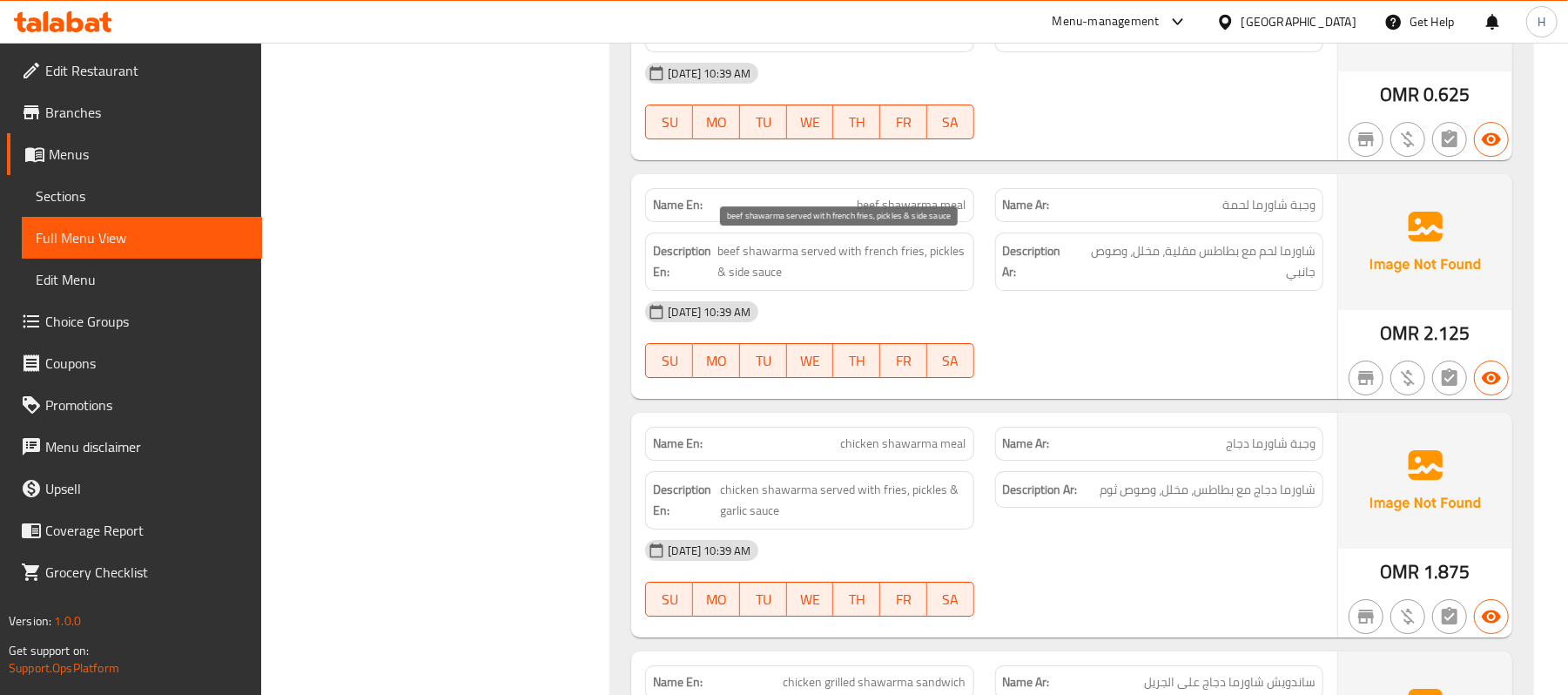
scroll to position [4238, 0]
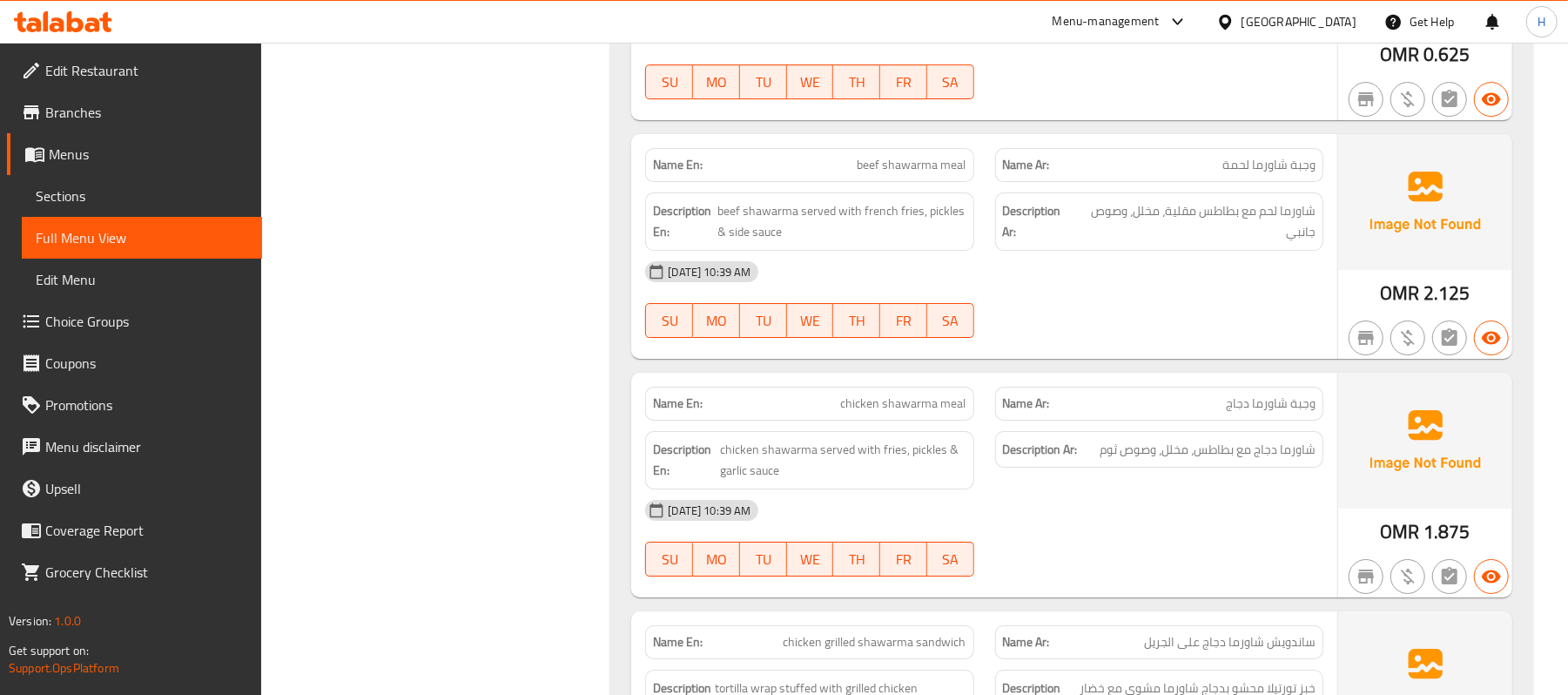
click at [874, 161] on span "beef shawarma meal" at bounding box center [911, 164] width 108 height 18
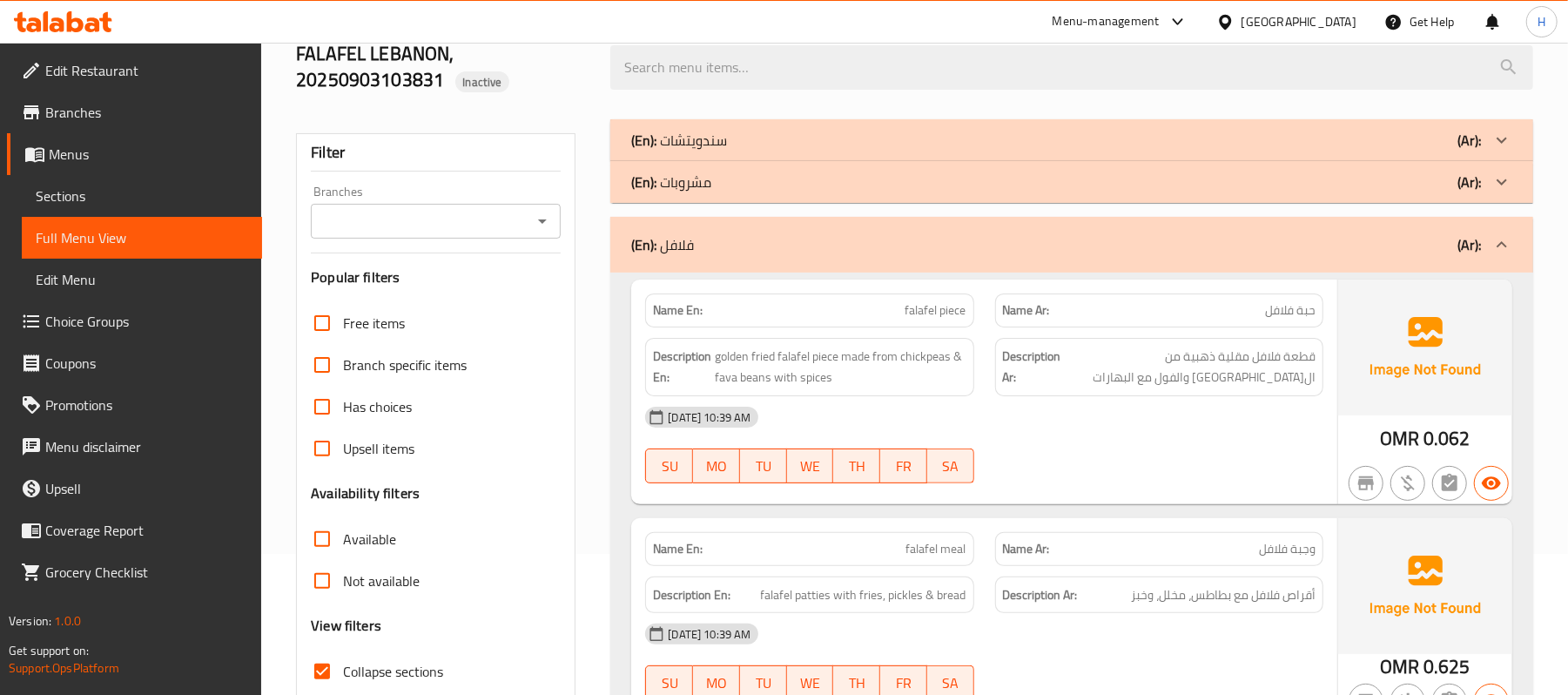
scroll to position [0, 0]
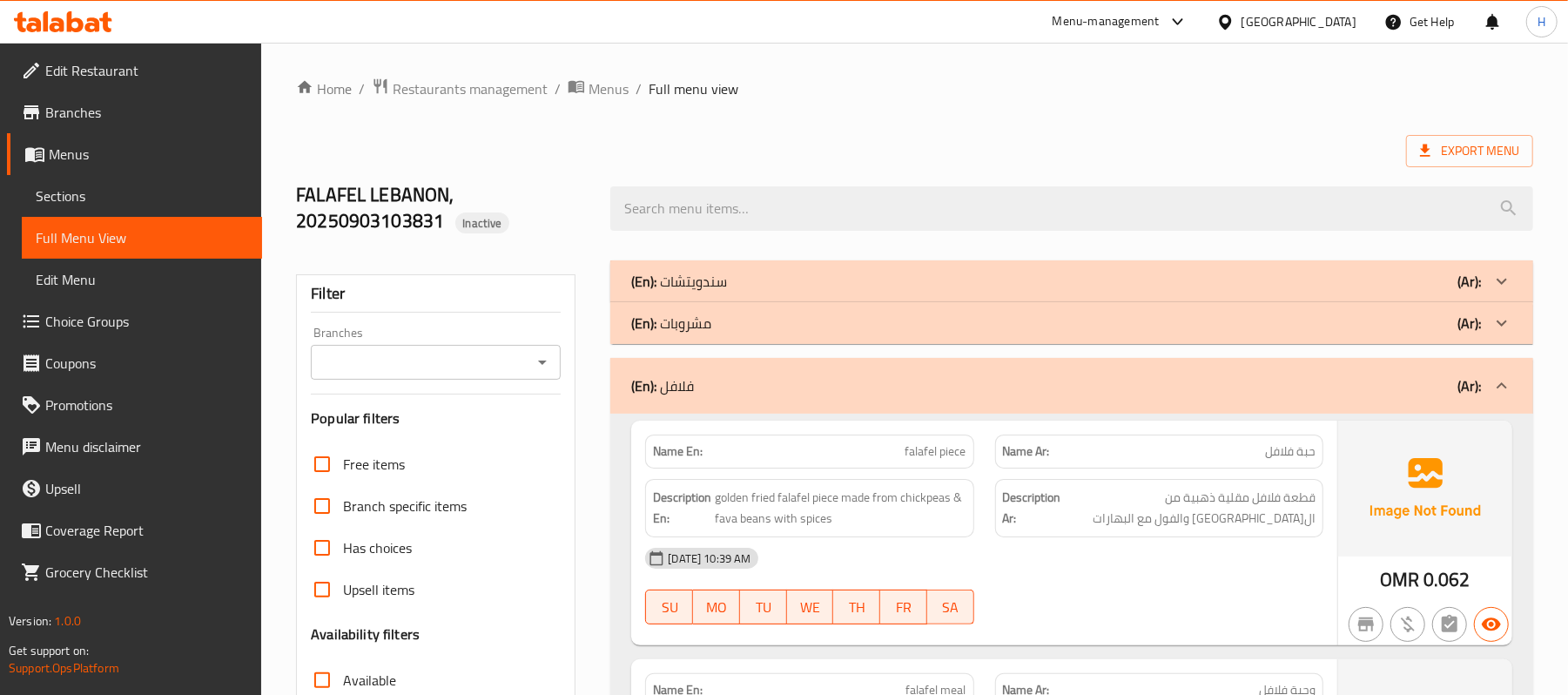
click at [774, 324] on div "(En): مشروبات (Ar):" at bounding box center [1056, 323] width 850 height 21
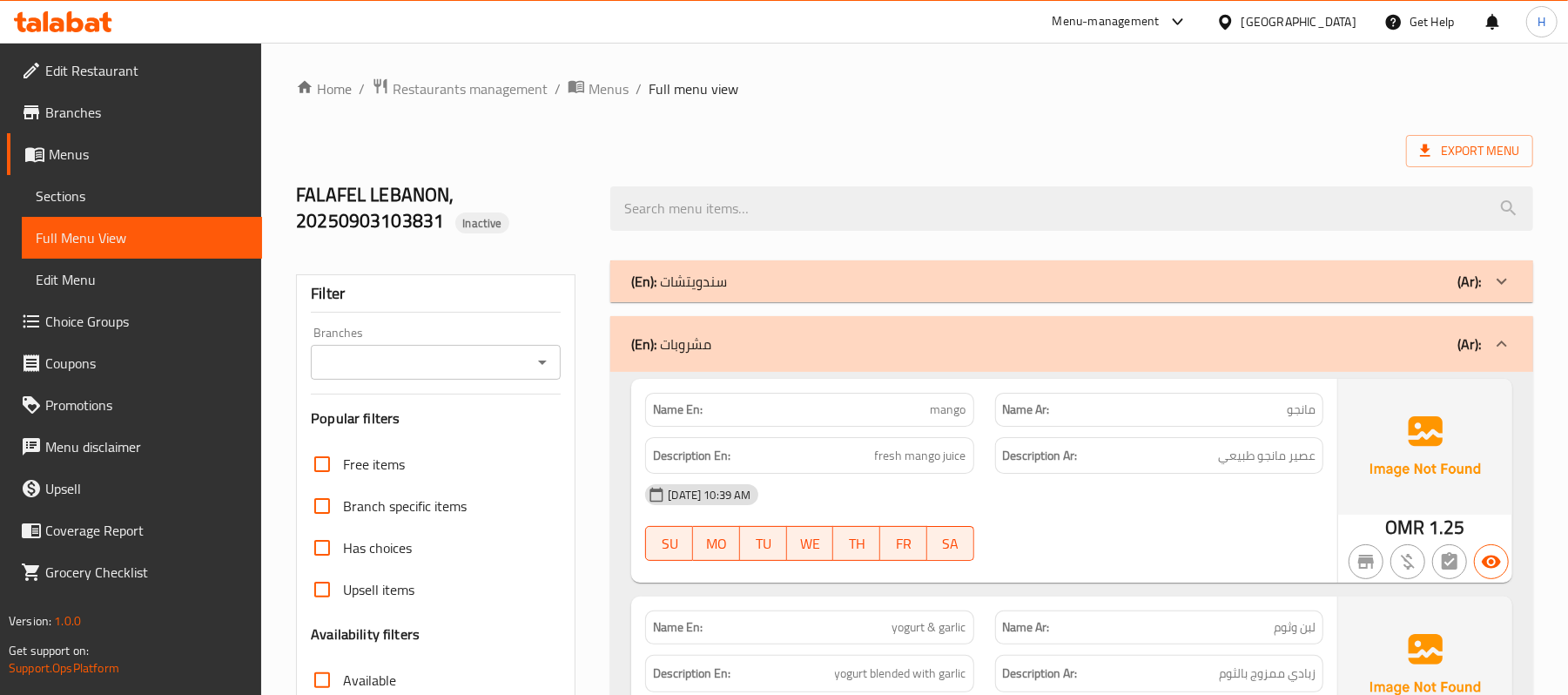
click at [788, 274] on div "(En): سندويتشات (Ar):" at bounding box center [1056, 281] width 850 height 21
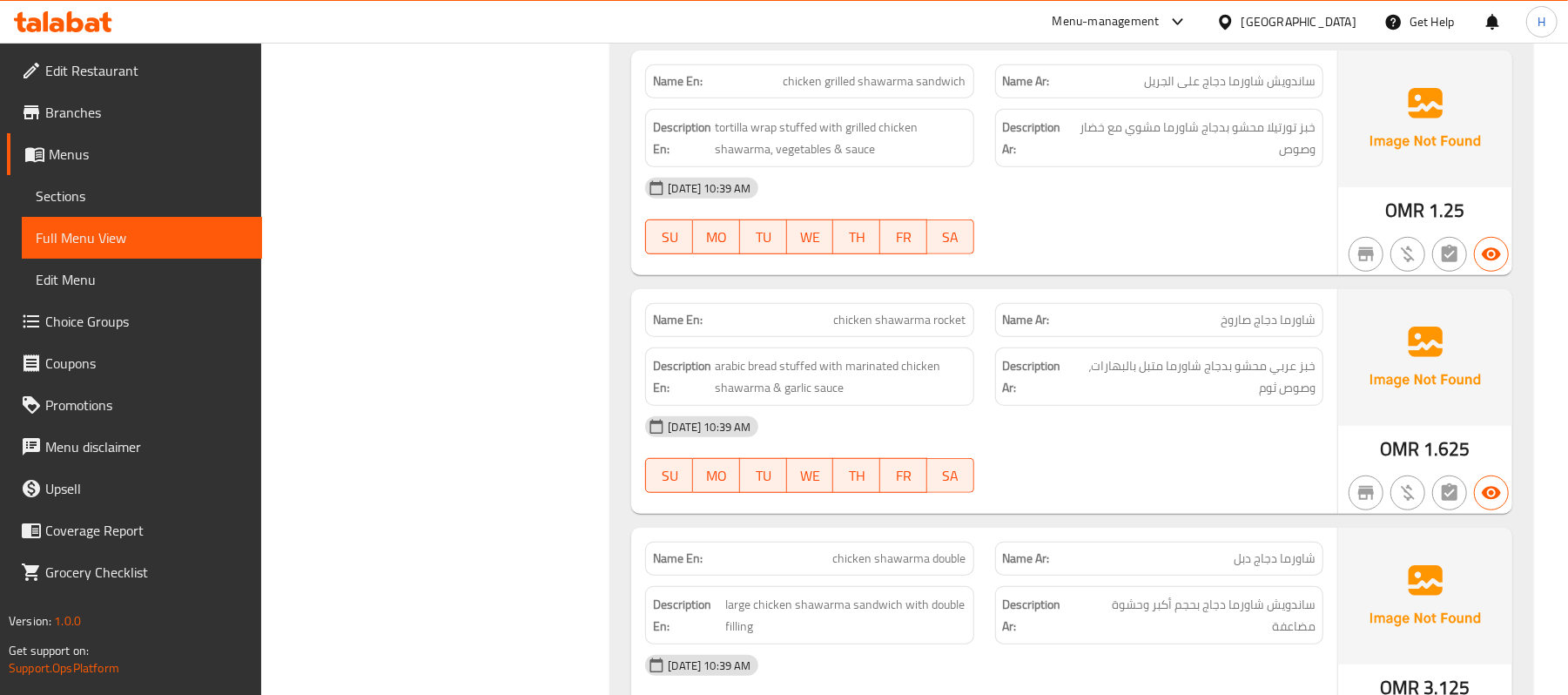
scroll to position [10255, 0]
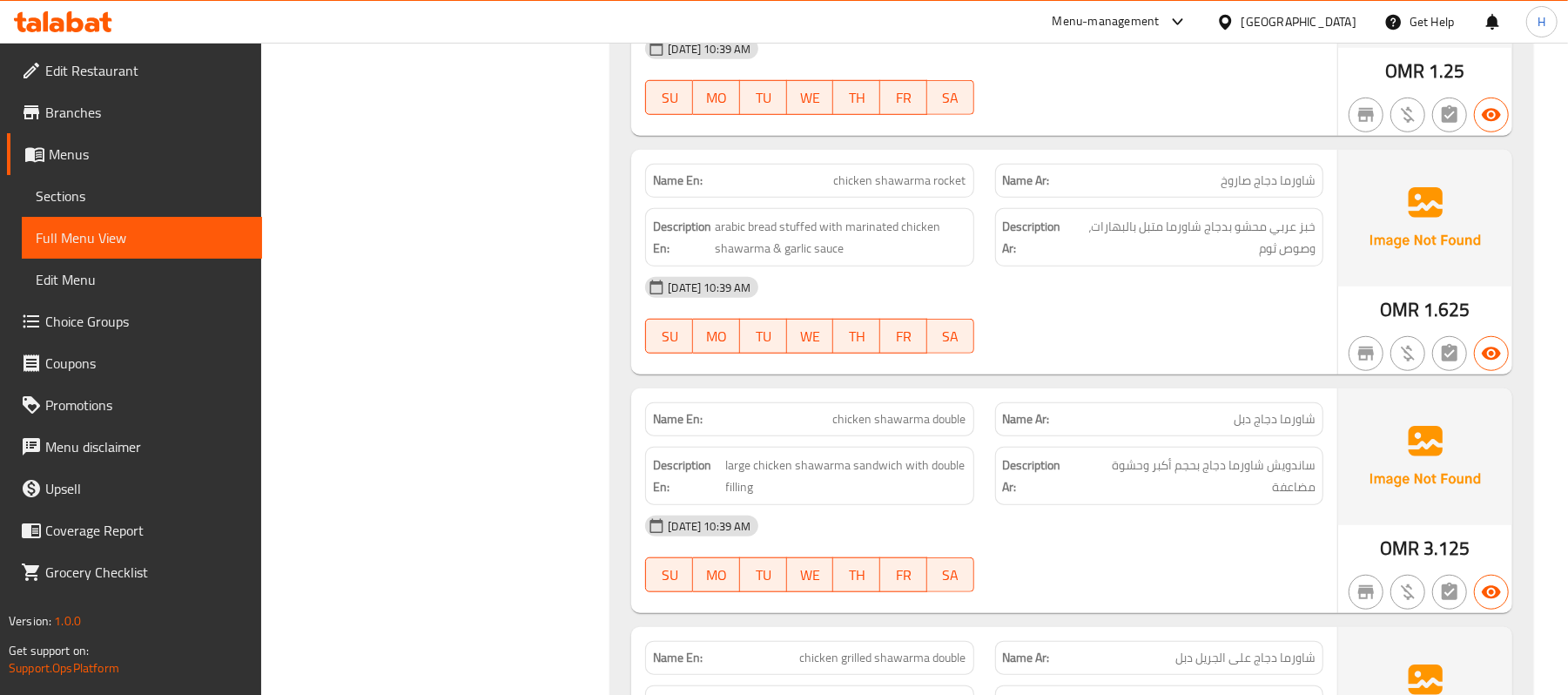
click at [867, 412] on span "chicken shawarma double" at bounding box center [900, 418] width 133 height 18
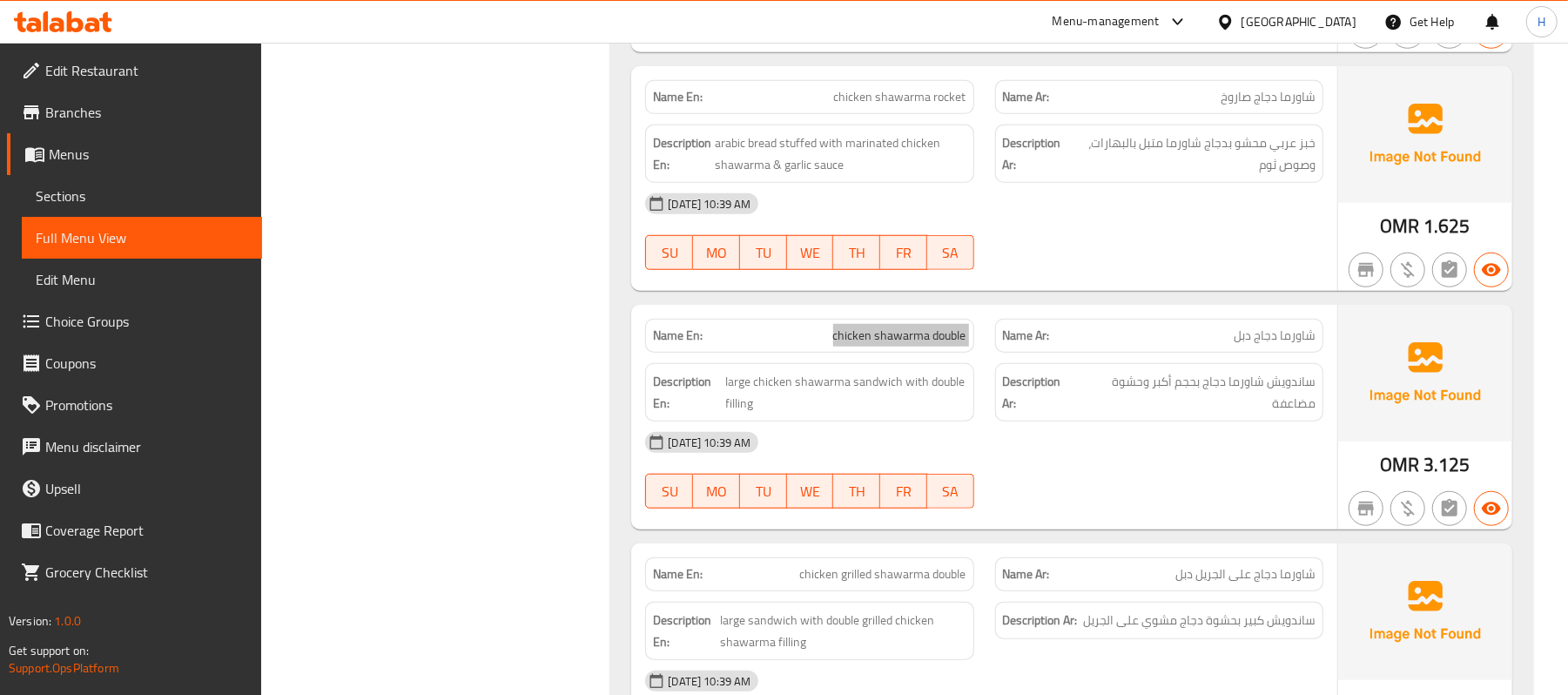
scroll to position [10479, 0]
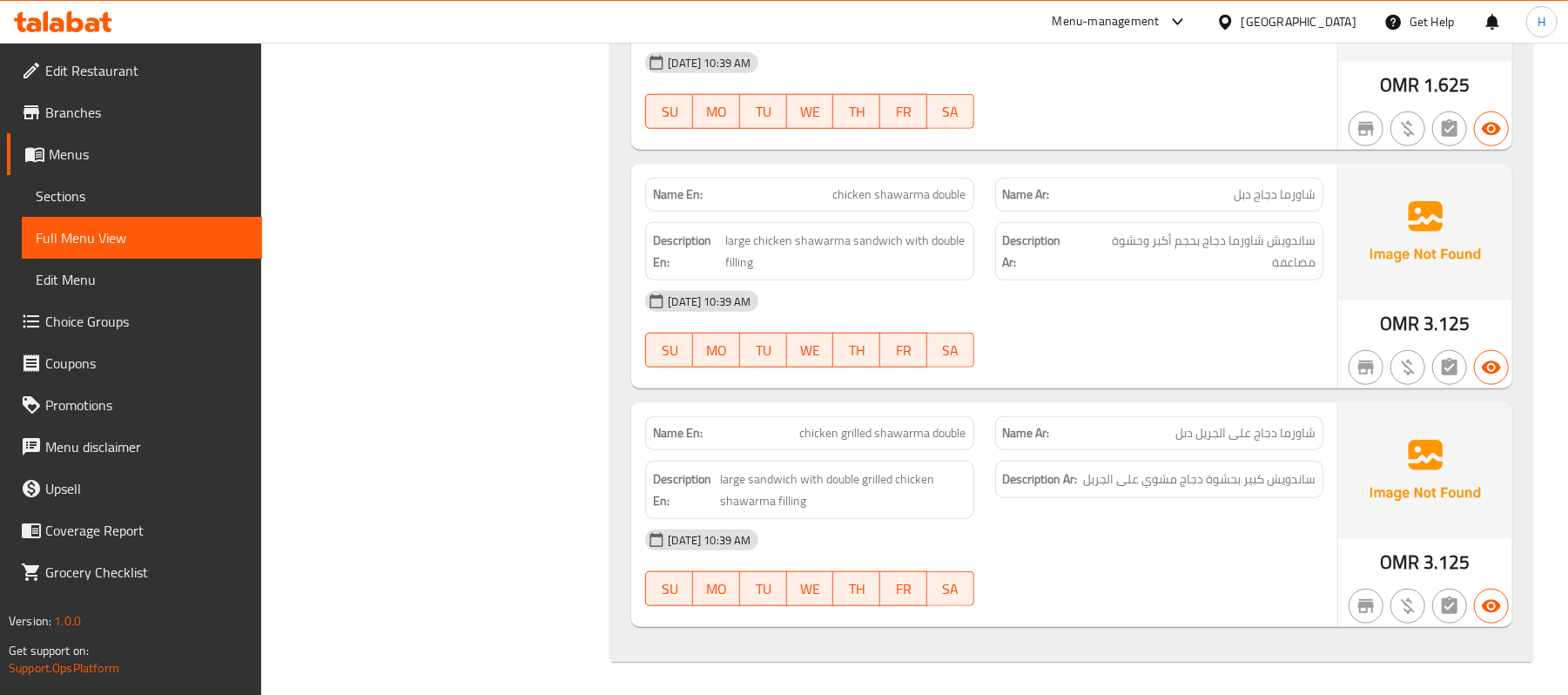
click at [930, 425] on span "chicken grilled shawarma double" at bounding box center [883, 433] width 166 height 18
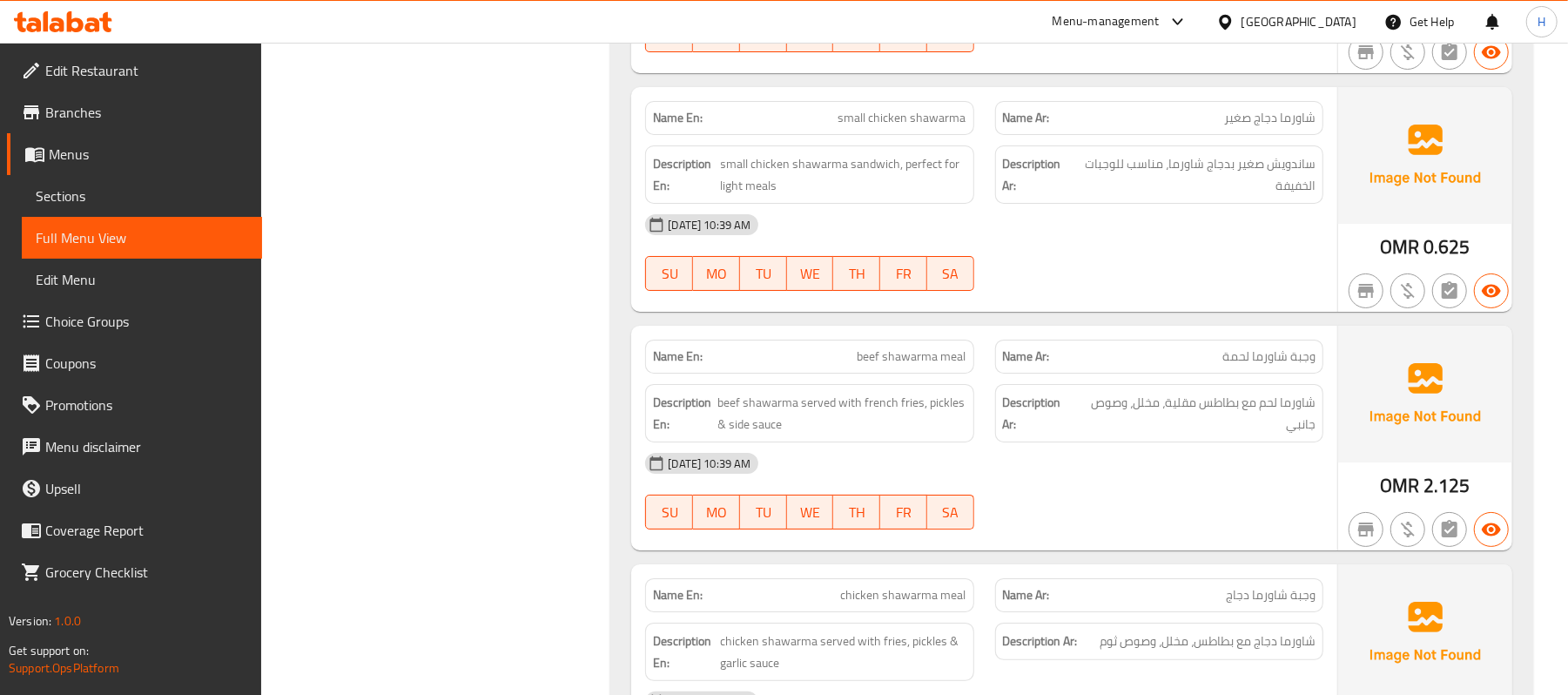
scroll to position [54, 0]
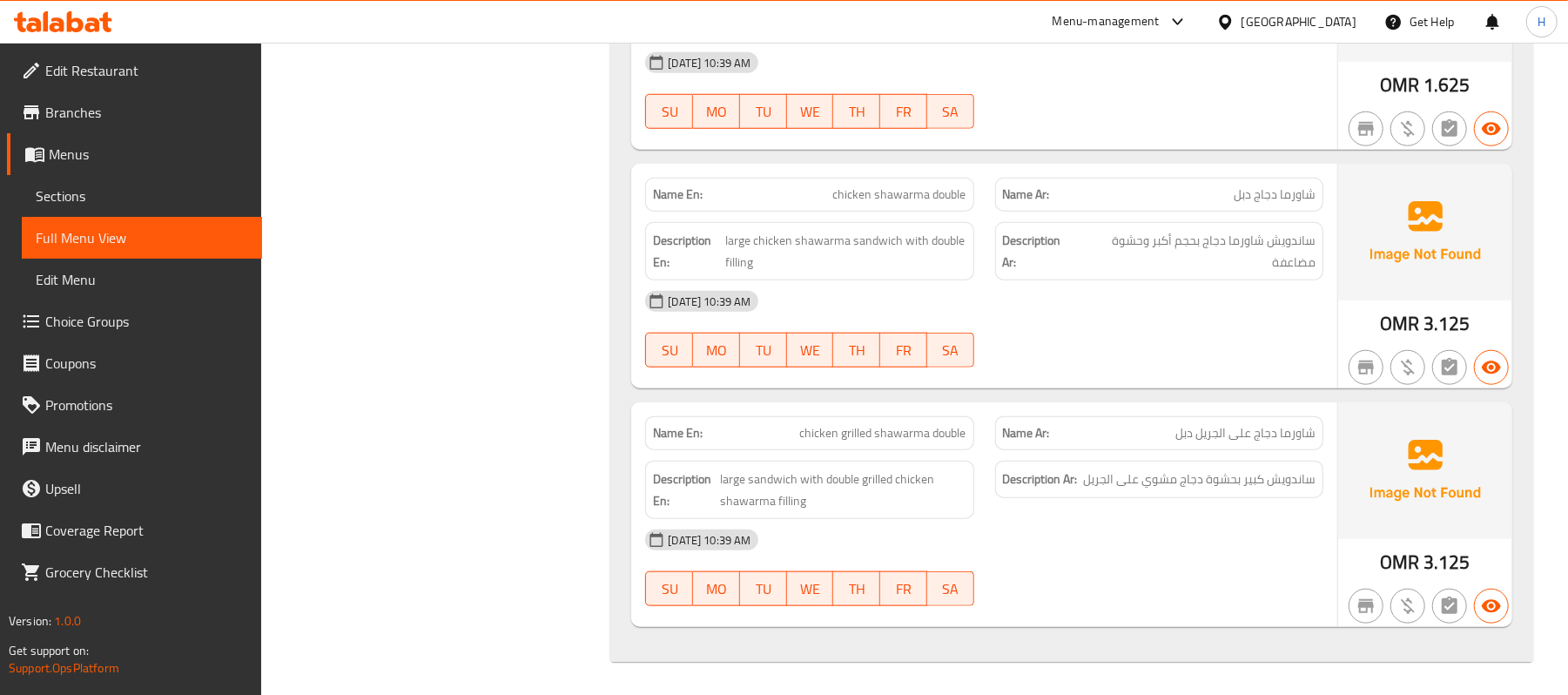
drag, startPoint x: 509, startPoint y: 447, endPoint x: 489, endPoint y: 668, distance: 221.9
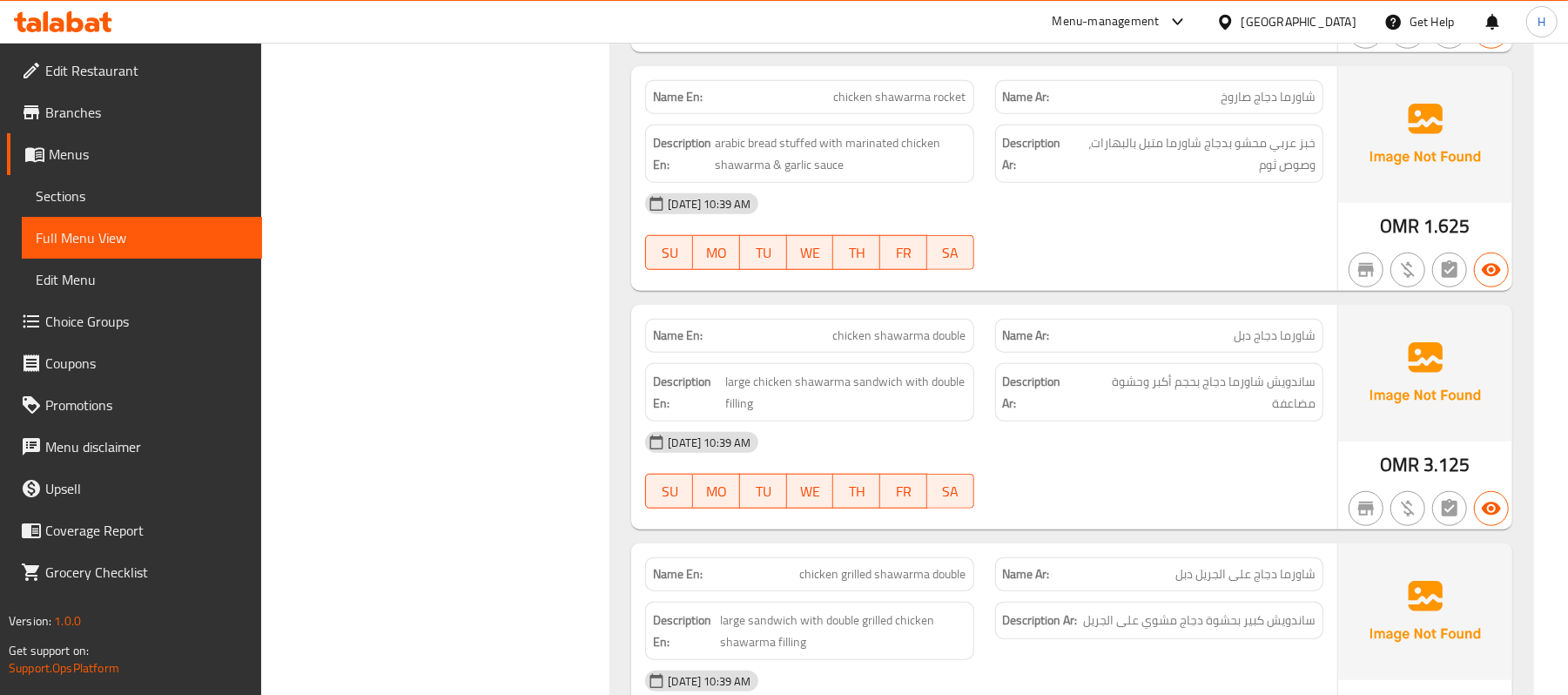
scroll to position [10479, 0]
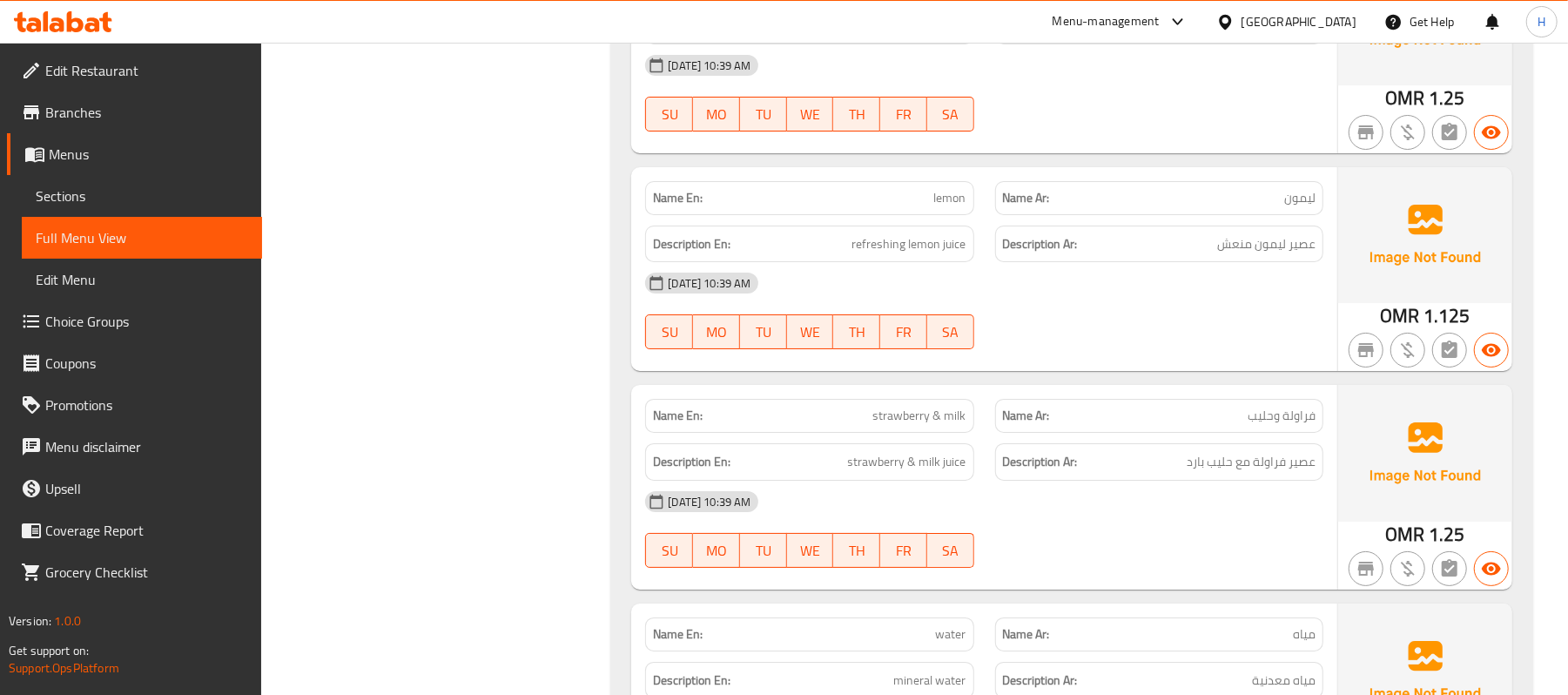
scroll to position [0, 0]
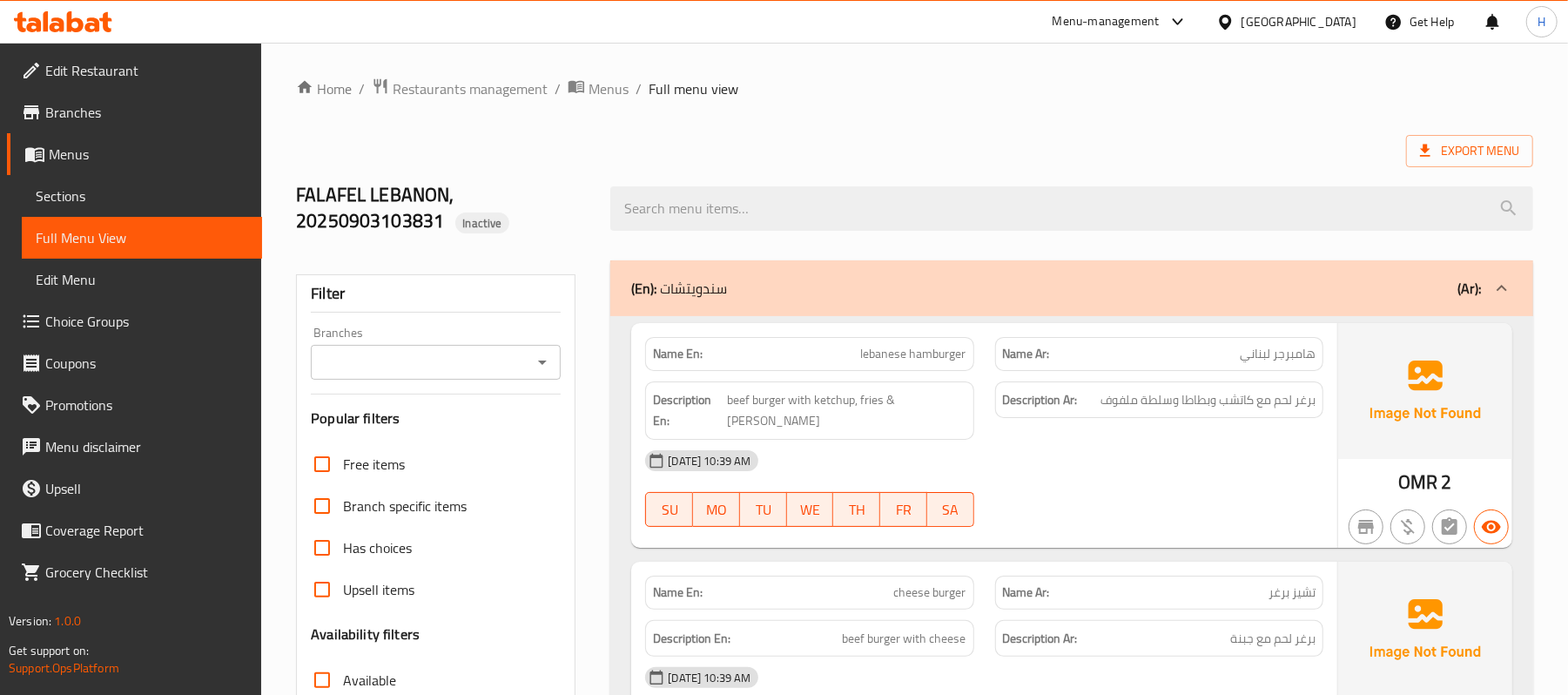
drag, startPoint x: 488, startPoint y: 226, endPoint x: 510, endPoint y: 65, distance: 162.5
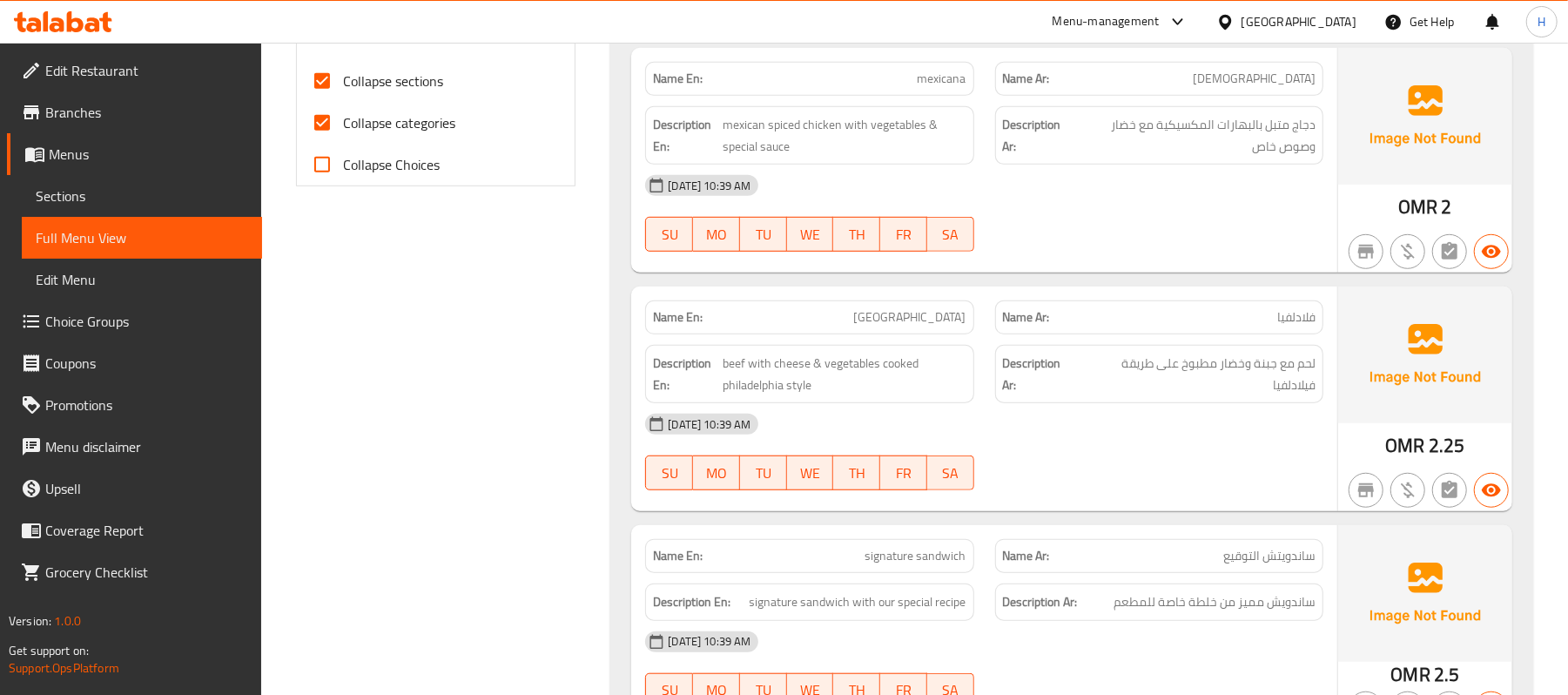
scroll to position [1600, 0]
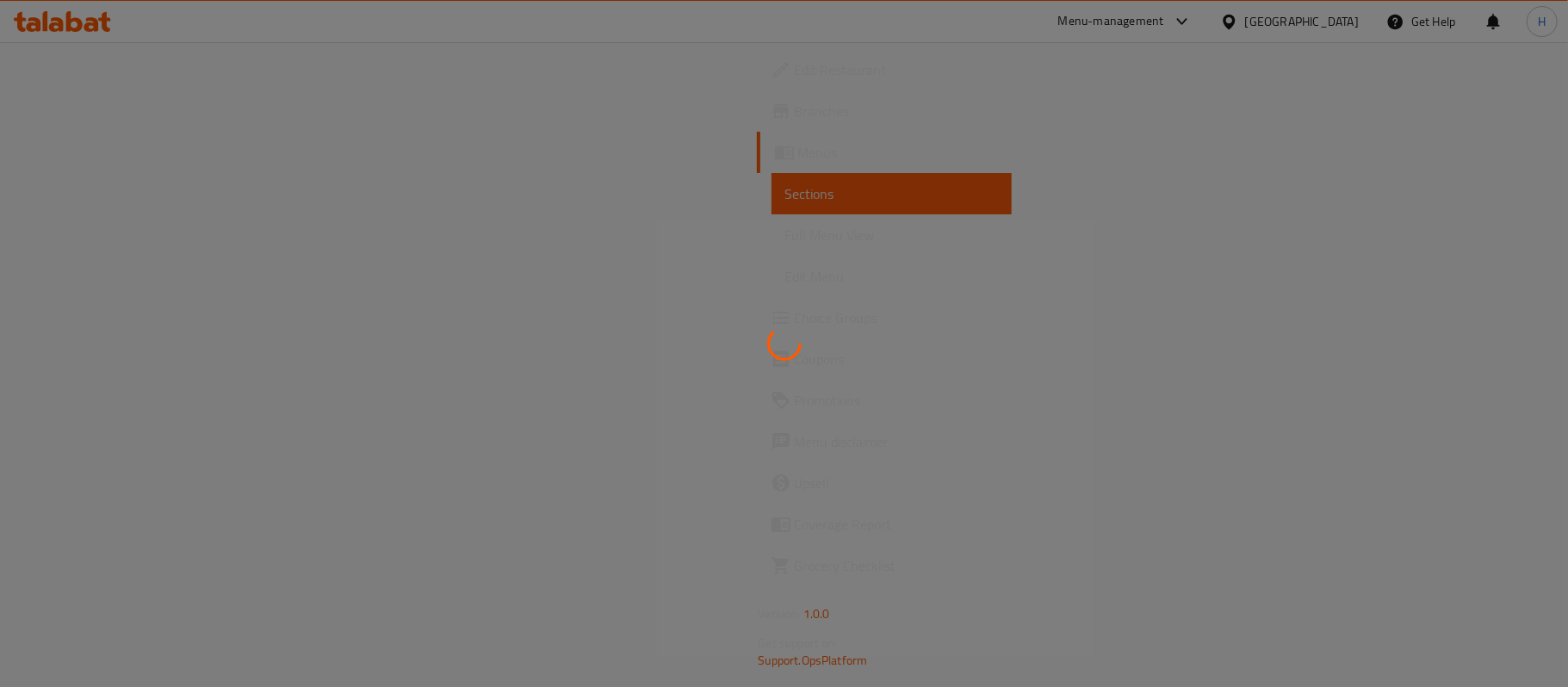
click at [126, 67] on div at bounding box center [784, 343] width 1568 height 687
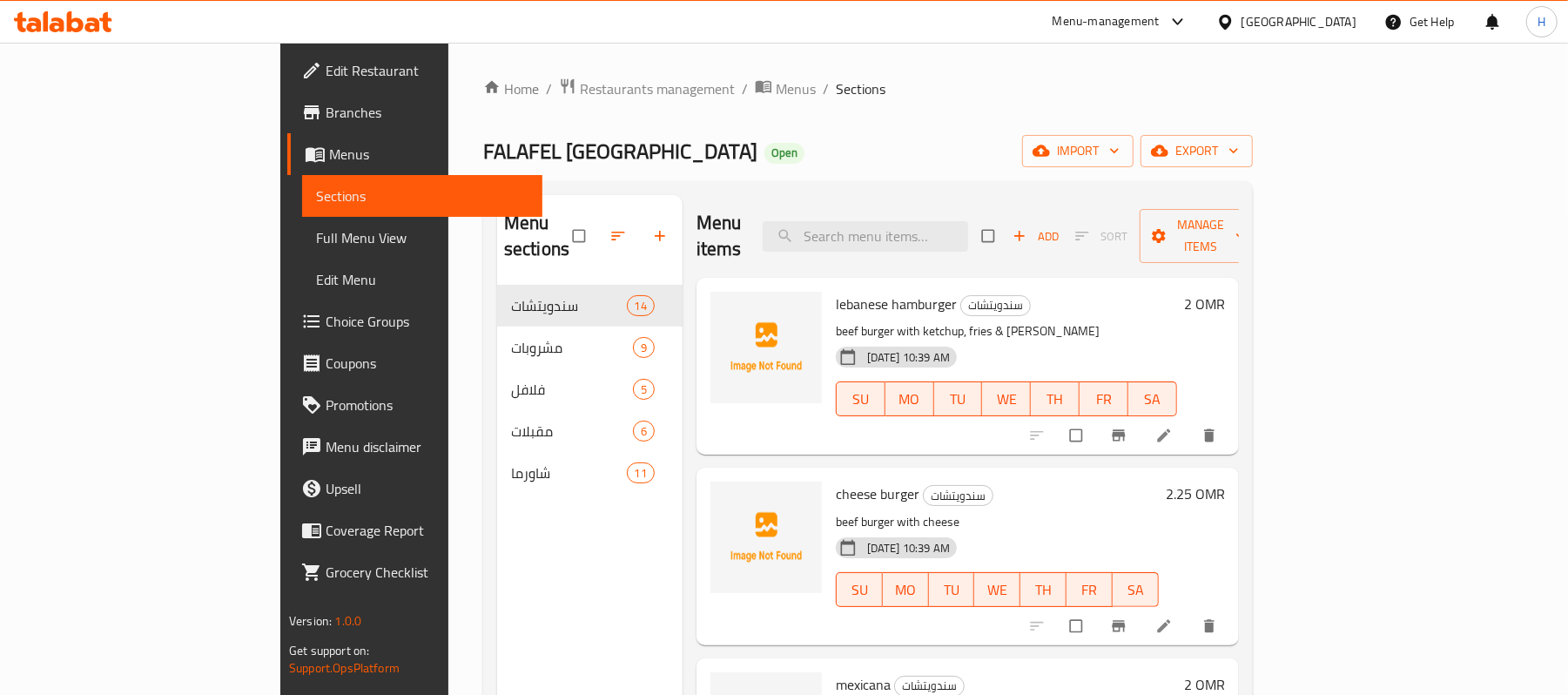
click at [326, 68] on span "Edit Restaurant" at bounding box center [427, 70] width 202 height 21
click at [755, 88] on span "breadcrumb" at bounding box center [765, 89] width 21 height 23
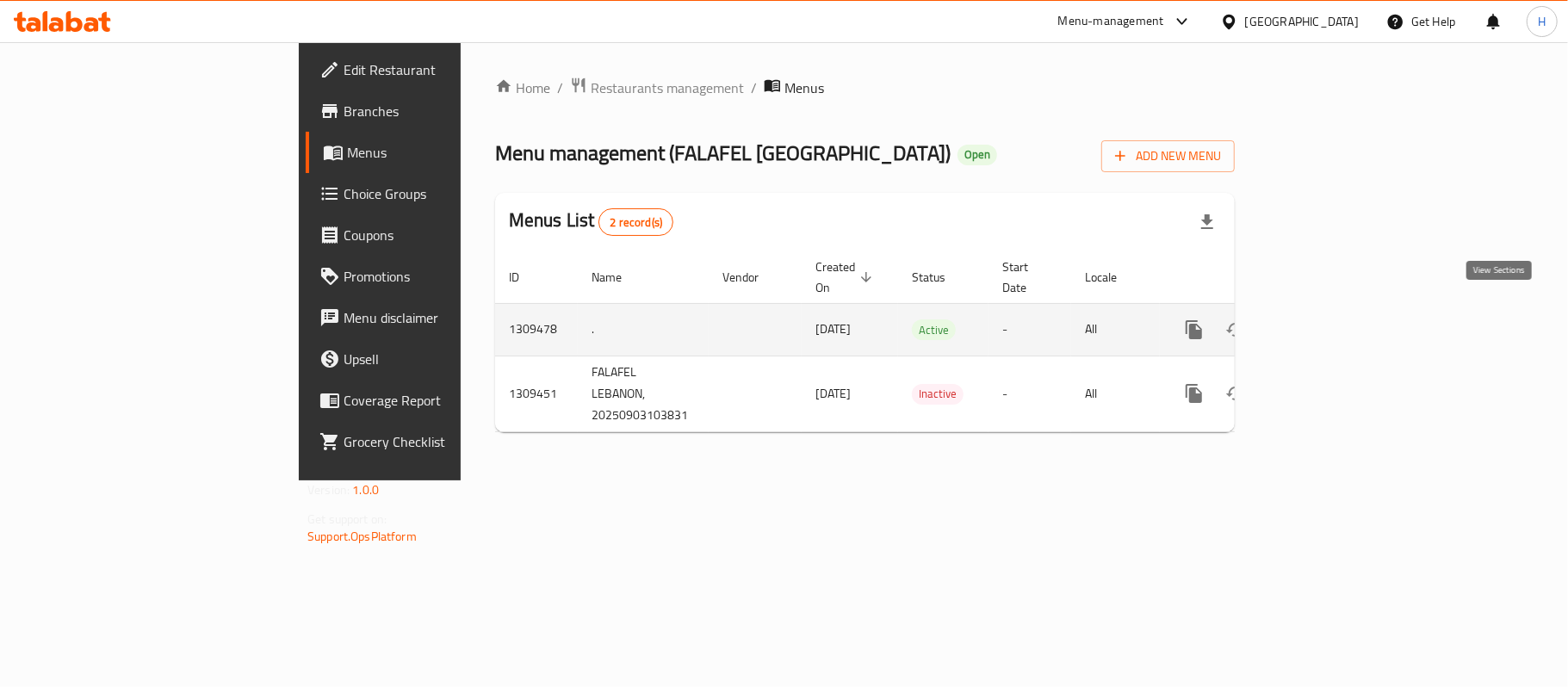
click at [1326, 322] on icon "enhanced table" at bounding box center [1318, 330] width 15 height 15
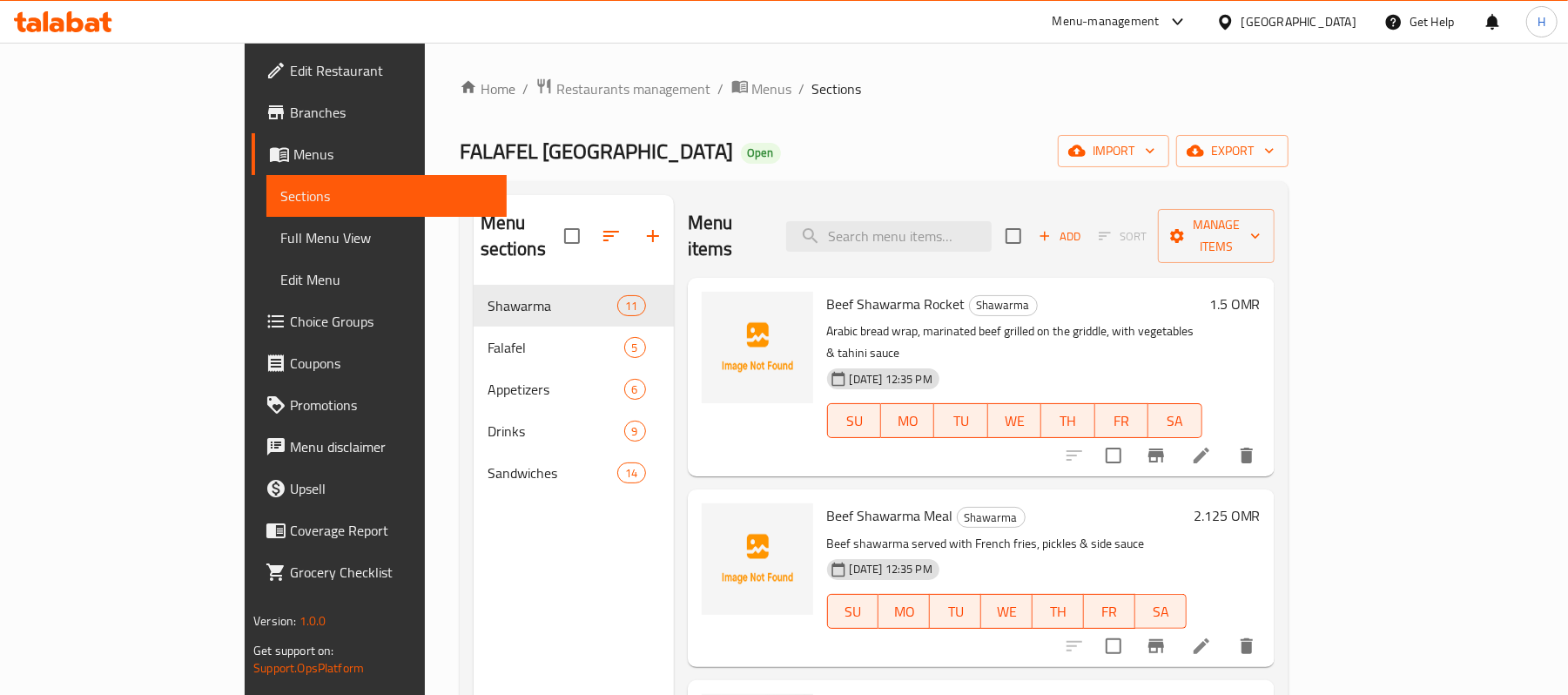
click at [280, 248] on span "Full Menu View" at bounding box center [386, 238] width 212 height 21
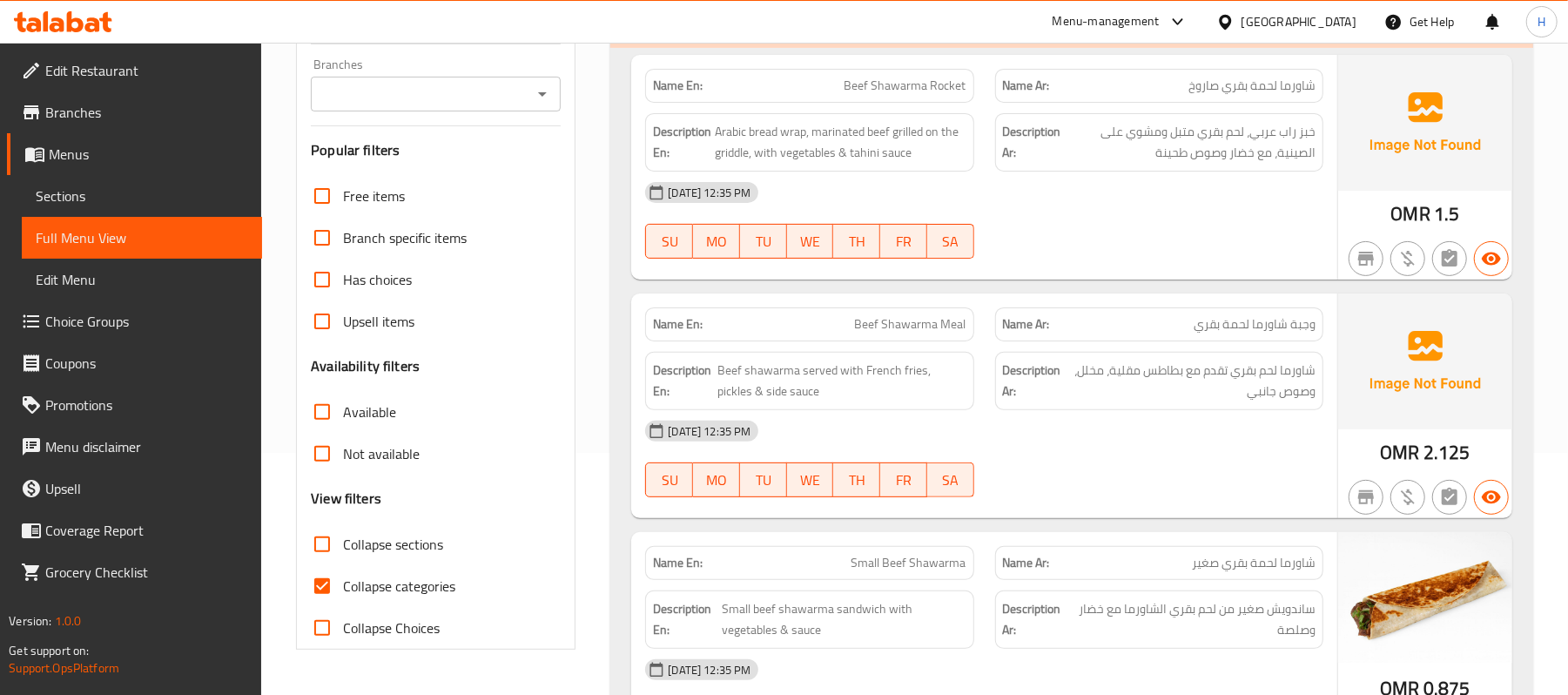
scroll to position [464, 0]
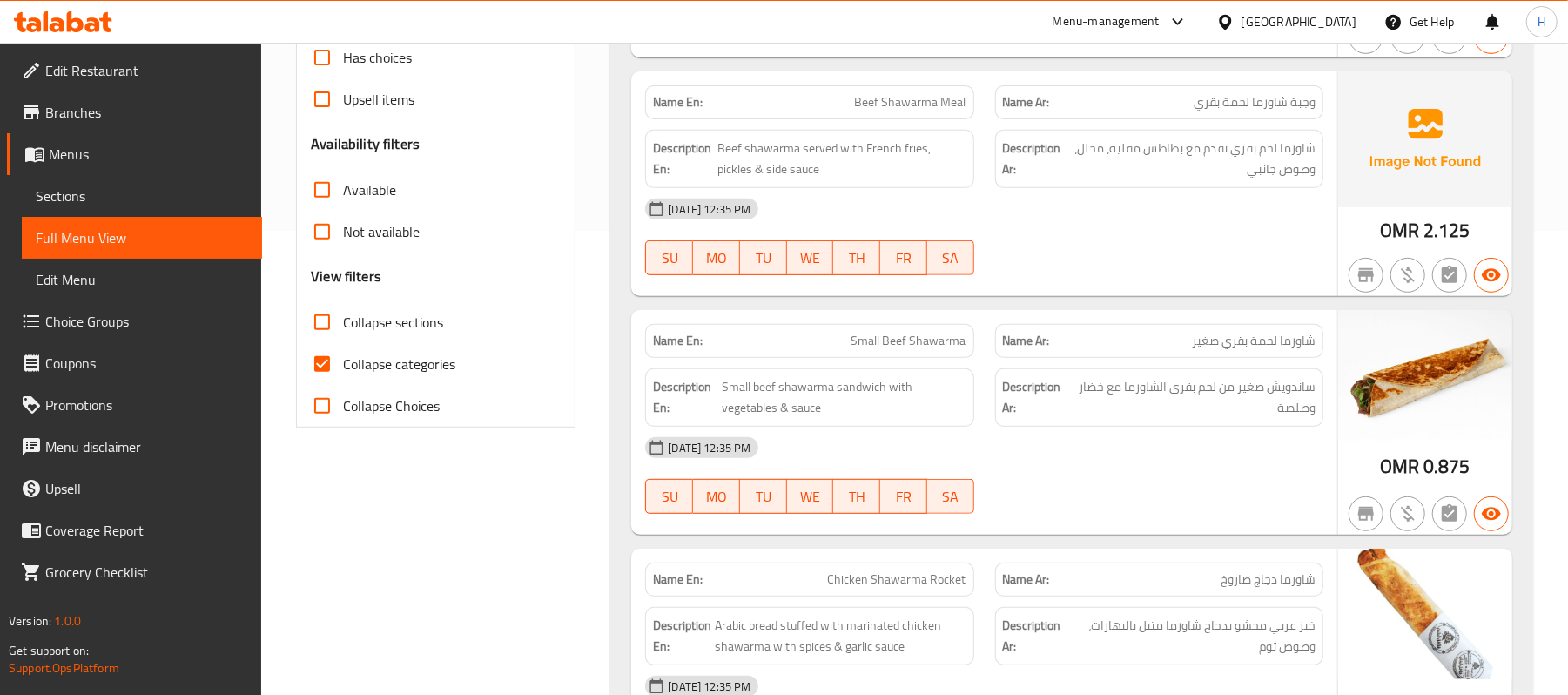
click at [385, 356] on span "Collapse categories" at bounding box center [399, 364] width 112 height 21
click at [343, 356] on input "Collapse categories" at bounding box center [322, 364] width 42 height 42
checkbox input "false"
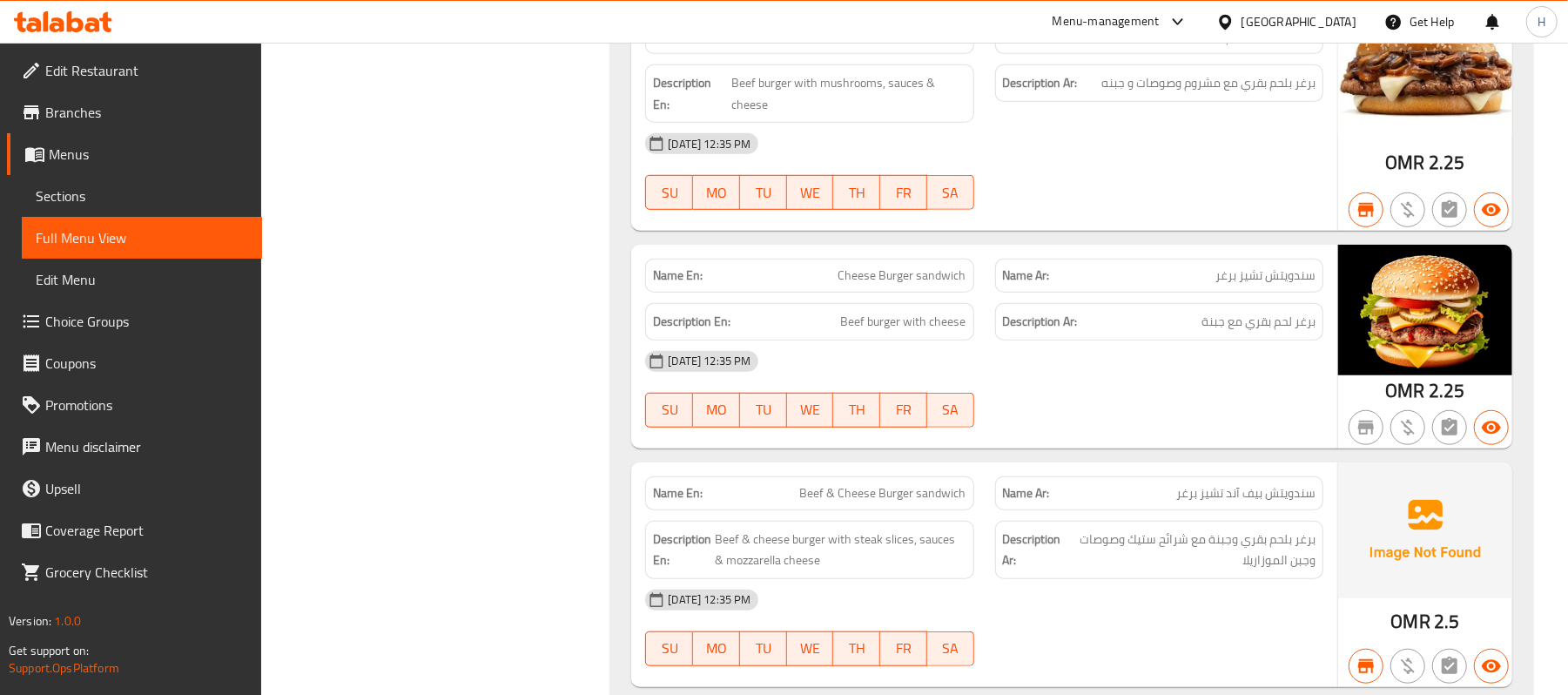
scroll to position [10517, 0]
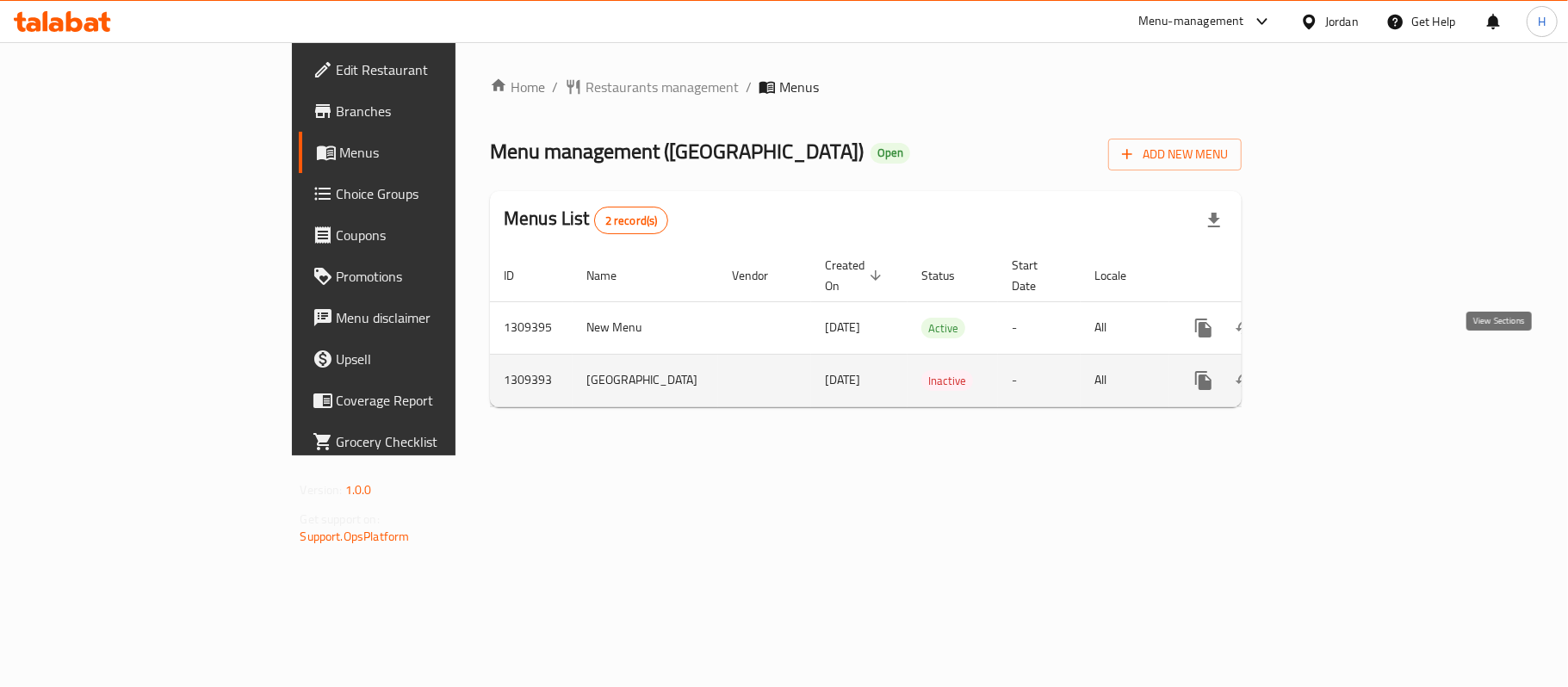
click at [1338, 370] on icon "enhanced table" at bounding box center [1327, 381] width 21 height 21
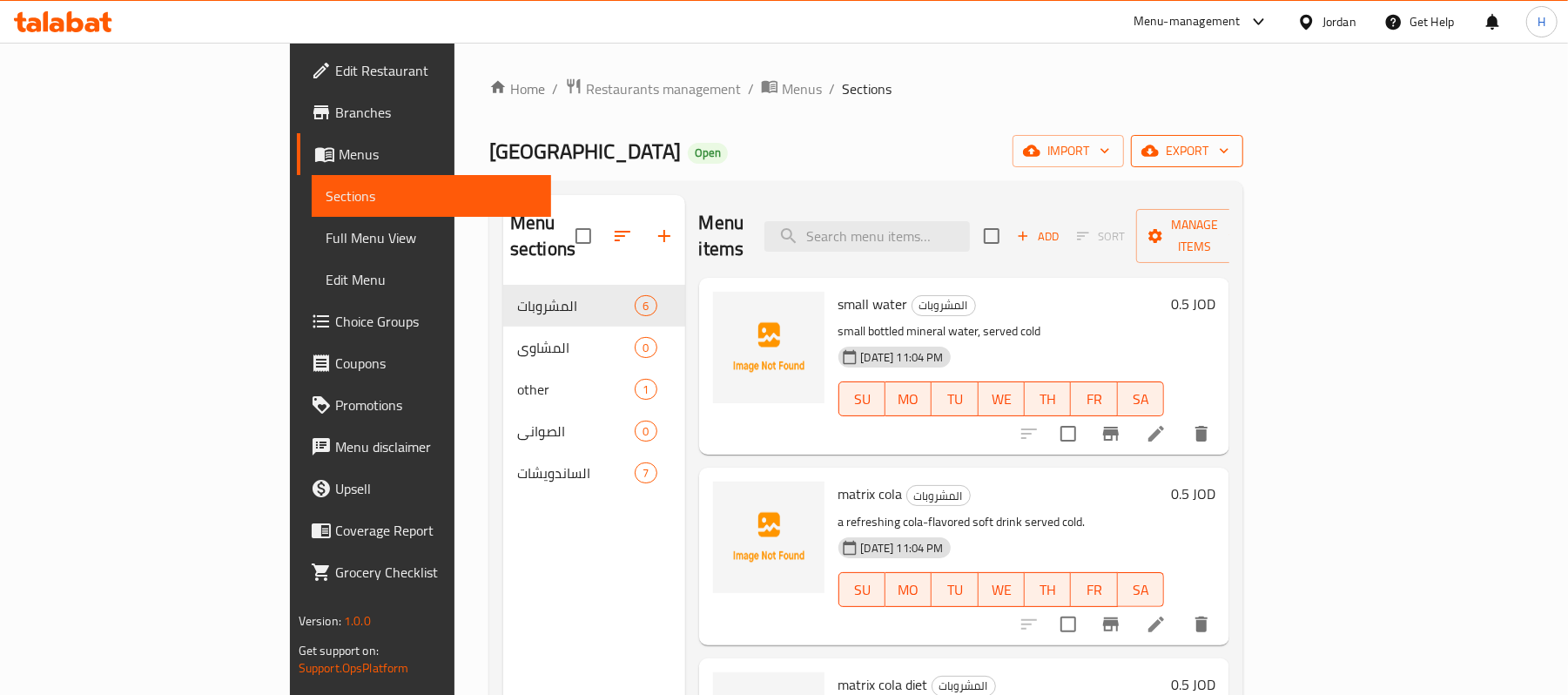
click at [1229, 150] on span "export" at bounding box center [1186, 150] width 85 height 22
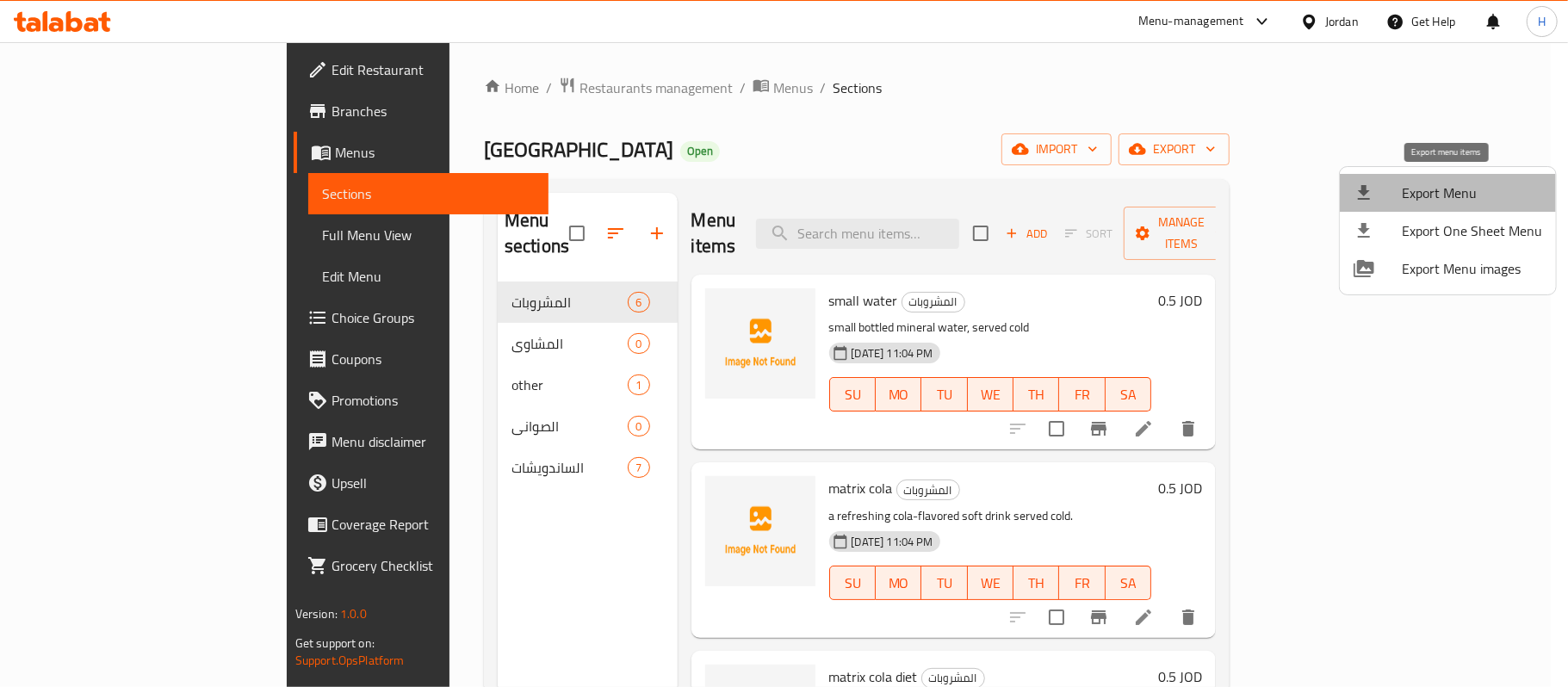
click at [1450, 190] on span "Export Menu" at bounding box center [1471, 193] width 140 height 21
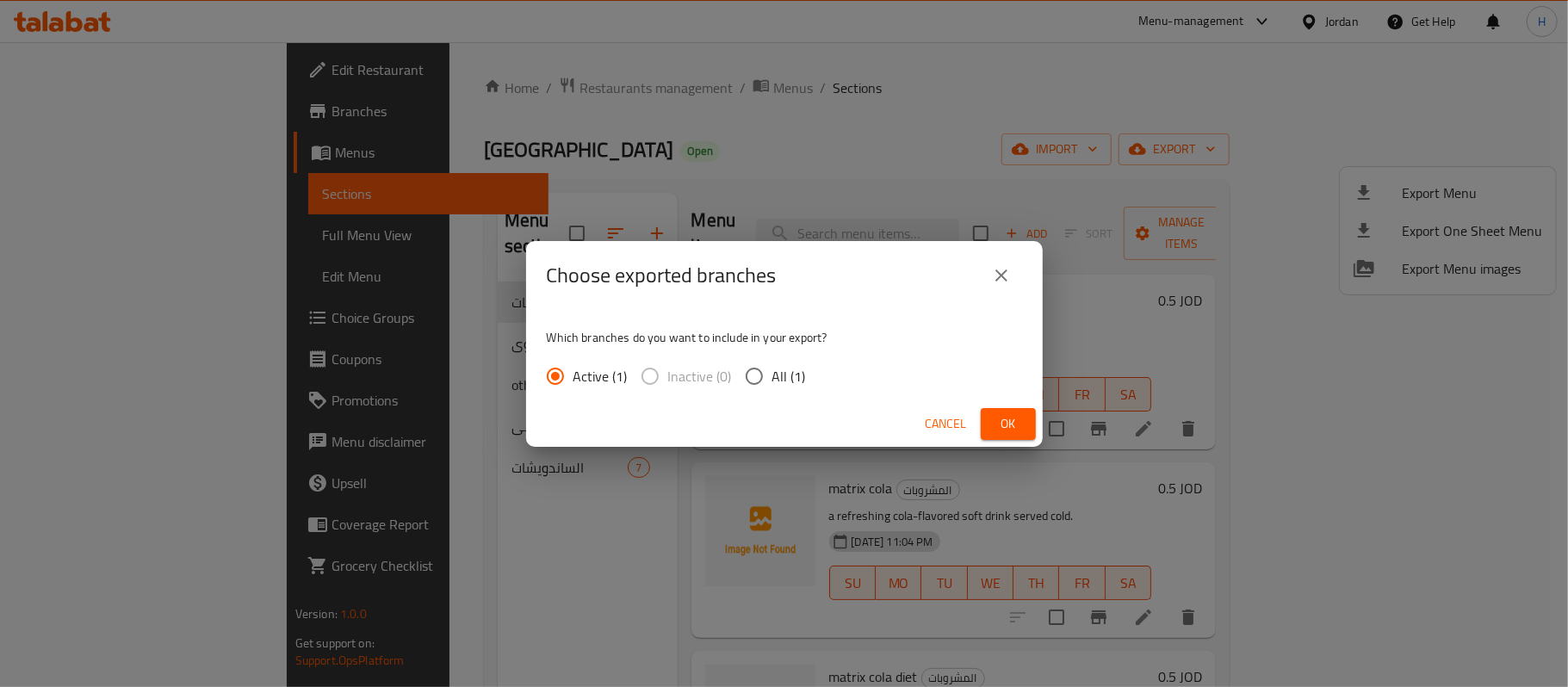
drag, startPoint x: 766, startPoint y: 379, endPoint x: 949, endPoint y: 411, distance: 185.8
click at [768, 377] on input "All (1)" at bounding box center [754, 376] width 36 height 36
radio input "true"
click at [1019, 424] on span "Ok" at bounding box center [1008, 424] width 27 height 22
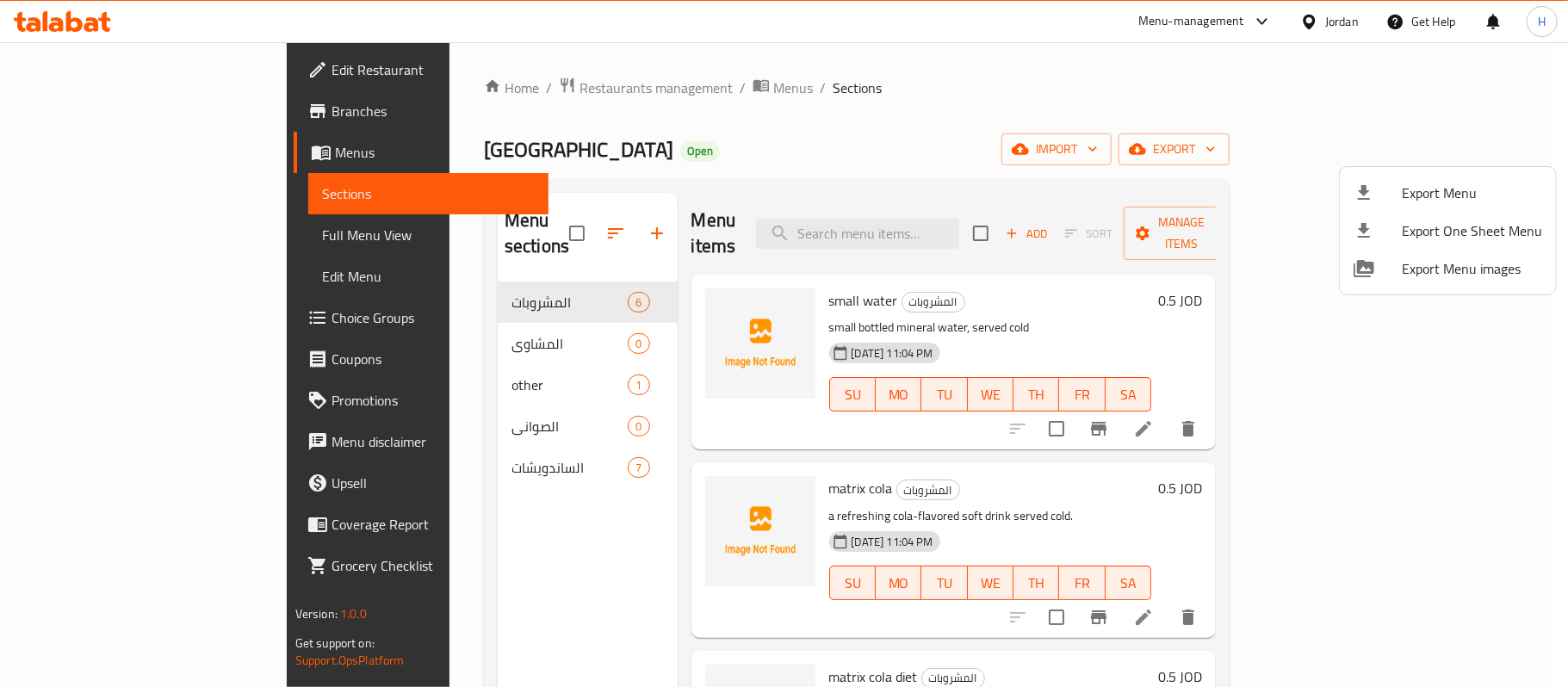
click at [126, 60] on div at bounding box center [784, 343] width 1568 height 687
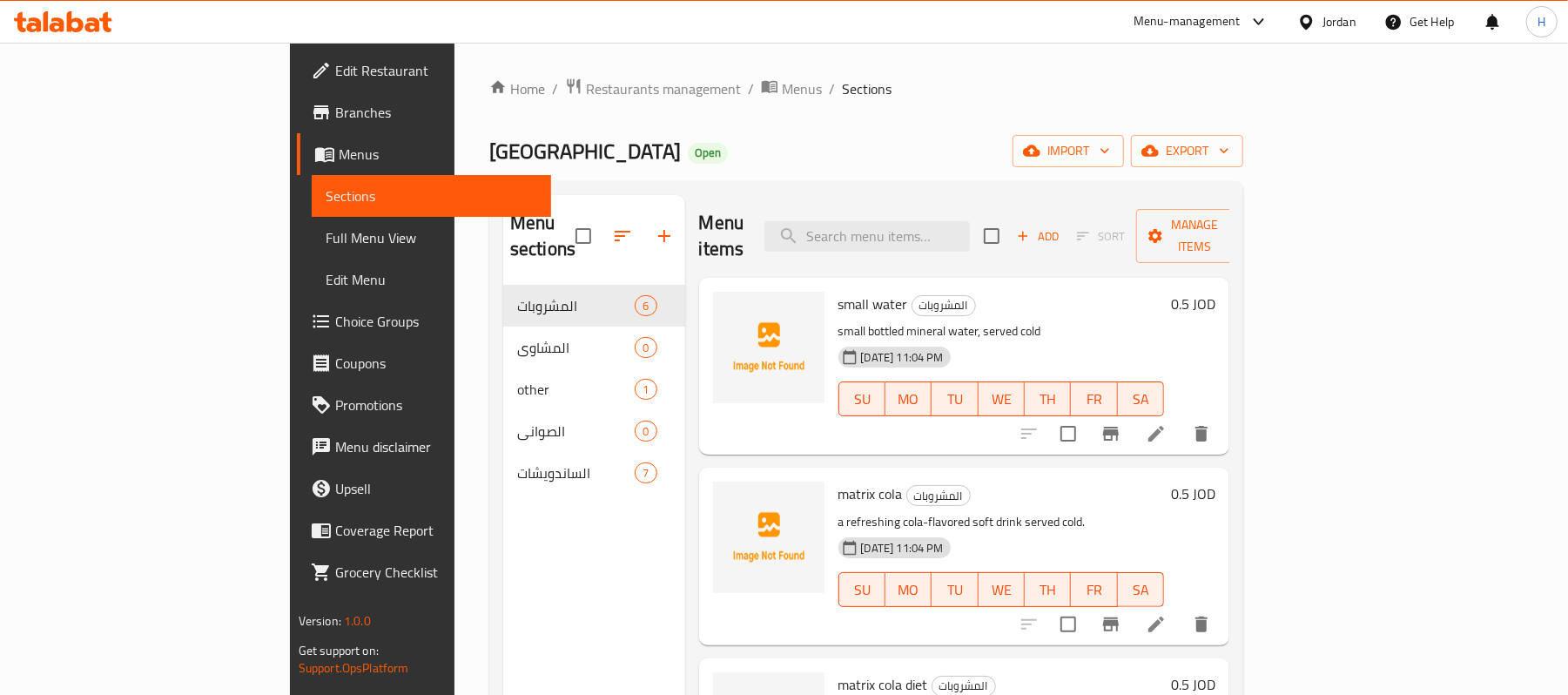
click at [335, 65] on span "Edit Restaurant" at bounding box center [436, 70] width 202 height 21
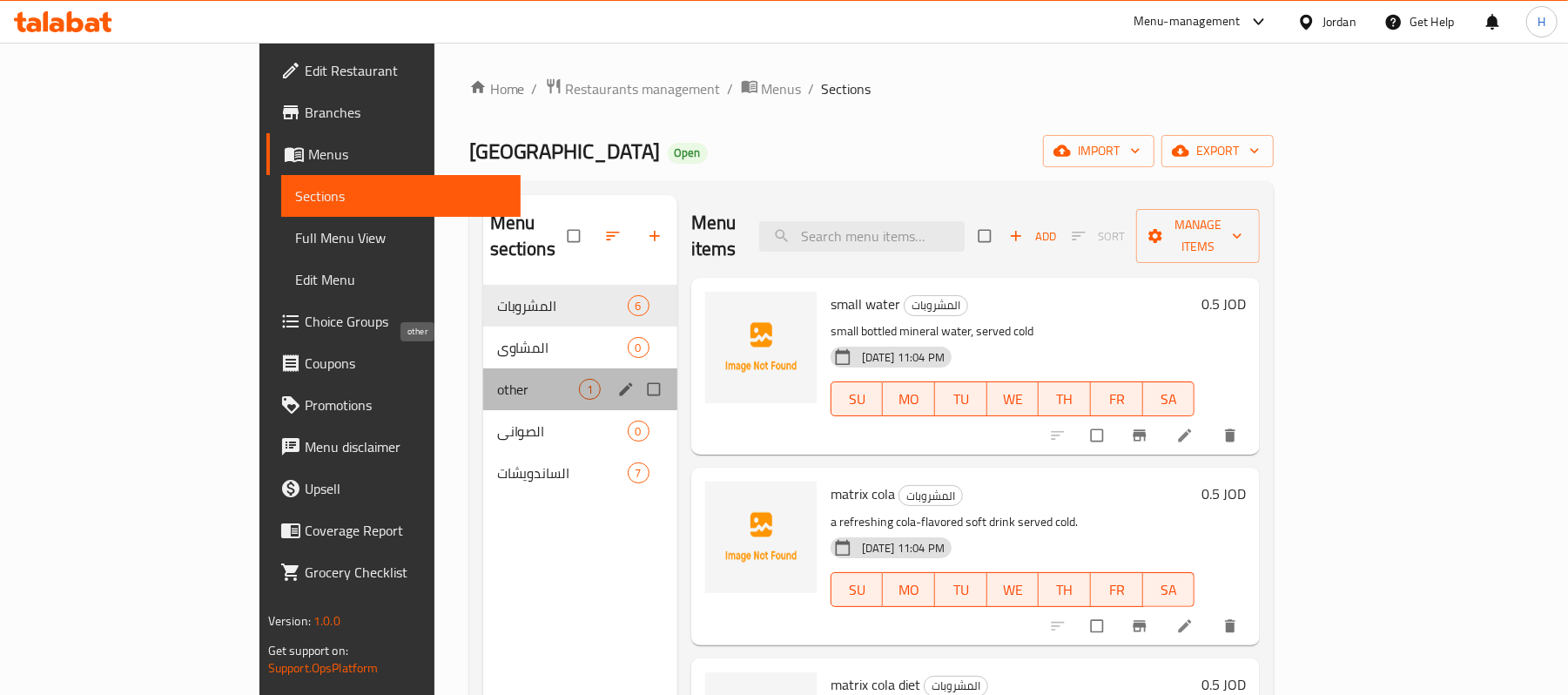
click at [497, 378] on span "other" at bounding box center [538, 389] width 82 height 21
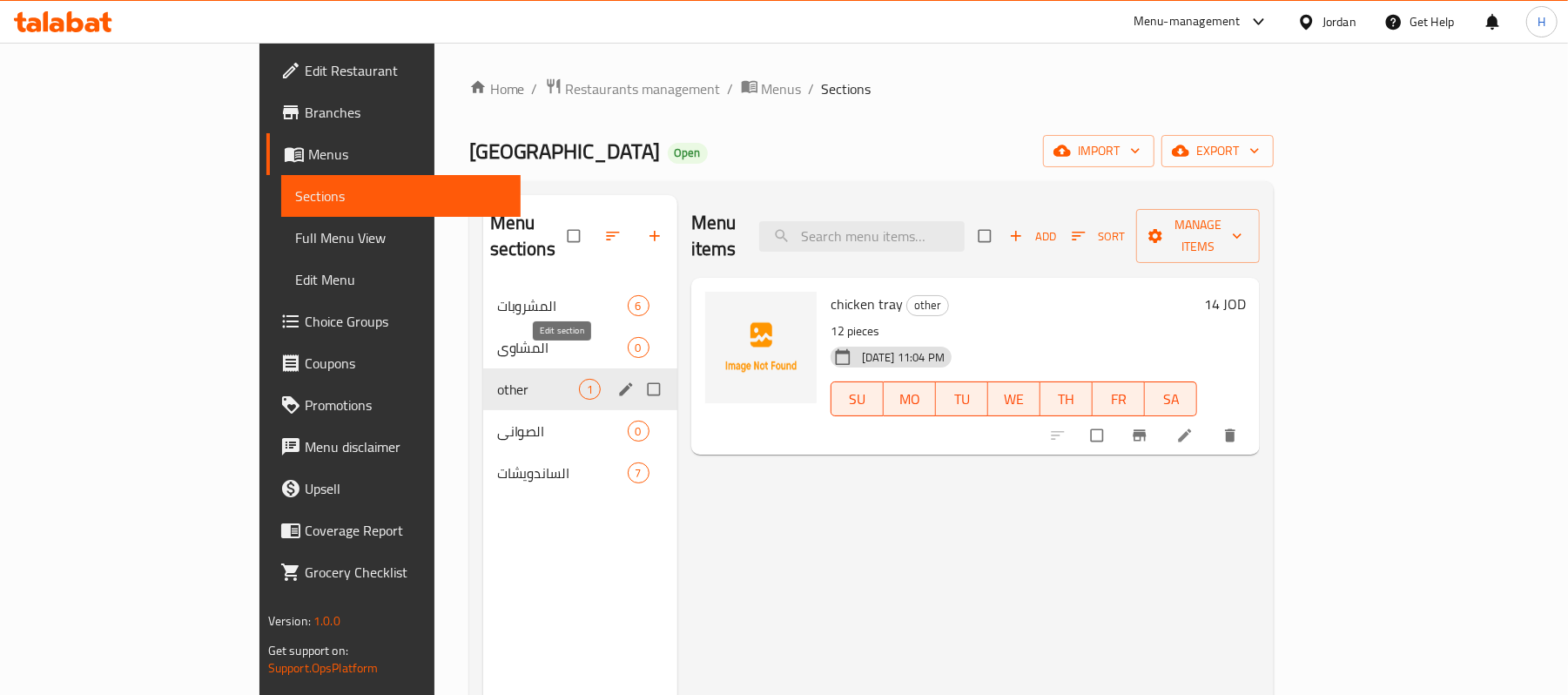
click at [619, 382] on icon "edit" at bounding box center [625, 389] width 13 height 13
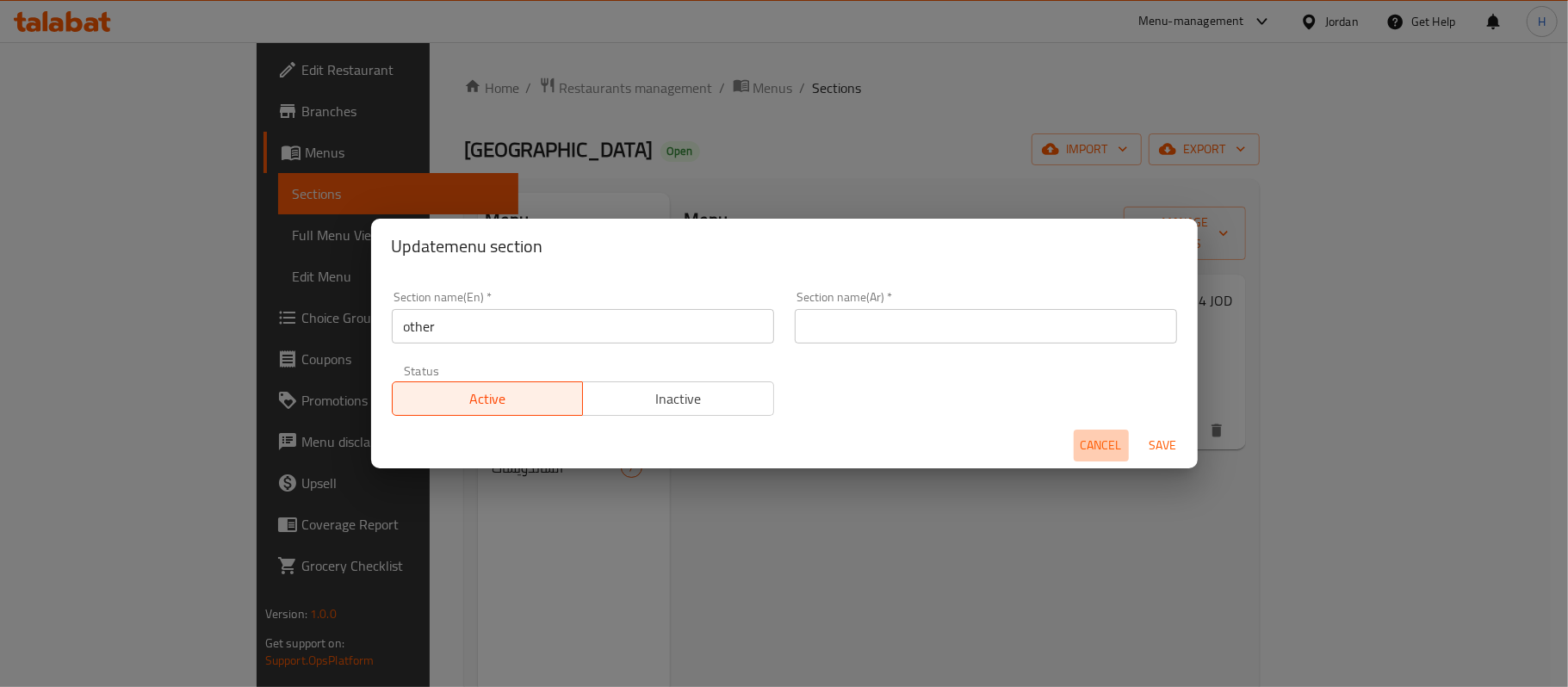
click at [1103, 443] on span "Cancel" at bounding box center [1101, 445] width 41 height 22
